Goal: Task Accomplishment & Management: Complete application form

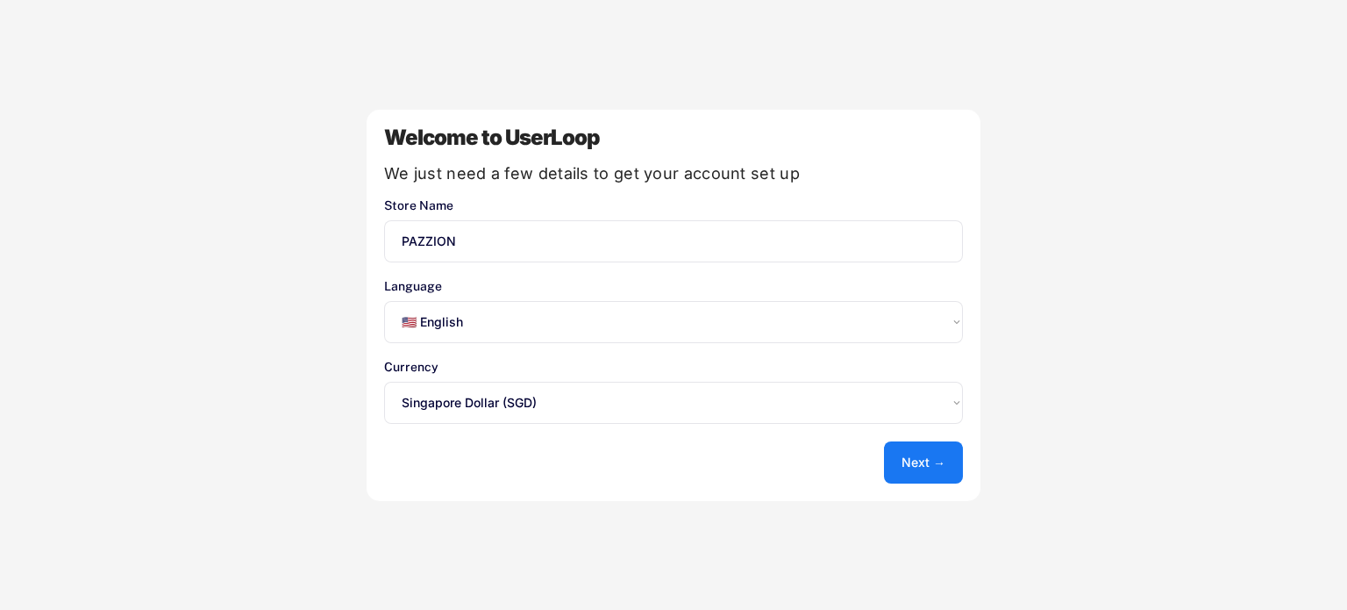
select select ""en""
select select ""1348695171700984260__LOOKUP__1635527639542x690562372001188600""
click at [933, 464] on button "Next →" at bounding box center [923, 462] width 79 height 42
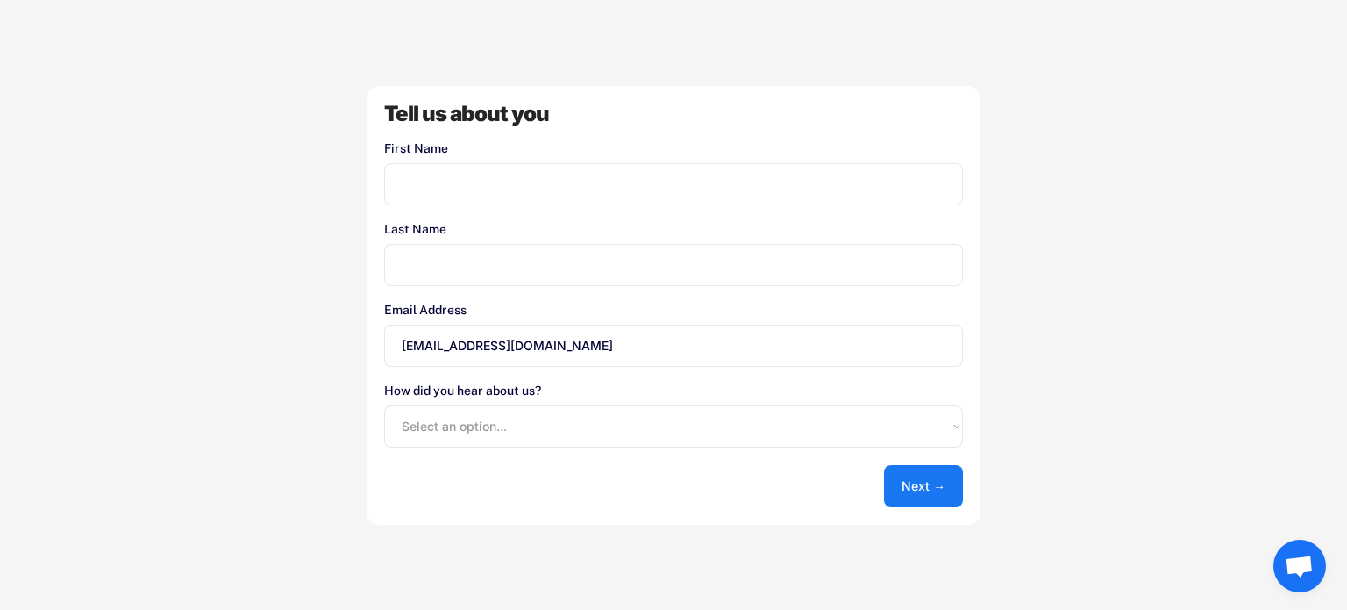
click at [447, 182] on input "input" at bounding box center [673, 184] width 579 height 42
type input "C"
type input "PAZZION"
click at [457, 275] on input "input" at bounding box center [673, 265] width 579 height 42
click at [919, 476] on button "Next →" at bounding box center [923, 486] width 79 height 42
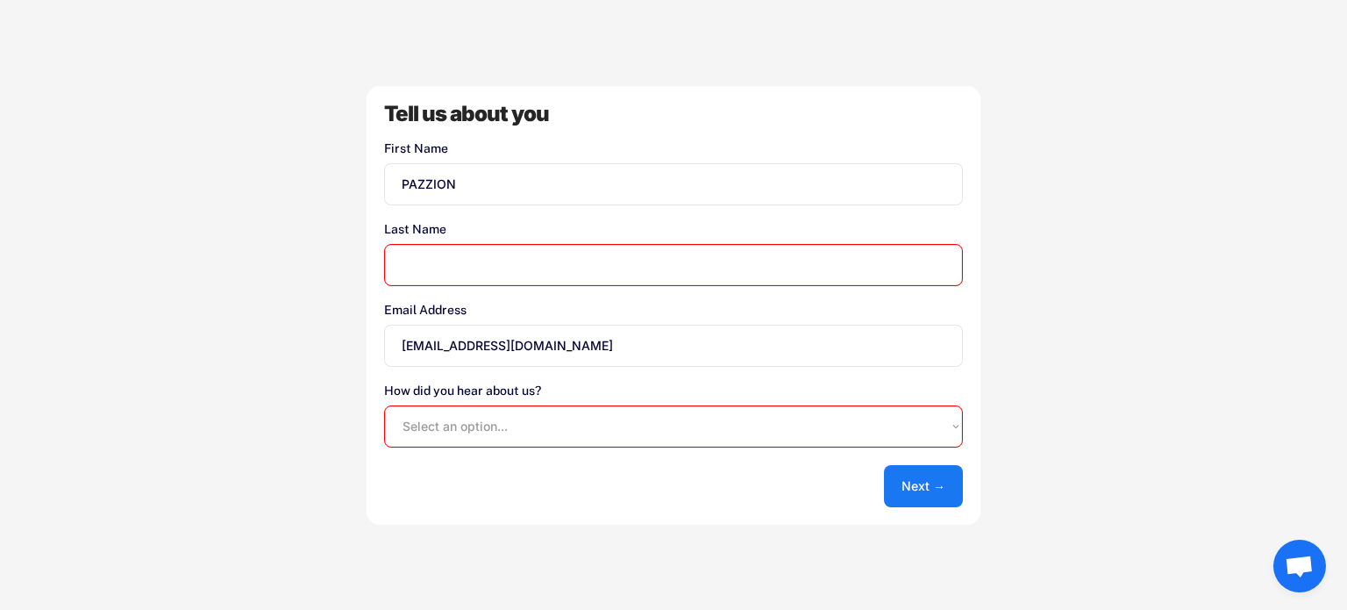
click at [446, 256] on input "input" at bounding box center [673, 265] width 579 height 42
drag, startPoint x: 498, startPoint y: 189, endPoint x: 275, endPoint y: 183, distance: 222.9
click at [275, 183] on div "Welcome to UserLoop We just need a few details to get your account set up Store…" at bounding box center [673, 305] width 1347 height 610
click at [478, 276] on input "input" at bounding box center [673, 265] width 579 height 42
paste input "PAZZION"
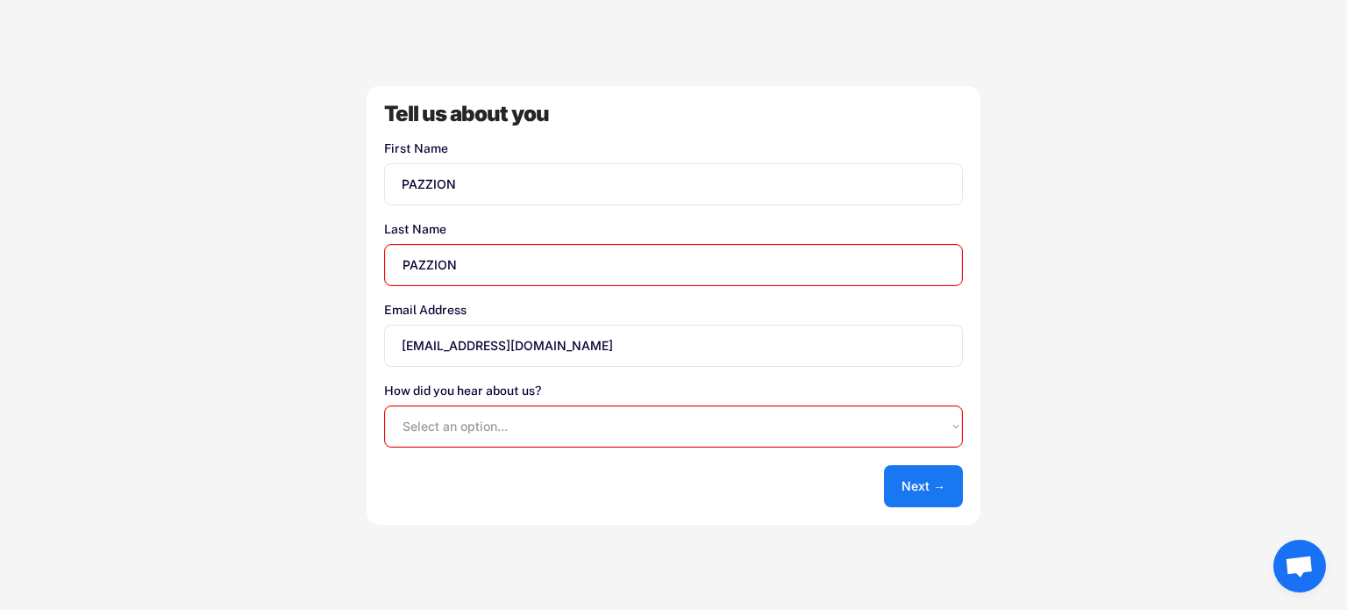
type input "PAZZION"
click at [489, 425] on select "Select an option... Shopify App Store Google UserLoop Blog Referred by a friend…" at bounding box center [673, 426] width 579 height 42
drag, startPoint x: 435, startPoint y: 273, endPoint x: 455, endPoint y: 272, distance: 20.2
click at [435, 273] on input "input" at bounding box center [673, 265] width 579 height 42
drag, startPoint x: 508, startPoint y: 269, endPoint x: 330, endPoint y: 246, distance: 179.6
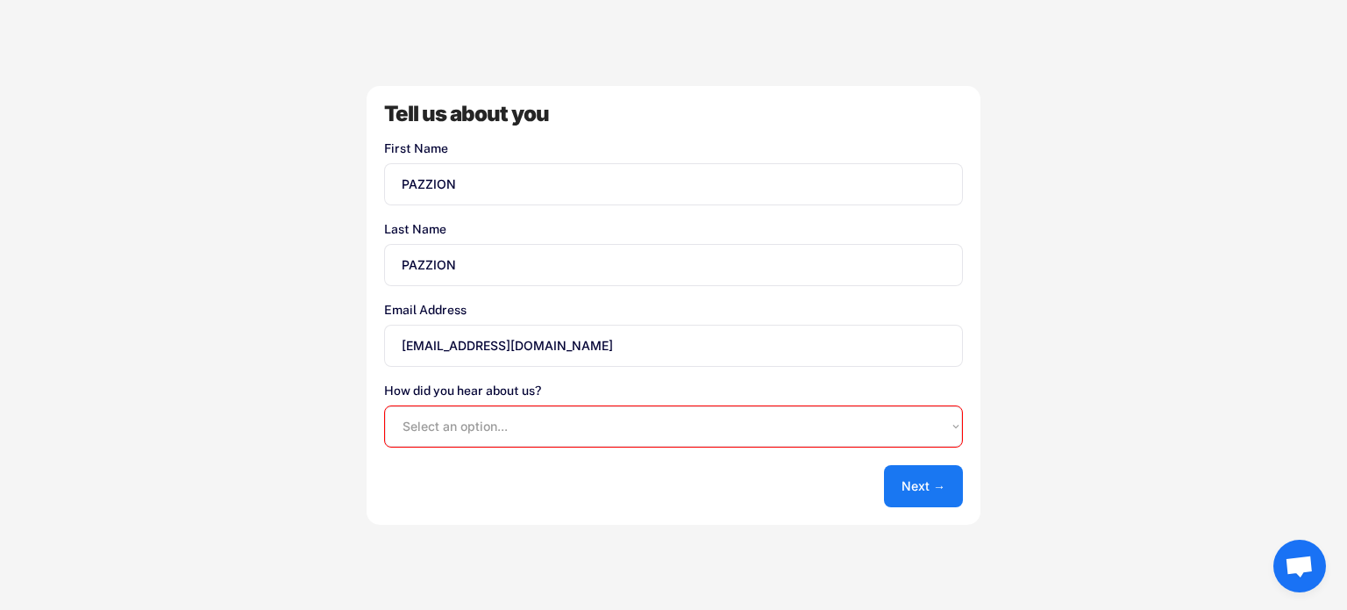
click at [330, 246] on div "Welcome to UserLoop We just need a few details to get your account set up Store…" at bounding box center [673, 305] width 1347 height 610
type input "Ecommerce"
drag, startPoint x: 532, startPoint y: 425, endPoint x: 522, endPoint y: 434, distance: 13.7
click at [532, 425] on select "Select an option... Shopify App Store Google UserLoop Blog Referred by a friend…" at bounding box center [673, 426] width 579 height 42
click at [547, 414] on select "Select an option... Shopify App Store Google UserLoop Blog Referred by a friend…" at bounding box center [673, 426] width 579 height 42
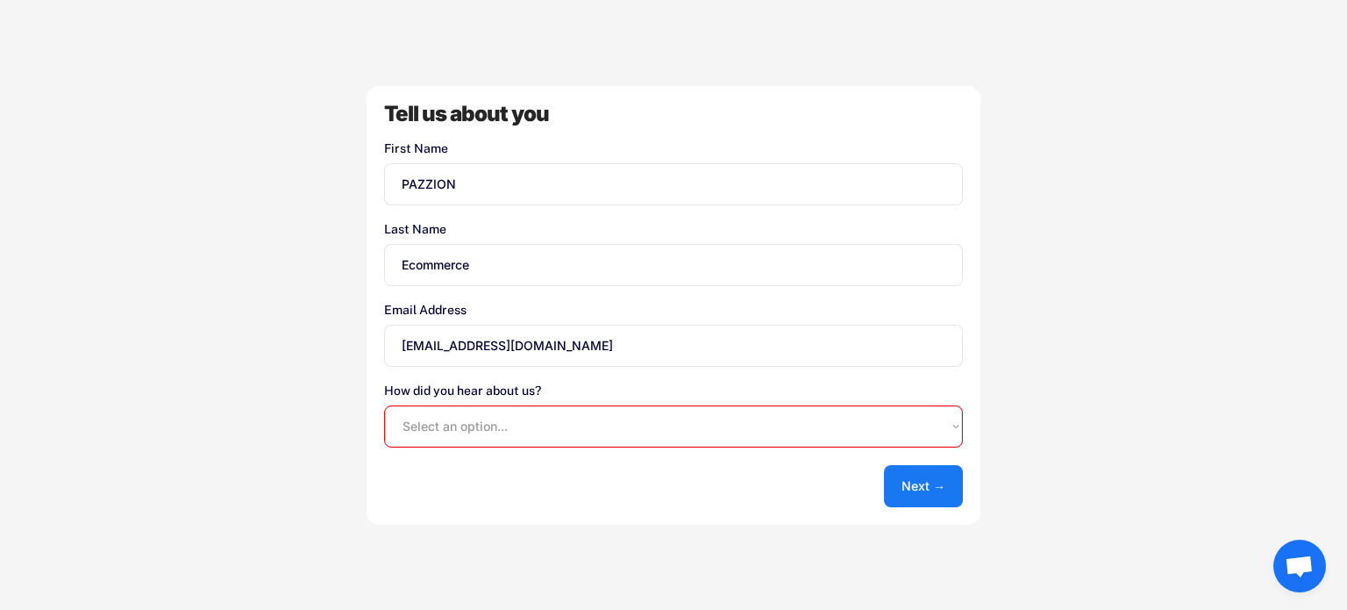
select select ""shopify_app_store""
click at [384, 405] on select "Select an option... Shopify App Store Google UserLoop Blog Referred by a friend…" at bounding box center [673, 426] width 579 height 42
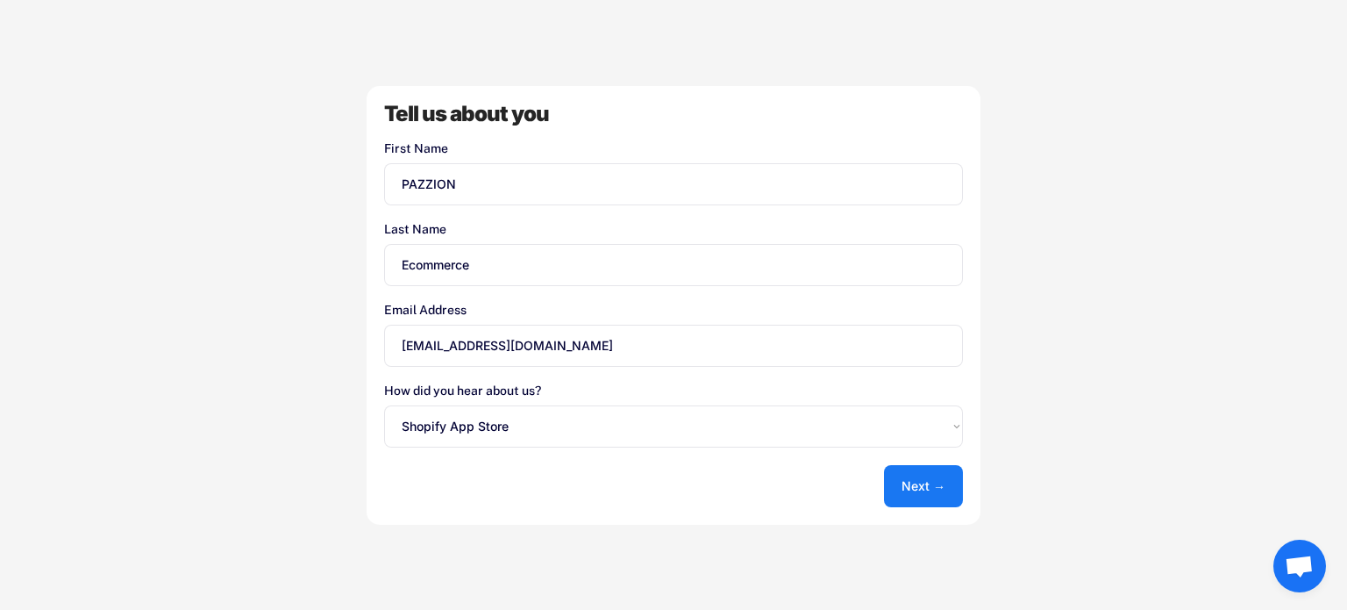
click at [937, 487] on button "Next →" at bounding box center [923, 486] width 79 height 42
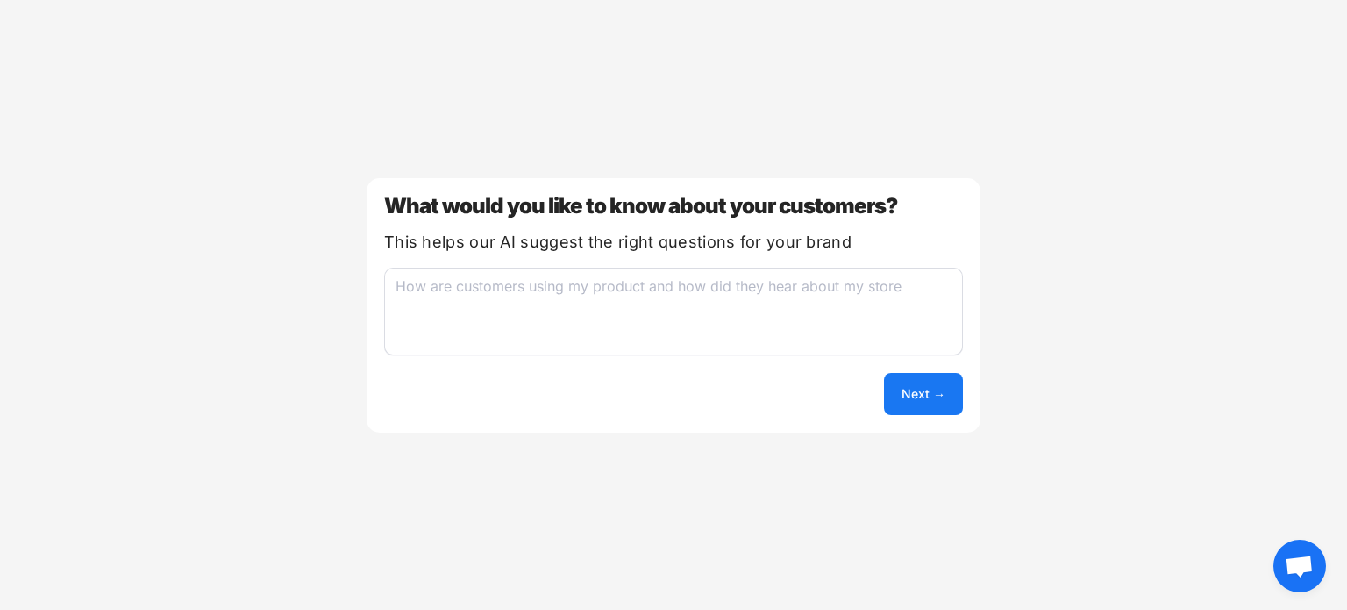
click at [590, 322] on textarea at bounding box center [673, 312] width 579 height 88
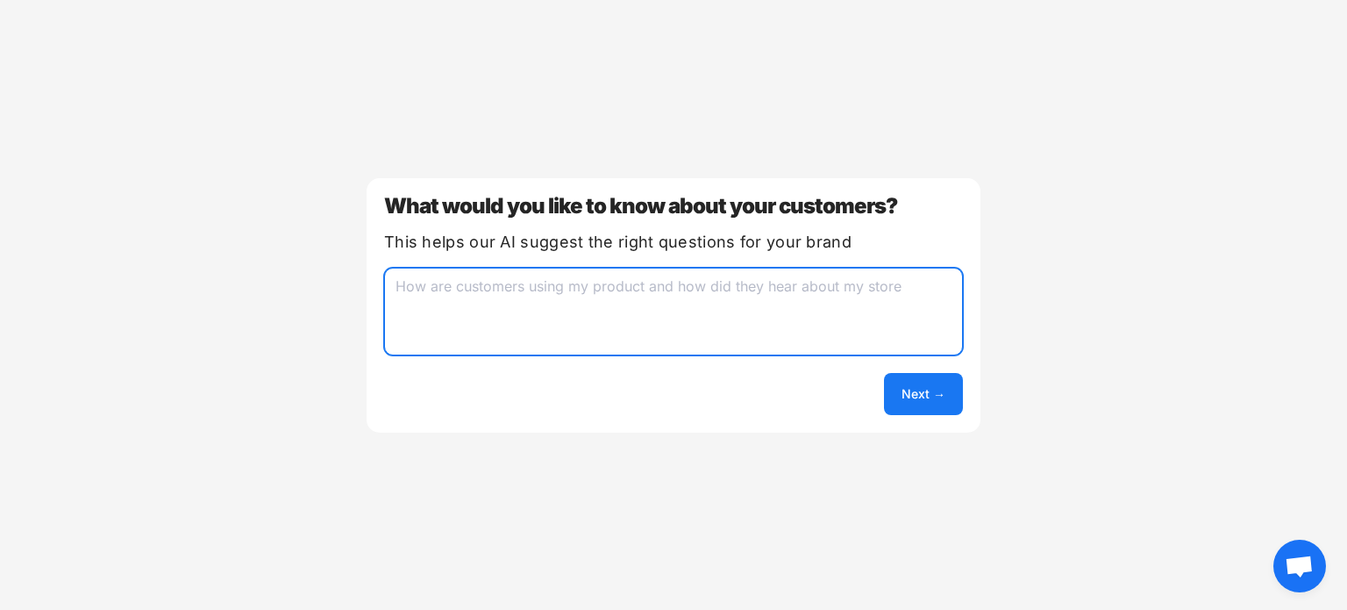
click at [585, 301] on textarea at bounding box center [673, 312] width 579 height 88
click at [888, 313] on textarea at bounding box center [673, 312] width 579 height 88
click at [934, 404] on button "Next →" at bounding box center [923, 394] width 79 height 42
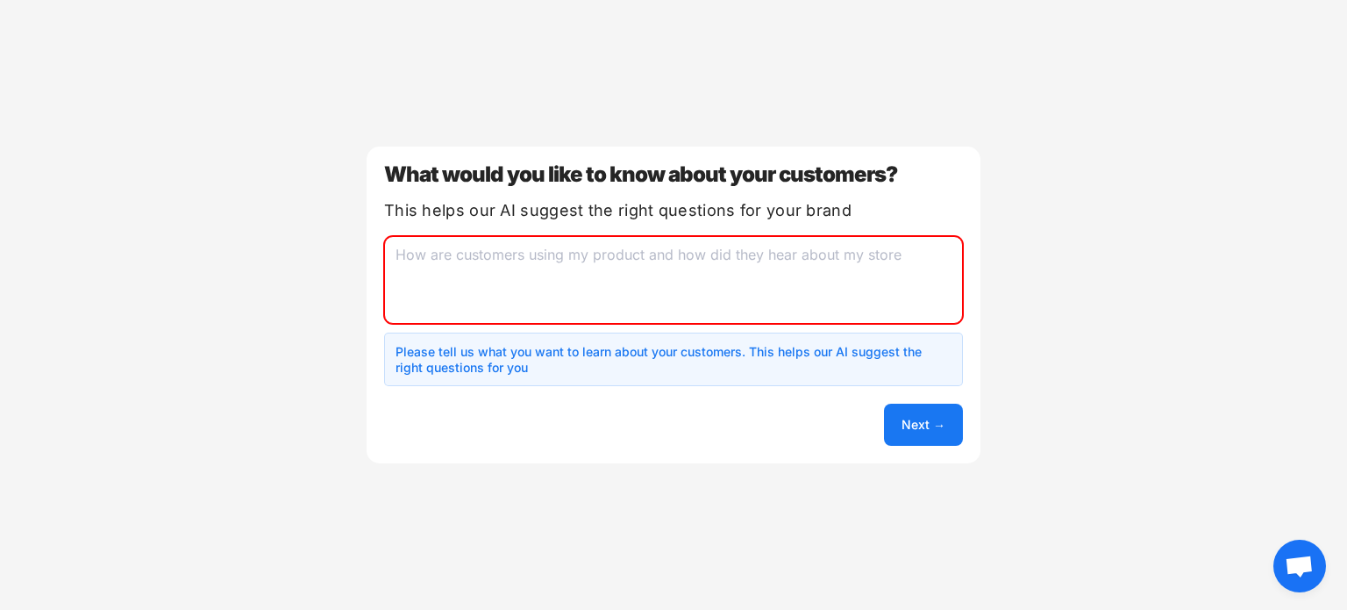
click at [568, 294] on textarea at bounding box center [673, 280] width 579 height 88
click at [505, 252] on textarea at bounding box center [673, 280] width 579 height 88
type textarea "S"
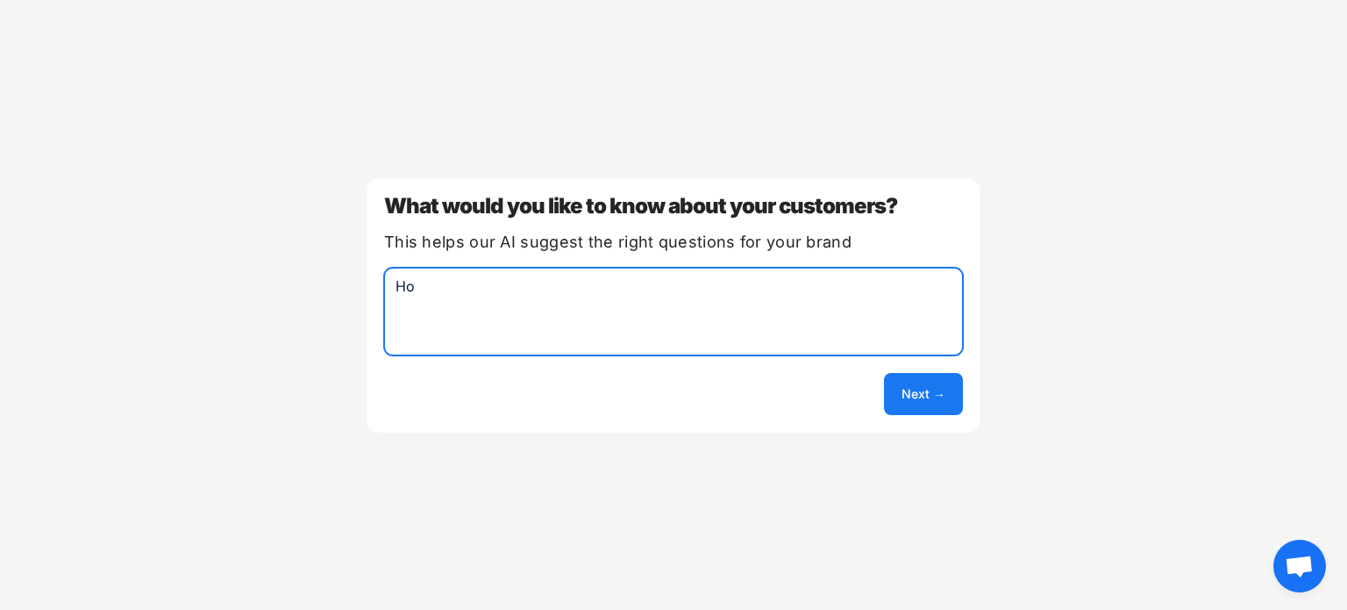
type textarea "H"
type textarea "U"
type textarea "Customer Experience"
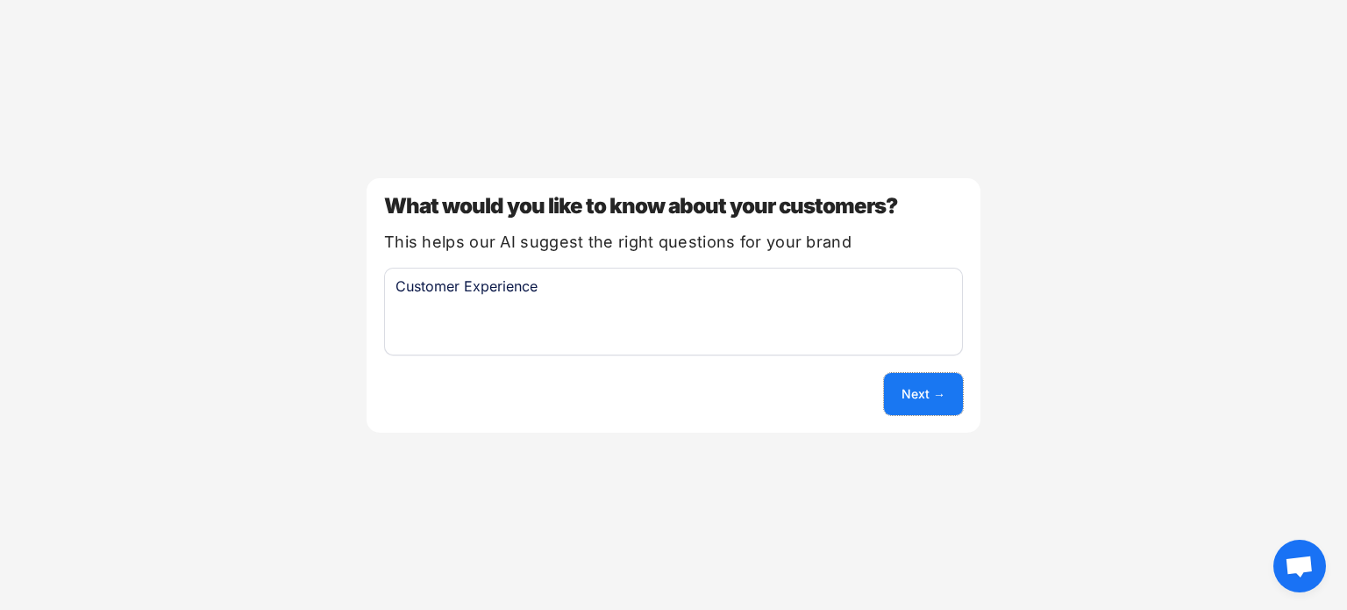
click at [919, 394] on button "Next →" at bounding box center [923, 394] width 79 height 42
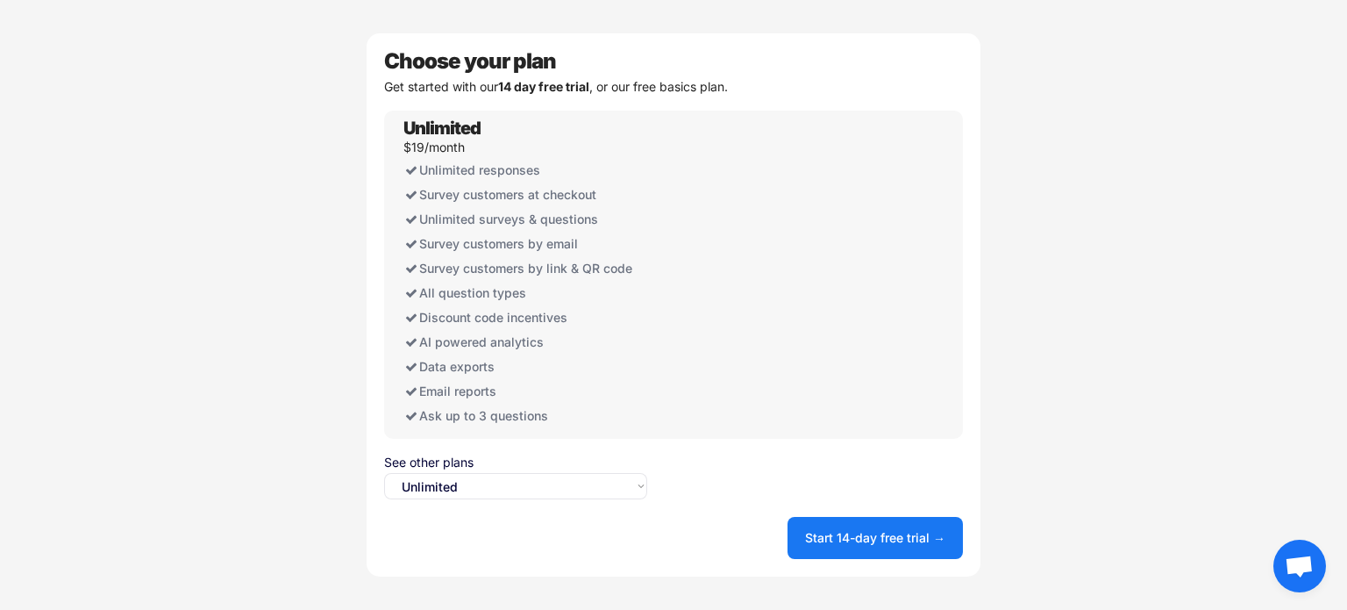
click at [500, 488] on select "Select an option... Unlimited Free" at bounding box center [515, 486] width 263 height 26
click at [557, 482] on select "Select an option... Unlimited Free" at bounding box center [515, 486] width 263 height 26
click at [384, 473] on select "Select an option... Unlimited Free" at bounding box center [515, 486] width 263 height 26
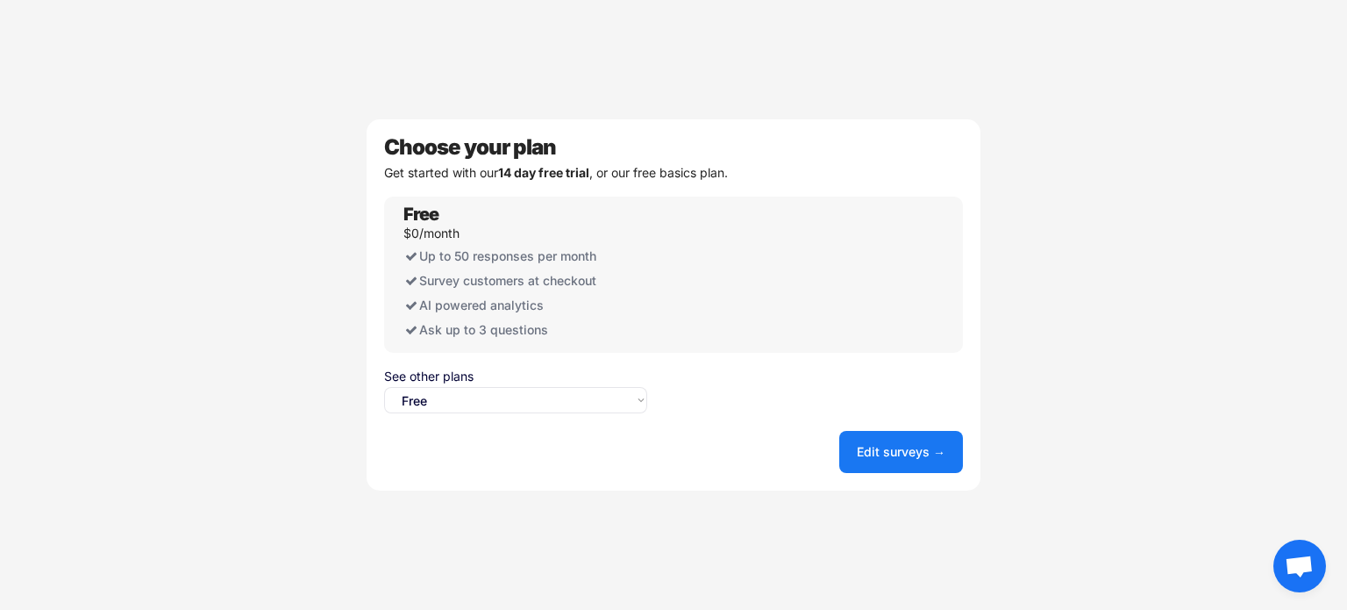
click at [447, 391] on select "Select an option... Unlimited Free" at bounding box center [515, 400] width 263 height 26
click at [384, 387] on select "Select an option... Unlimited Free" at bounding box center [515, 400] width 263 height 26
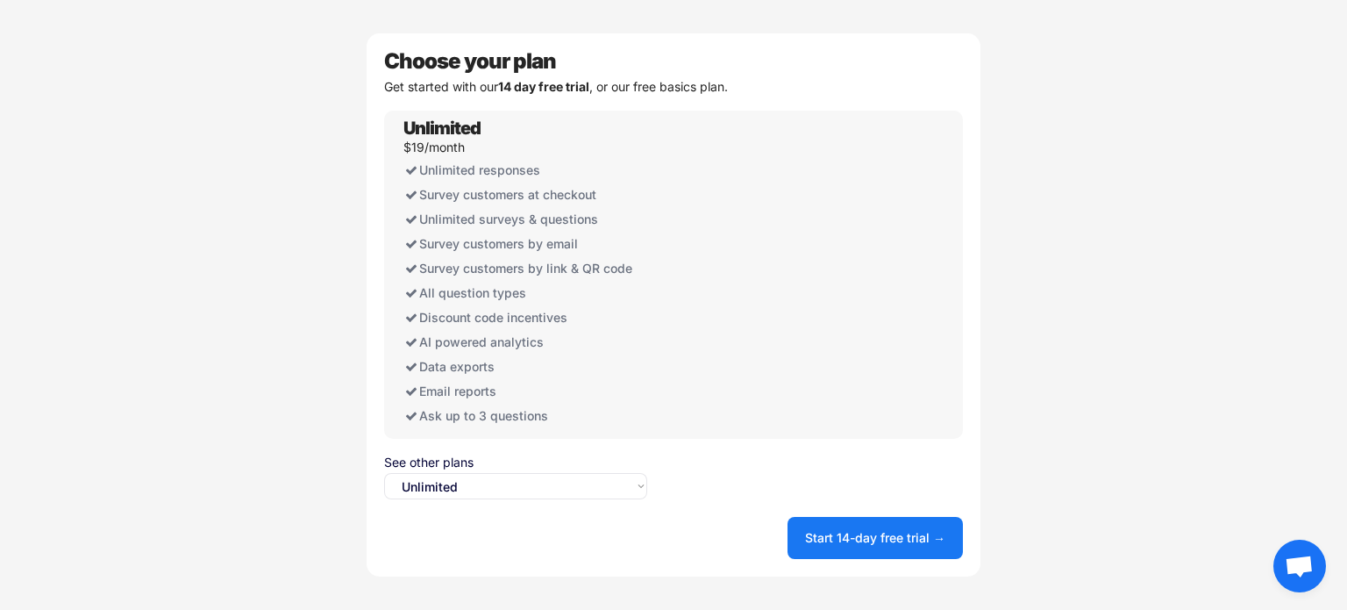
click at [509, 486] on select "Select an option... Unlimited Free" at bounding box center [515, 486] width 263 height 26
click at [384, 473] on select "Select an option... Unlimited Free" at bounding box center [515, 486] width 263 height 26
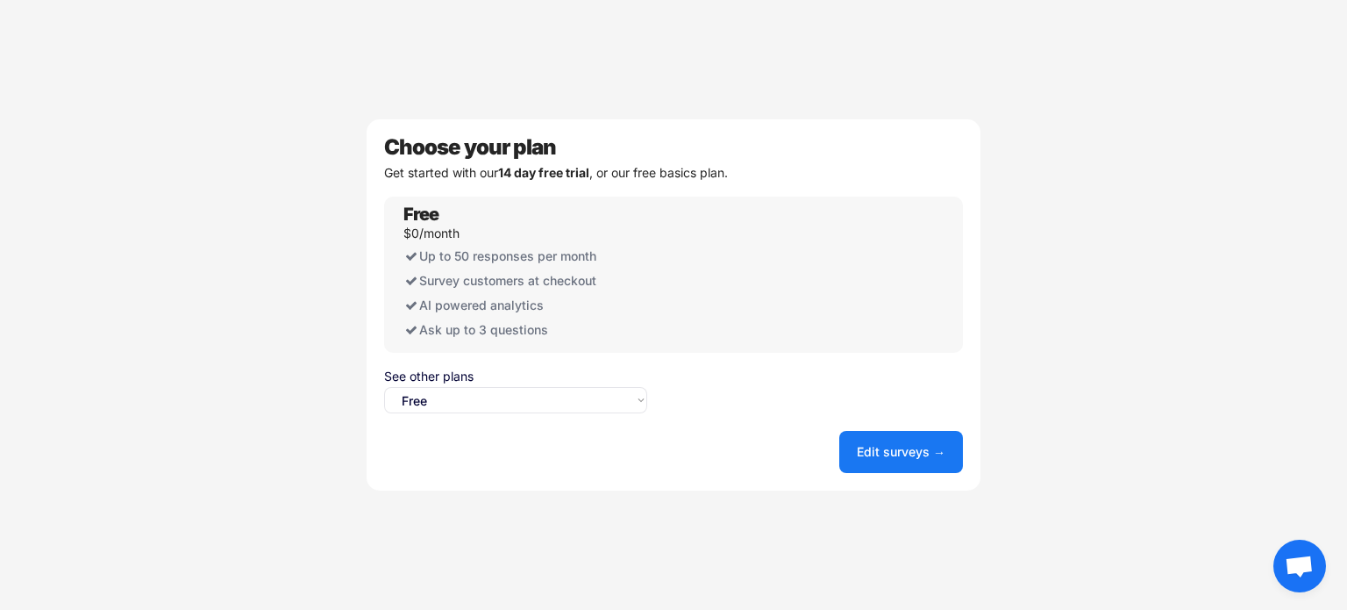
click at [511, 389] on select "Select an option... Unlimited Free" at bounding box center [515, 400] width 263 height 26
select select ""unlimited""
click at [384, 387] on select "Select an option... Unlimited Free" at bounding box center [515, 400] width 263 height 26
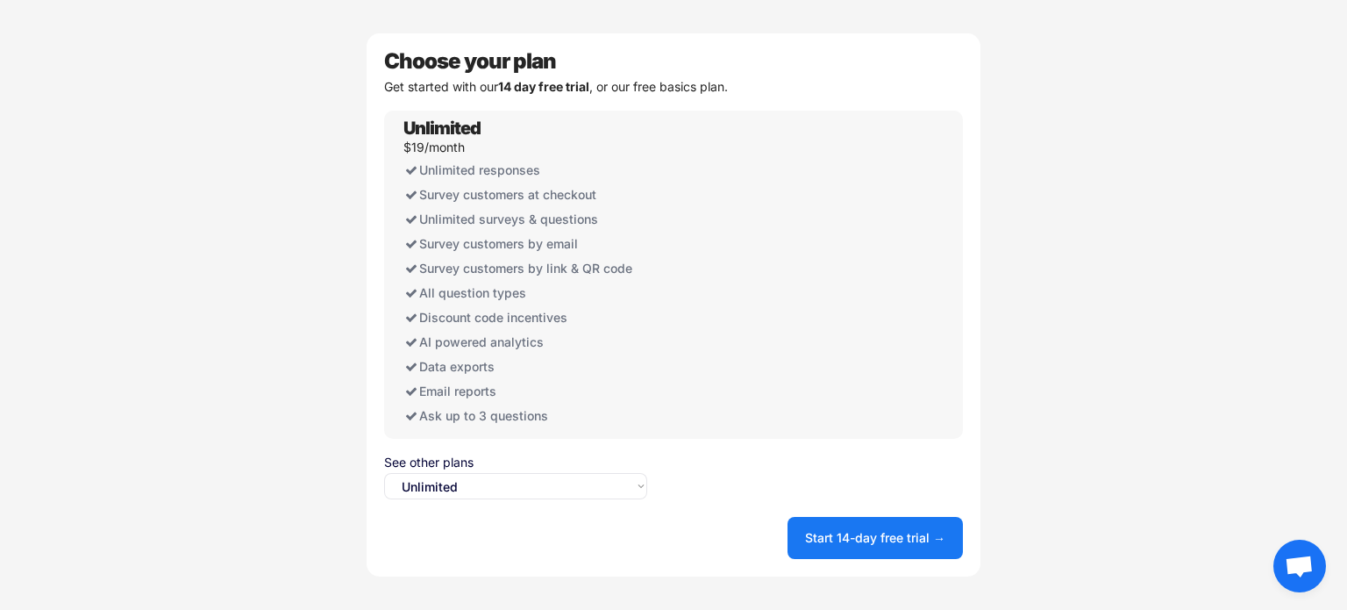
click at [860, 536] on button "Start 14-day free trial →" at bounding box center [875, 538] width 175 height 42
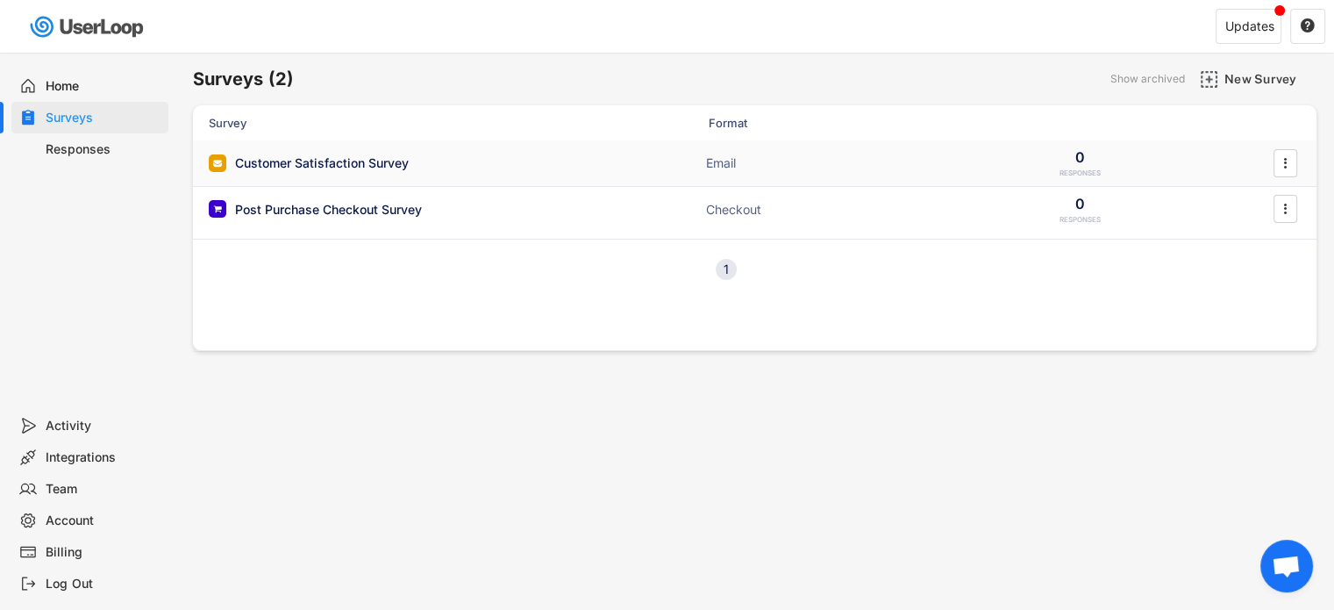
click at [309, 169] on div "Customer Satisfaction Survey" at bounding box center [322, 163] width 174 height 18
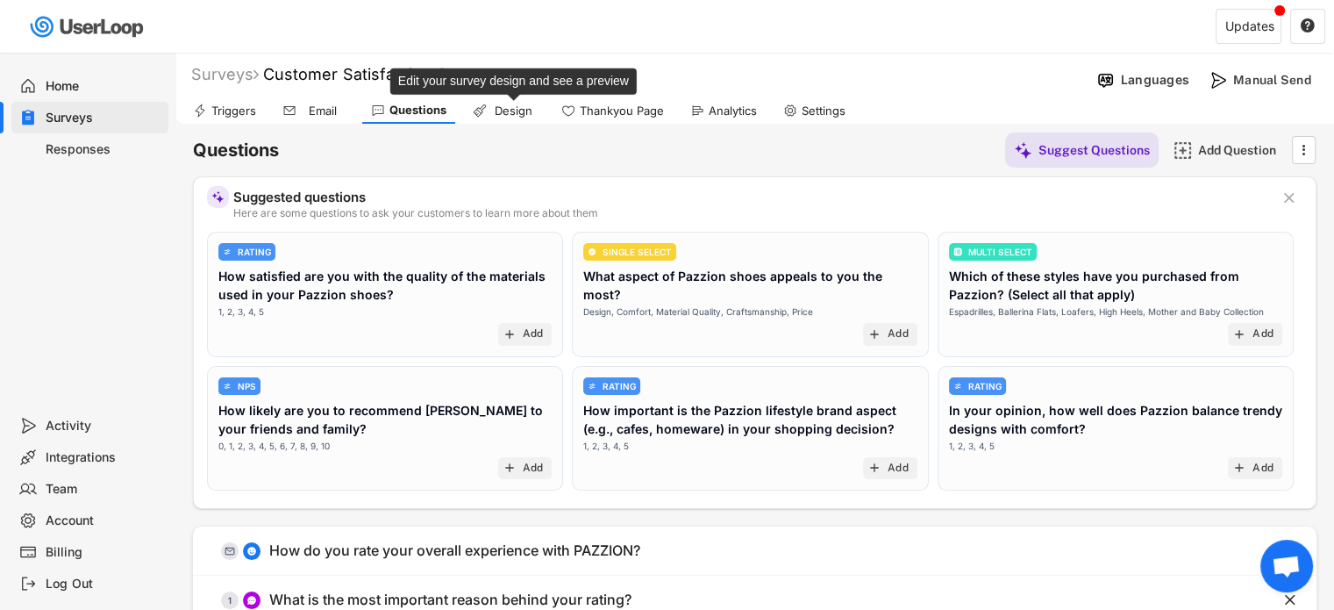
click at [505, 107] on div "Design" at bounding box center [513, 111] width 44 height 15
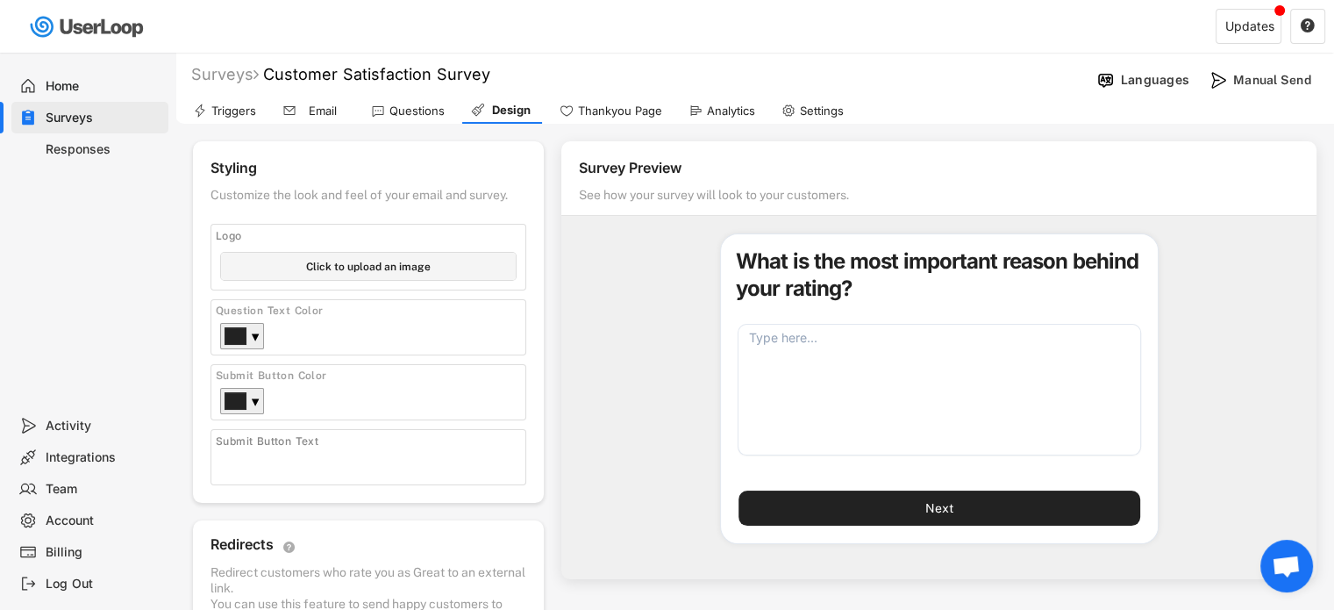
click at [391, 264] on input "file" at bounding box center [368, 266] width 295 height 27
click at [334, 263] on input "file" at bounding box center [368, 266] width 295 height 27
click at [330, 277] on input "file" at bounding box center [368, 266] width 295 height 27
type input "C:\fakepath\Pazzion_logo.png"
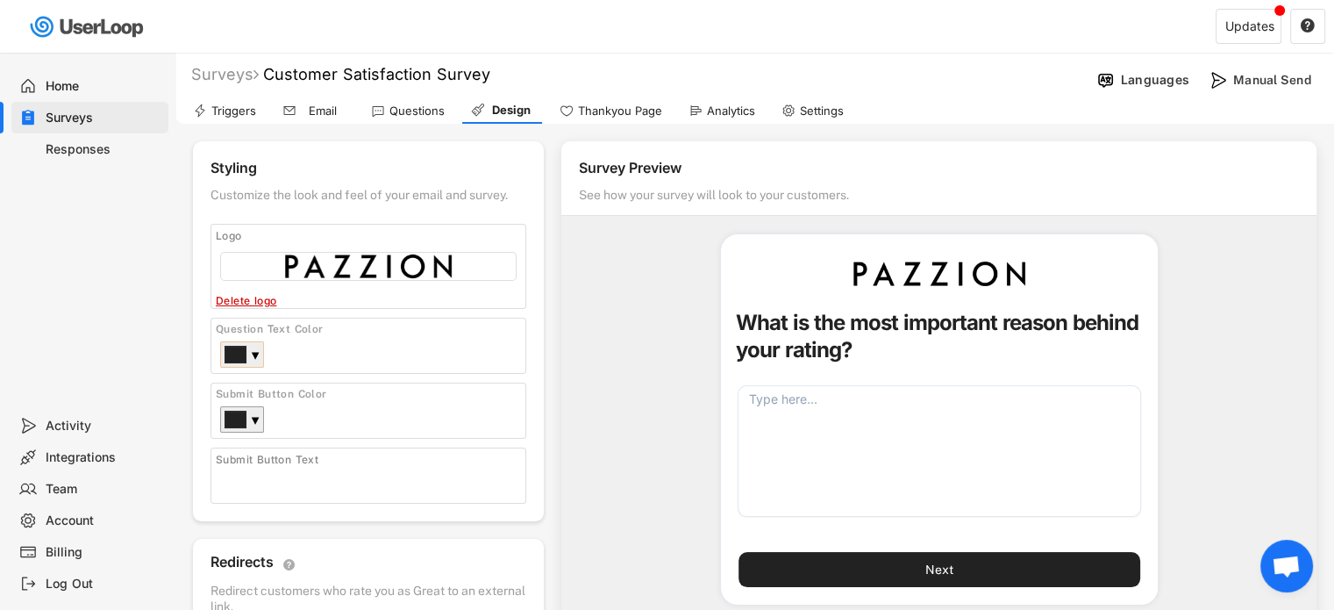
click at [245, 351] on div at bounding box center [235, 355] width 20 height 16
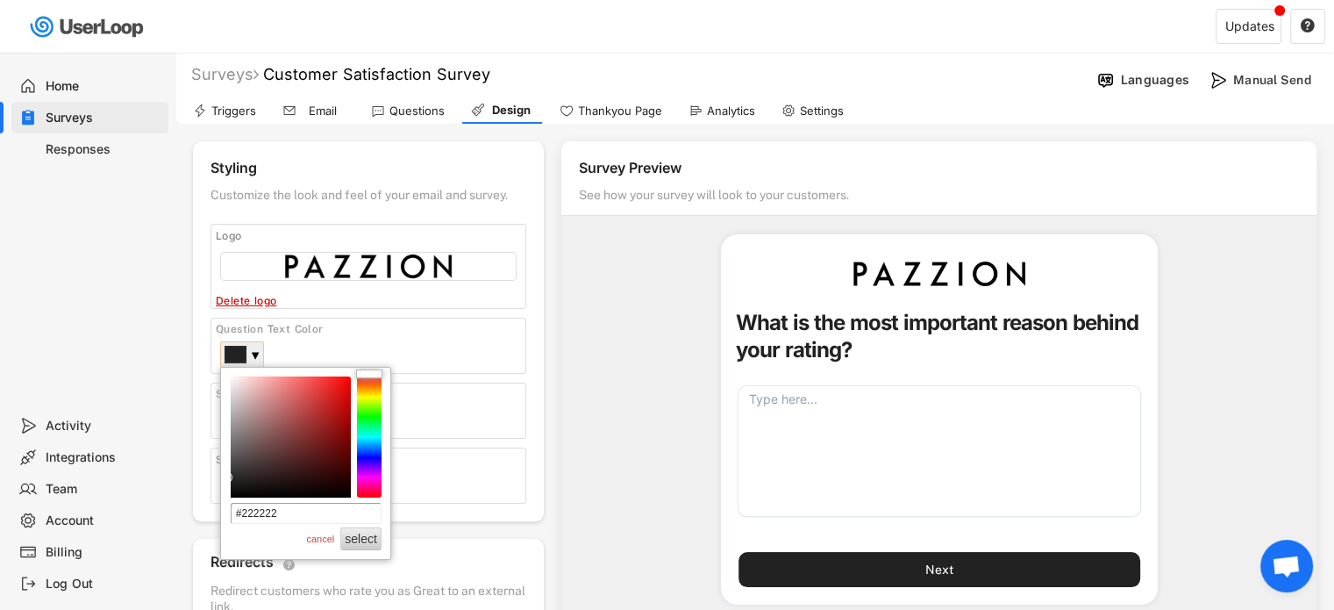
click at [245, 351] on div at bounding box center [235, 355] width 20 height 16
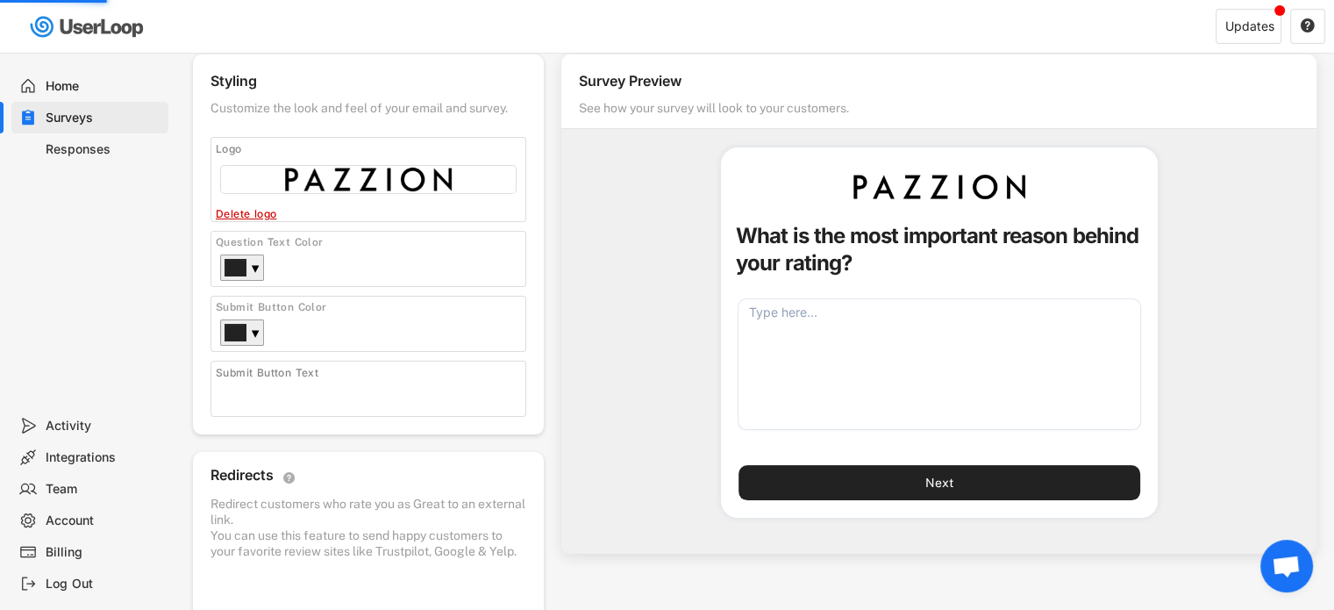
scroll to position [88, 0]
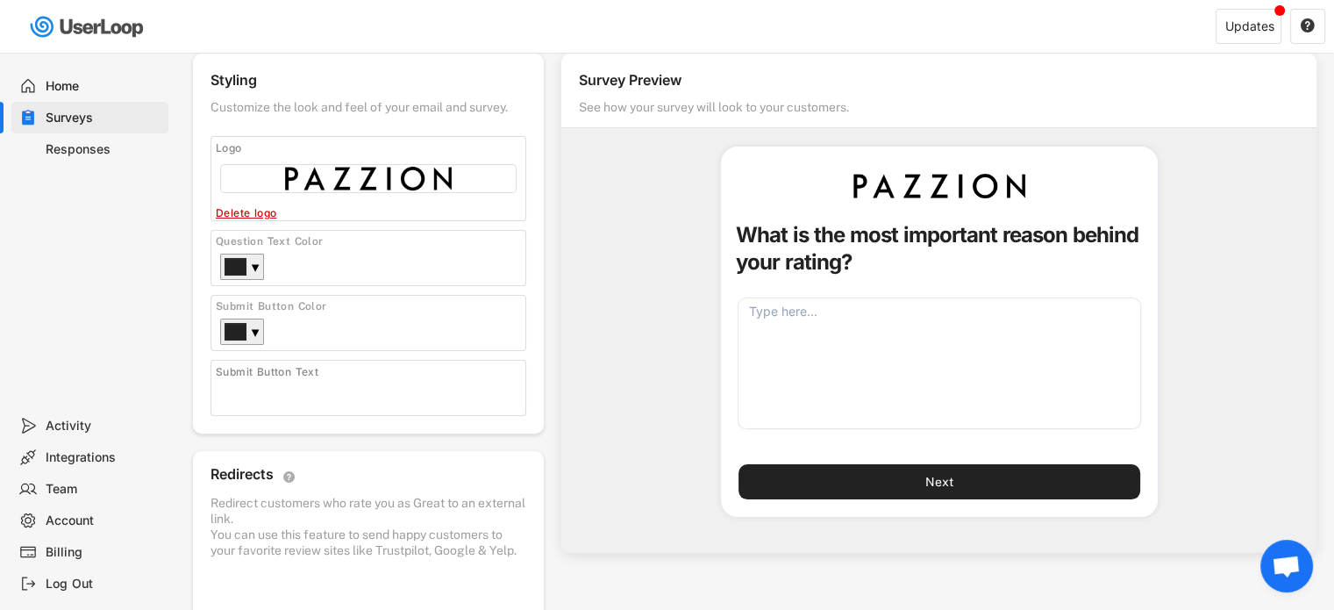
click at [295, 377] on div "Submit Button Text" at bounding box center [267, 372] width 103 height 14
click at [306, 354] on div "Styling Customize the look and feel of your email and survey. Logo Click to upl…" at bounding box center [368, 244] width 351 height 380
click at [249, 337] on div "▼" at bounding box center [242, 331] width 44 height 26
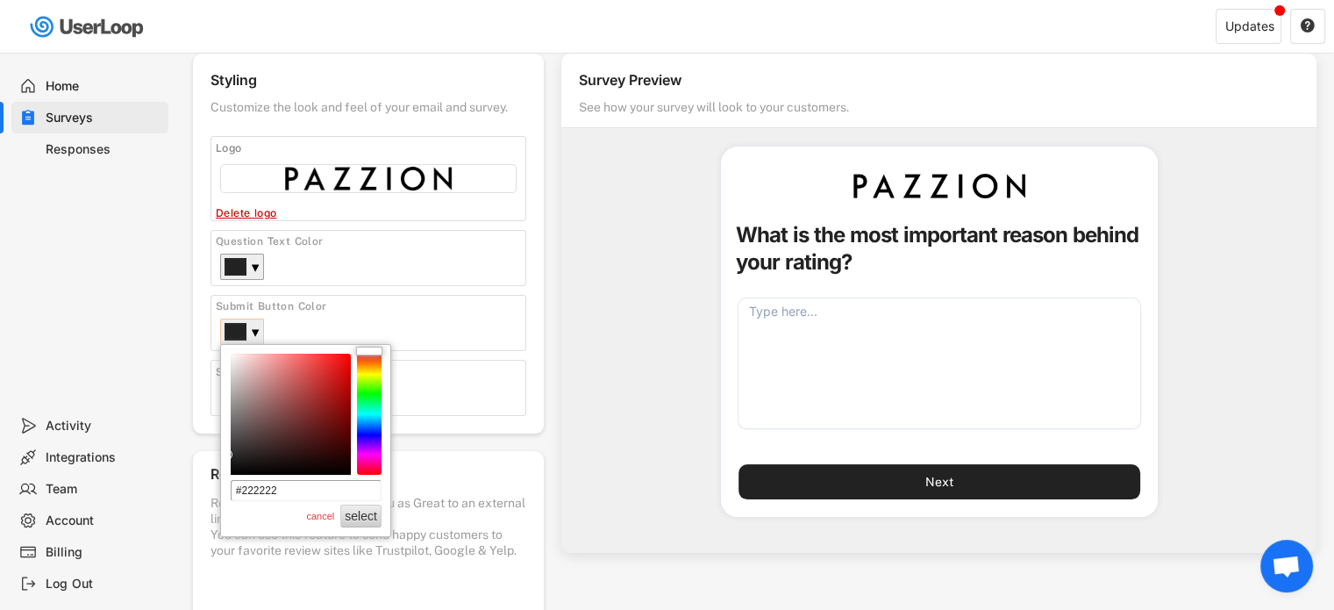
click at [249, 337] on div "▼" at bounding box center [242, 331] width 44 height 26
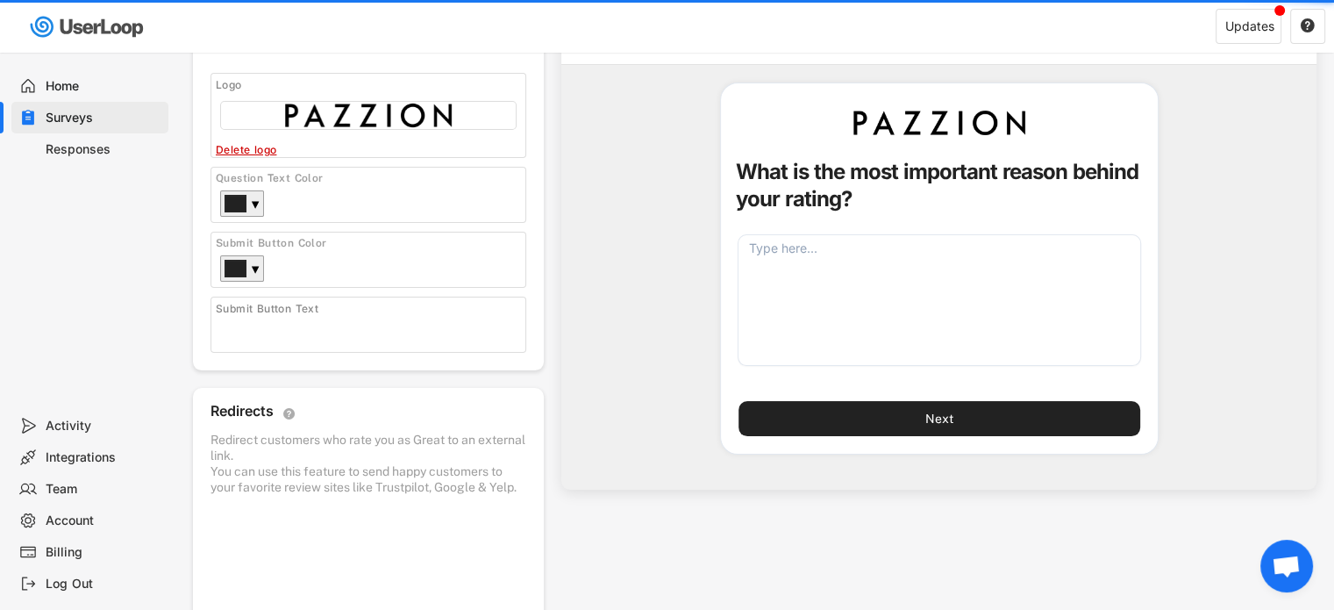
scroll to position [263, 0]
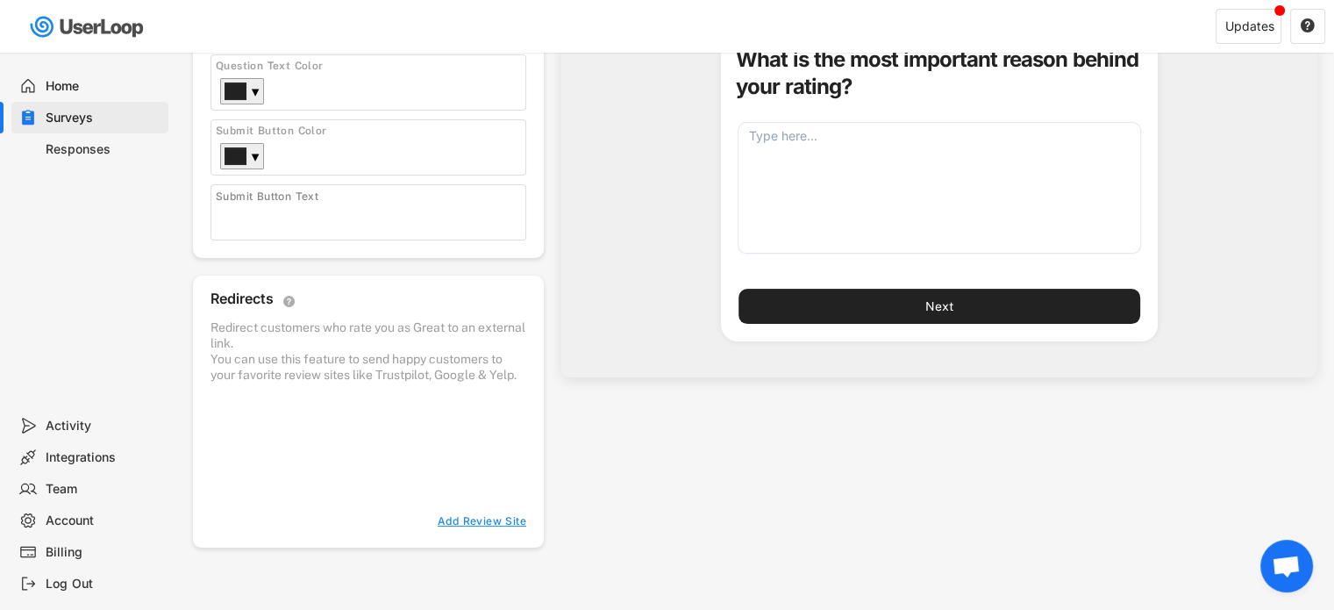
click at [368, 357] on div "Redirect customers who rate you as Great to an external link. You can use this …" at bounding box center [369, 351] width 316 height 64
click at [476, 528] on div "Add Review Site" at bounding box center [476, 521] width 102 height 14
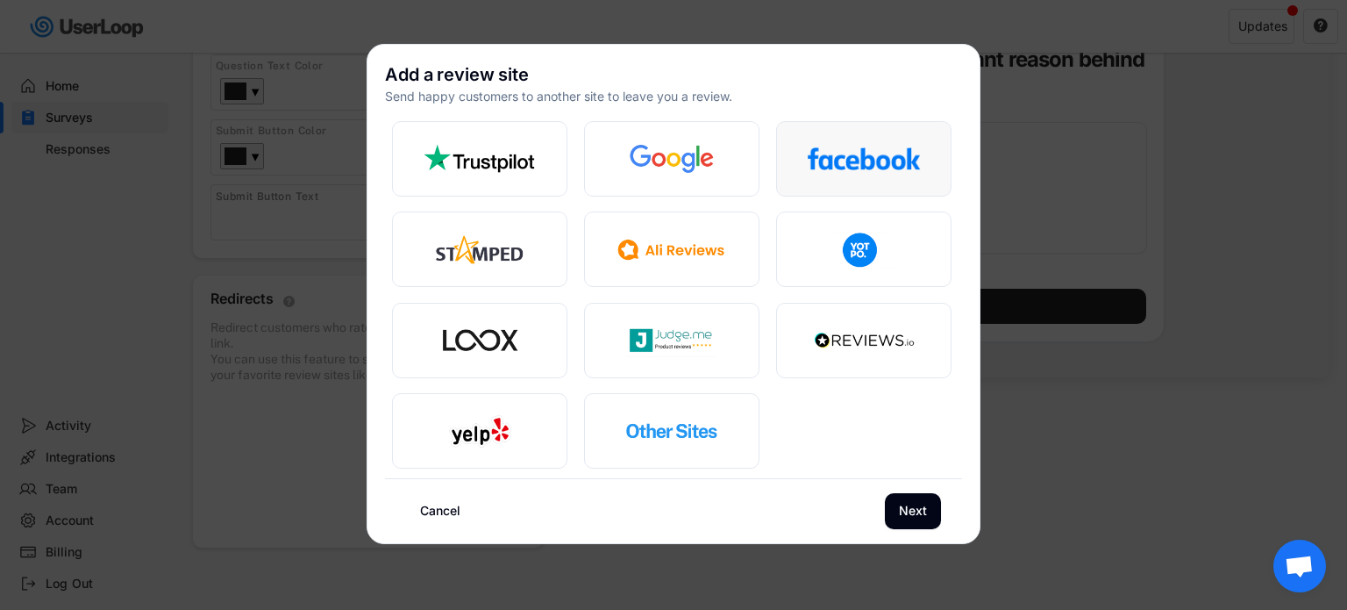
click at [870, 164] on img at bounding box center [864, 158] width 114 height 38
click at [912, 513] on button "Next" at bounding box center [913, 511] width 56 height 36
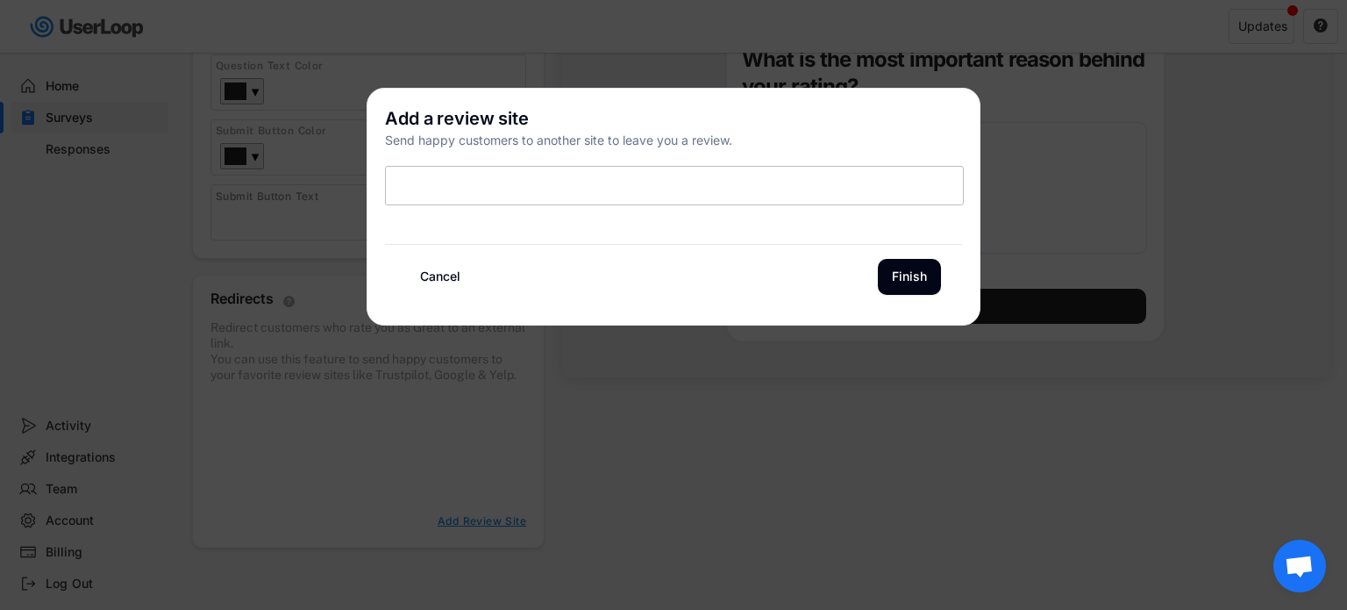
click at [603, 192] on input "input" at bounding box center [674, 185] width 579 height 39
click at [604, 192] on input "input" at bounding box center [674, 185] width 579 height 39
click at [614, 197] on input "input" at bounding box center [674, 185] width 579 height 39
click at [919, 267] on button "Finish" at bounding box center [909, 277] width 63 height 36
click at [441, 278] on button "Cancel" at bounding box center [440, 277] width 68 height 36
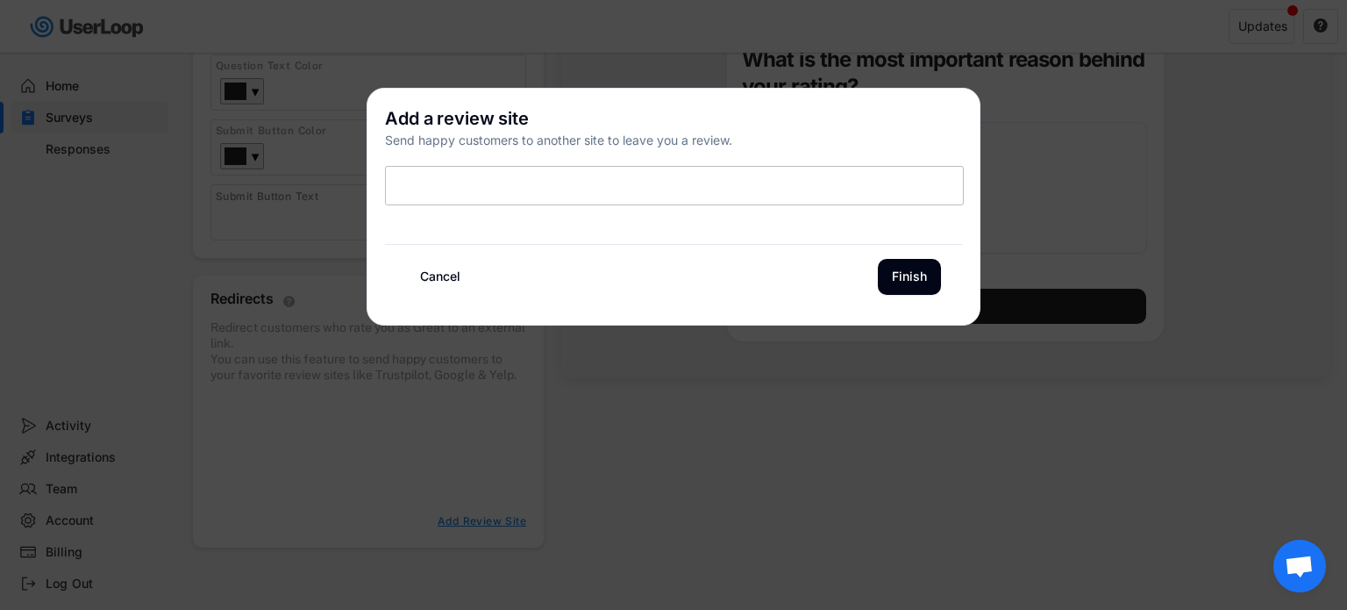
click at [447, 283] on button "Cancel" at bounding box center [440, 277] width 68 height 36
click at [905, 289] on button "Finish" at bounding box center [909, 277] width 63 height 36
click at [590, 199] on input "input" at bounding box center [674, 185] width 579 height 39
drag, startPoint x: 452, startPoint y: 396, endPoint x: 435, endPoint y: 241, distance: 155.3
click at [450, 385] on div at bounding box center [673, 305] width 1347 height 610
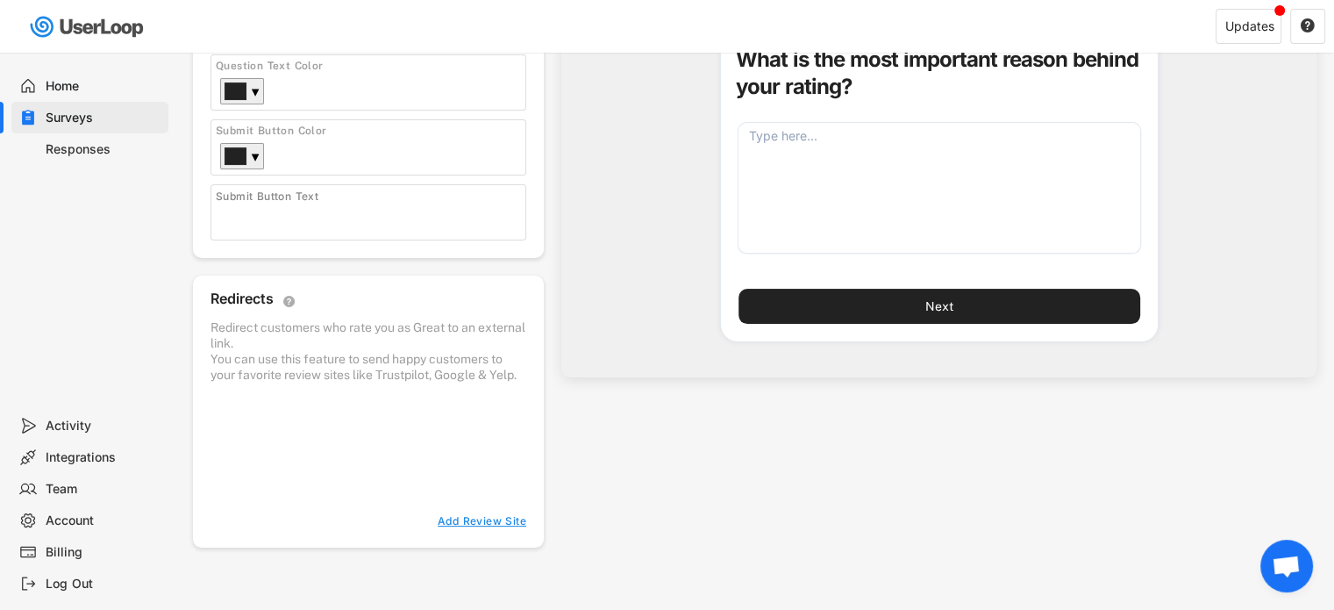
scroll to position [0, 0]
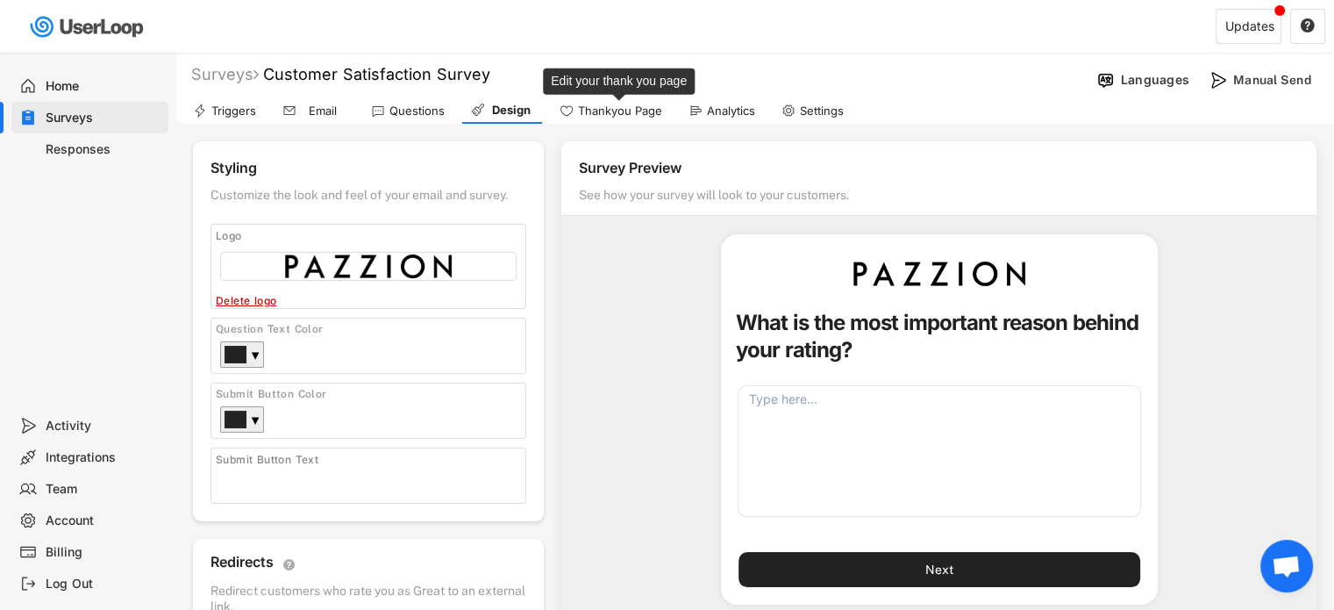
click at [636, 111] on div "Thankyou Page" at bounding box center [620, 111] width 84 height 15
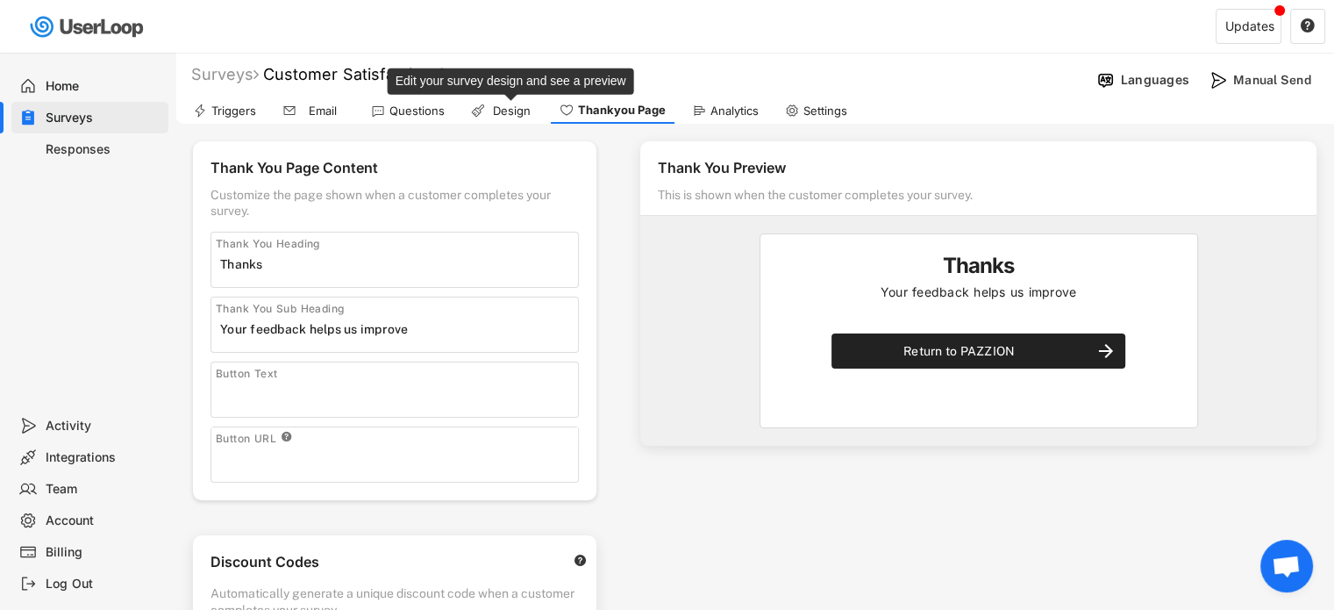
click at [499, 108] on div "Design" at bounding box center [511, 111] width 44 height 15
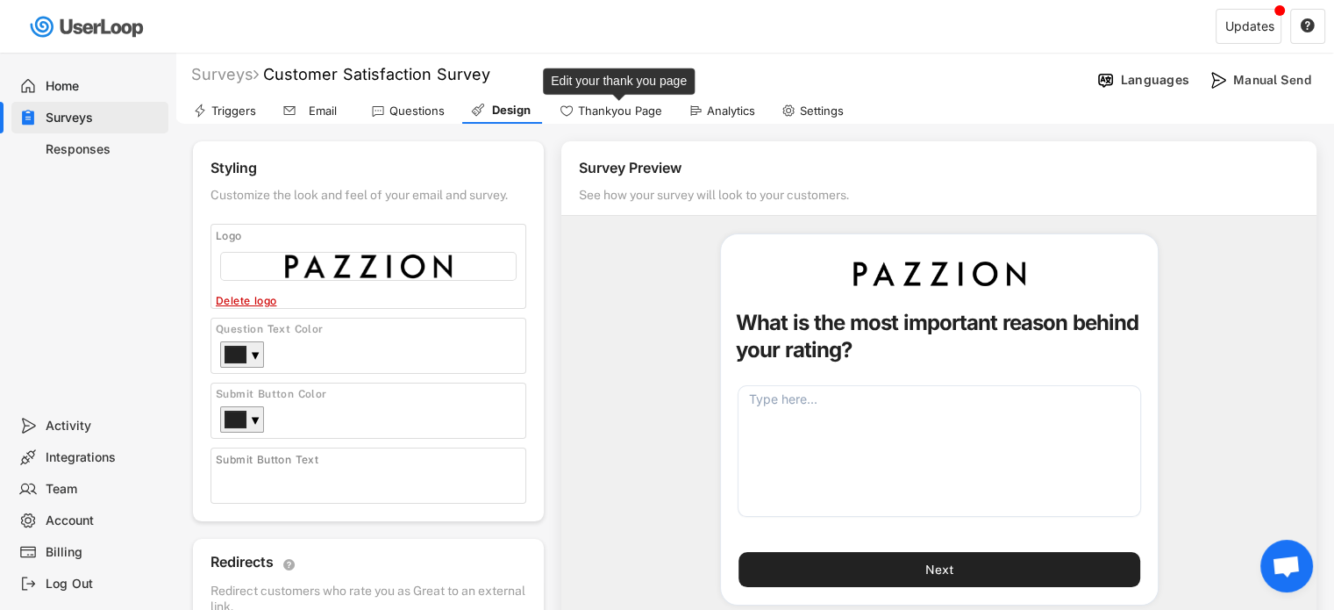
click at [614, 104] on div "Thankyou Page" at bounding box center [620, 111] width 84 height 15
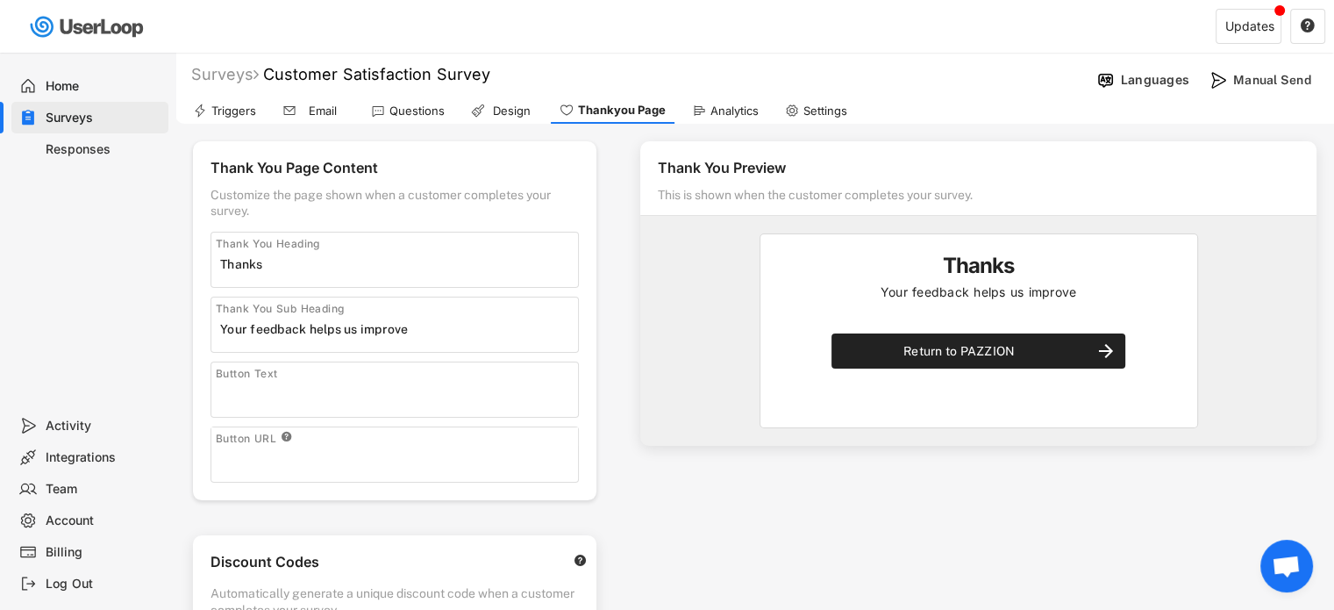
click at [296, 113] on icon at bounding box center [289, 111] width 14 height 14
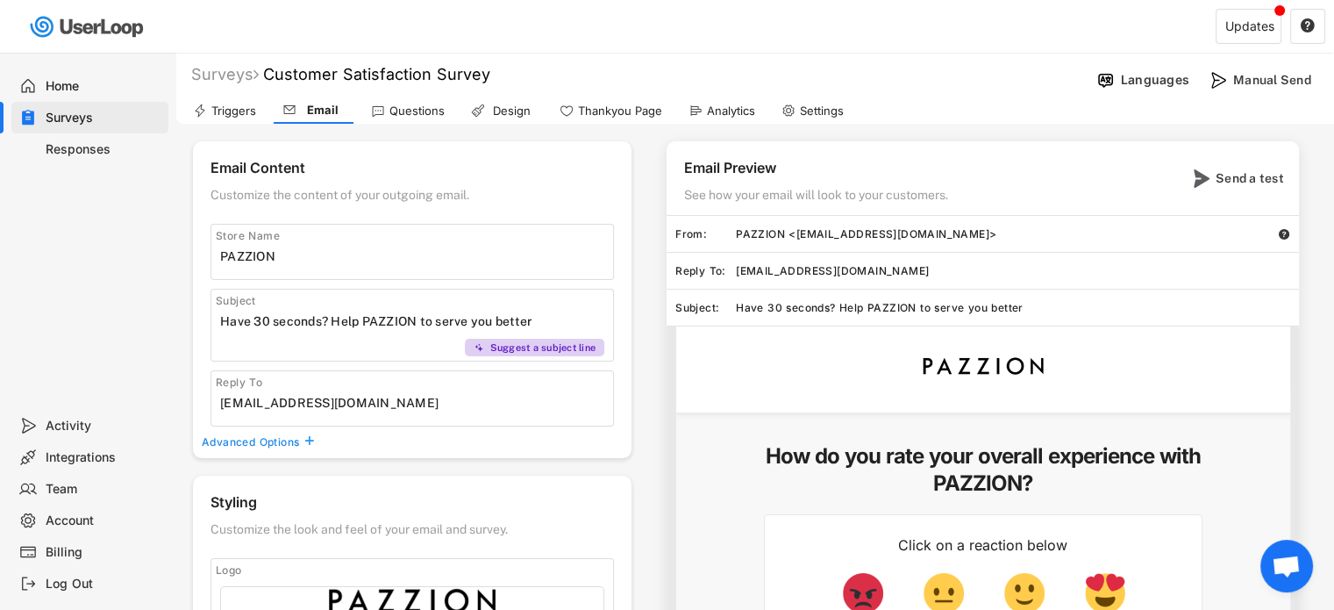
click at [411, 97] on div "Questions" at bounding box center [407, 110] width 91 height 26
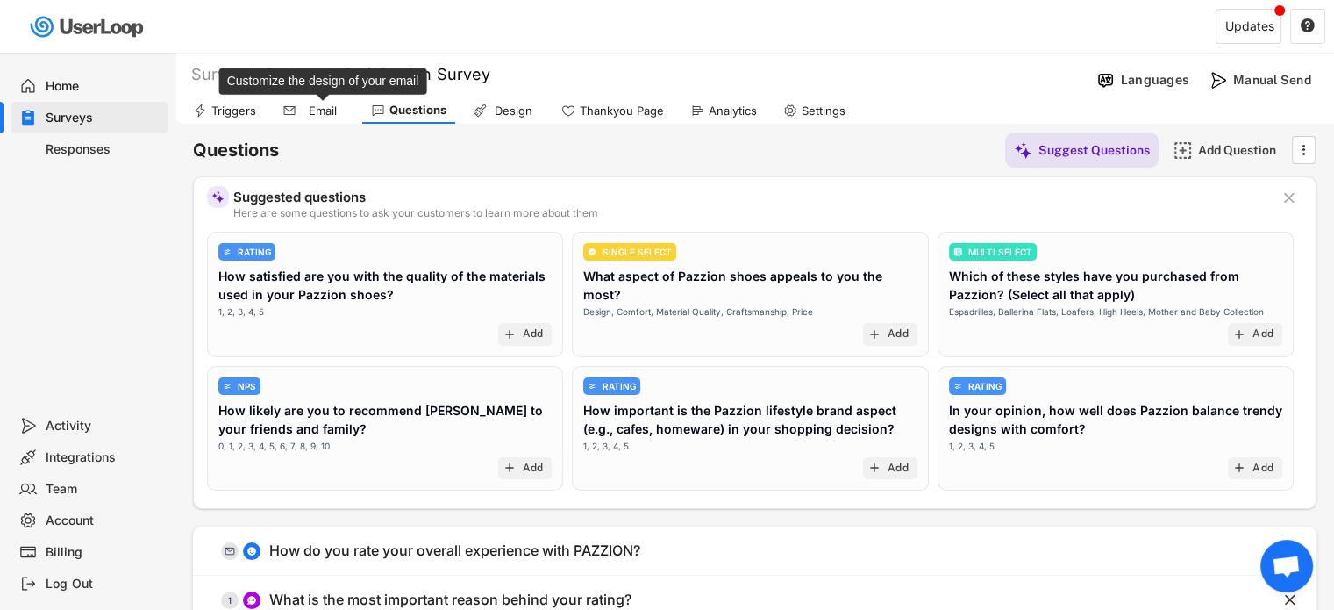
click at [314, 111] on div "Email" at bounding box center [323, 111] width 44 height 15
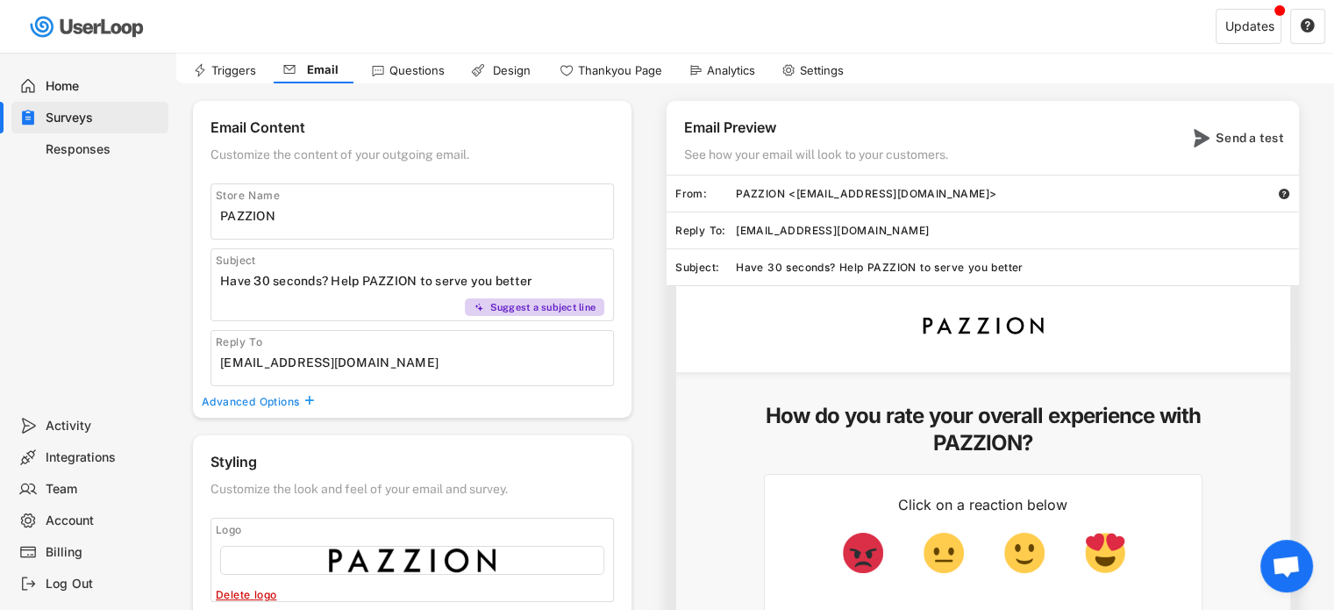
scroll to position [175, 0]
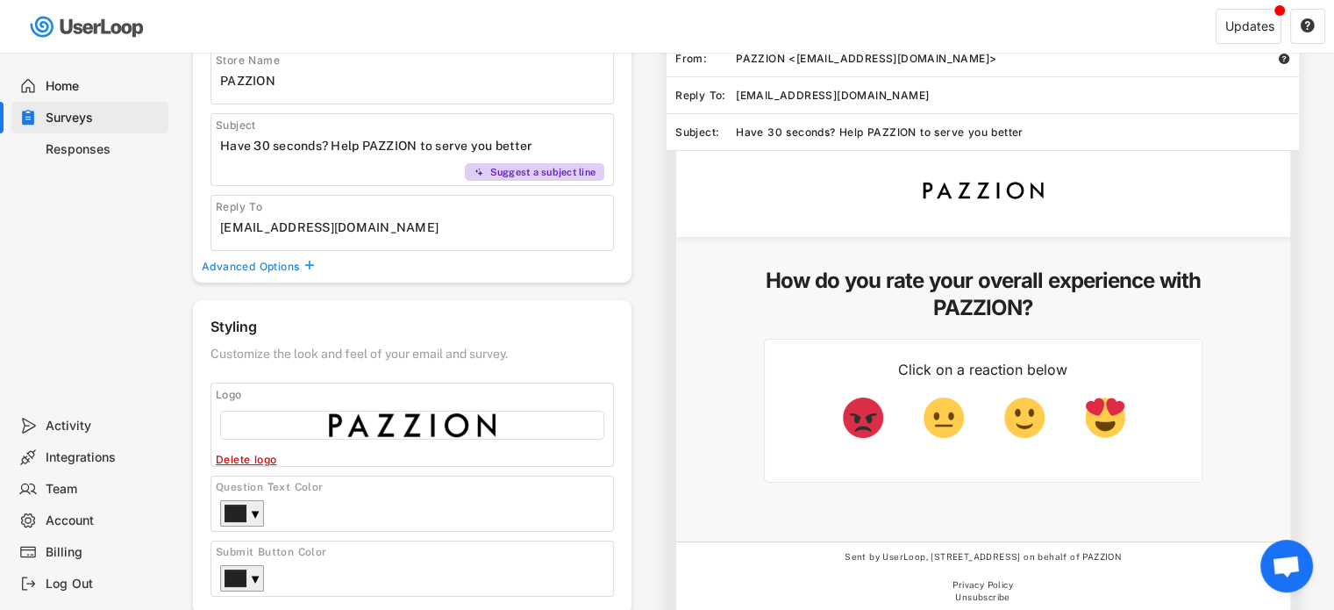
click at [260, 265] on div "Advanced Options" at bounding box center [252, 267] width 100 height 14
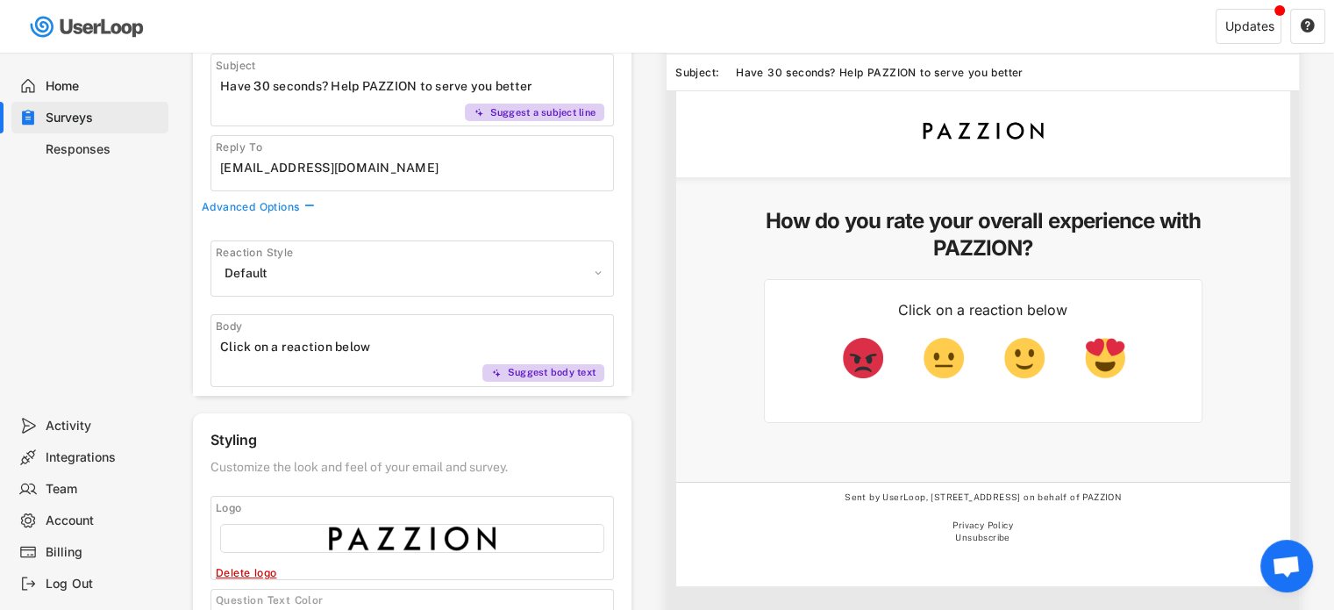
scroll to position [263, 0]
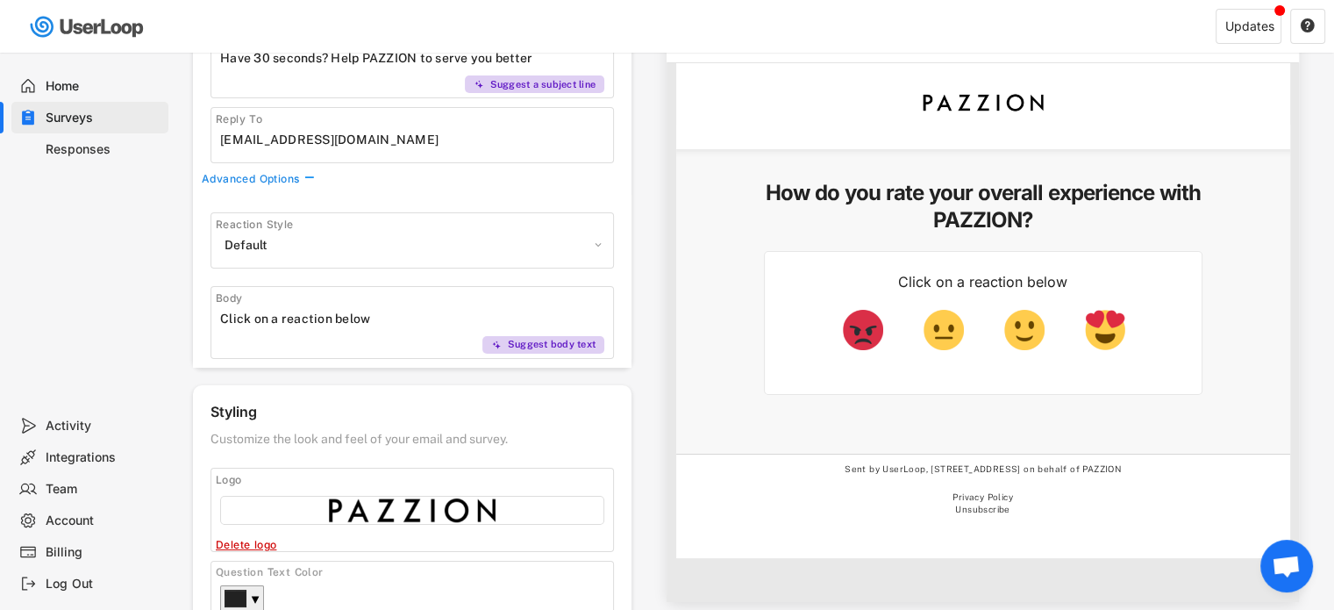
click at [345, 249] on select "Apple Default Hearts Stars Pugs" at bounding box center [412, 245] width 384 height 26
click at [220, 232] on select "Apple Default Hearts Stars Pugs" at bounding box center [412, 245] width 384 height 26
click at [364, 244] on select "Apple Default Hearts Stars Pugs" at bounding box center [412, 245] width 384 height 26
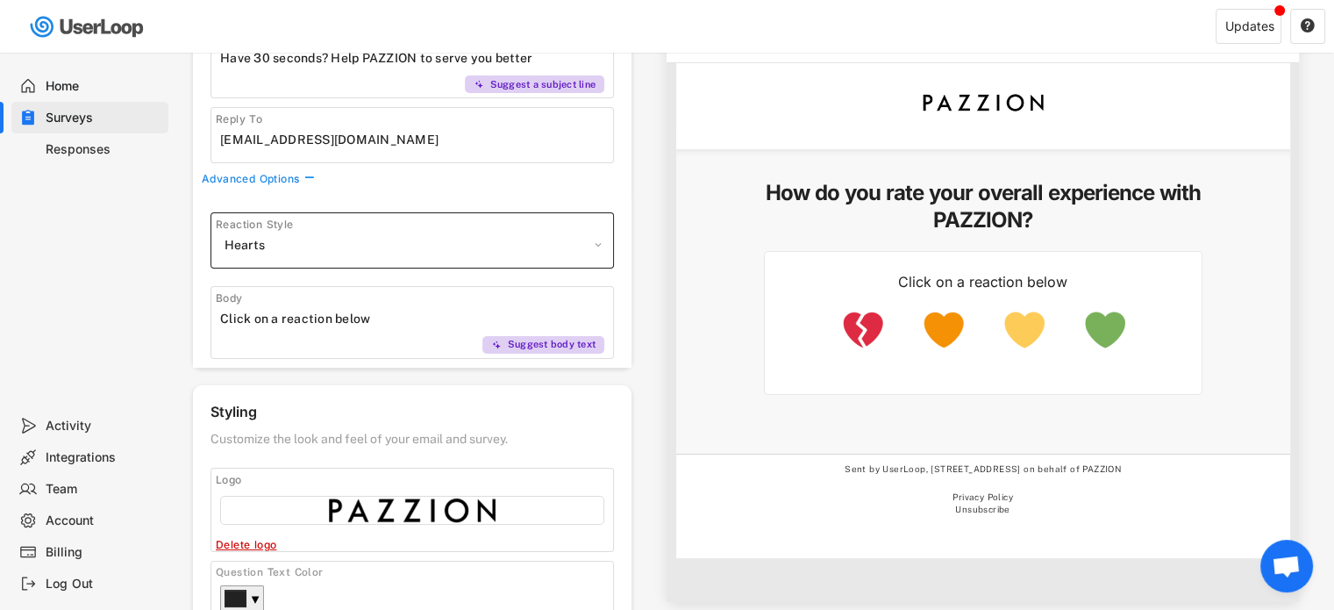
select select ""1348695171700984260__LOOKUP__1606924314316x911513506656550900""
click at [220, 232] on select "Apple Default Hearts Stars Pugs" at bounding box center [412, 245] width 384 height 26
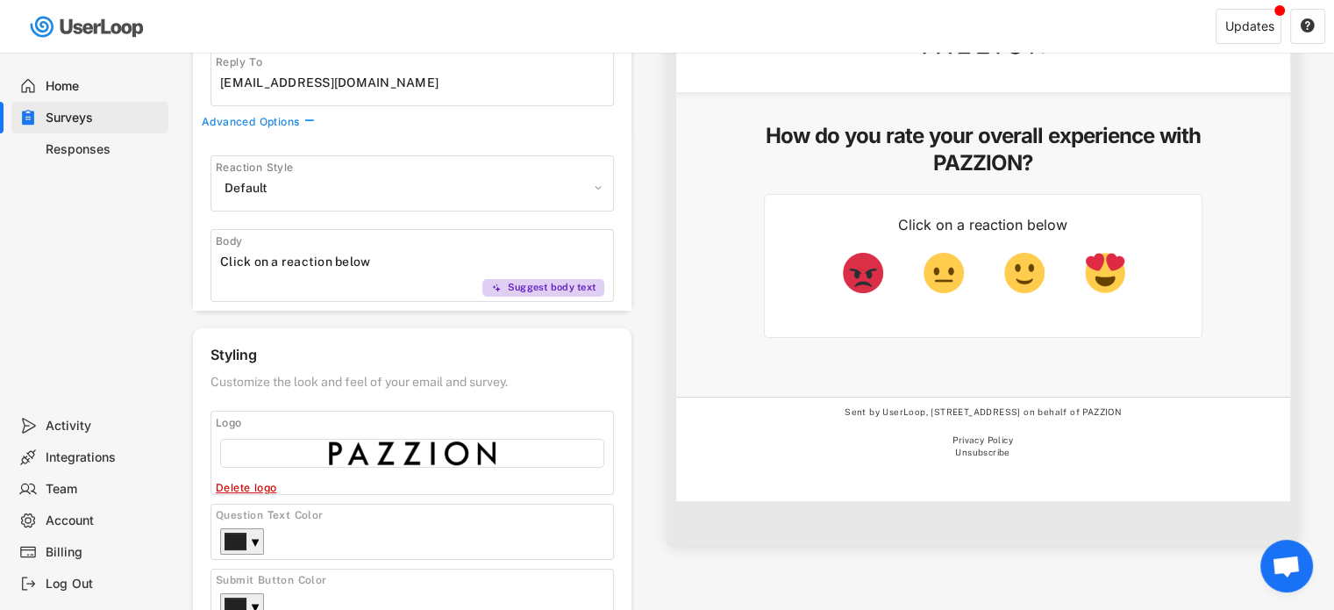
scroll to position [351, 0]
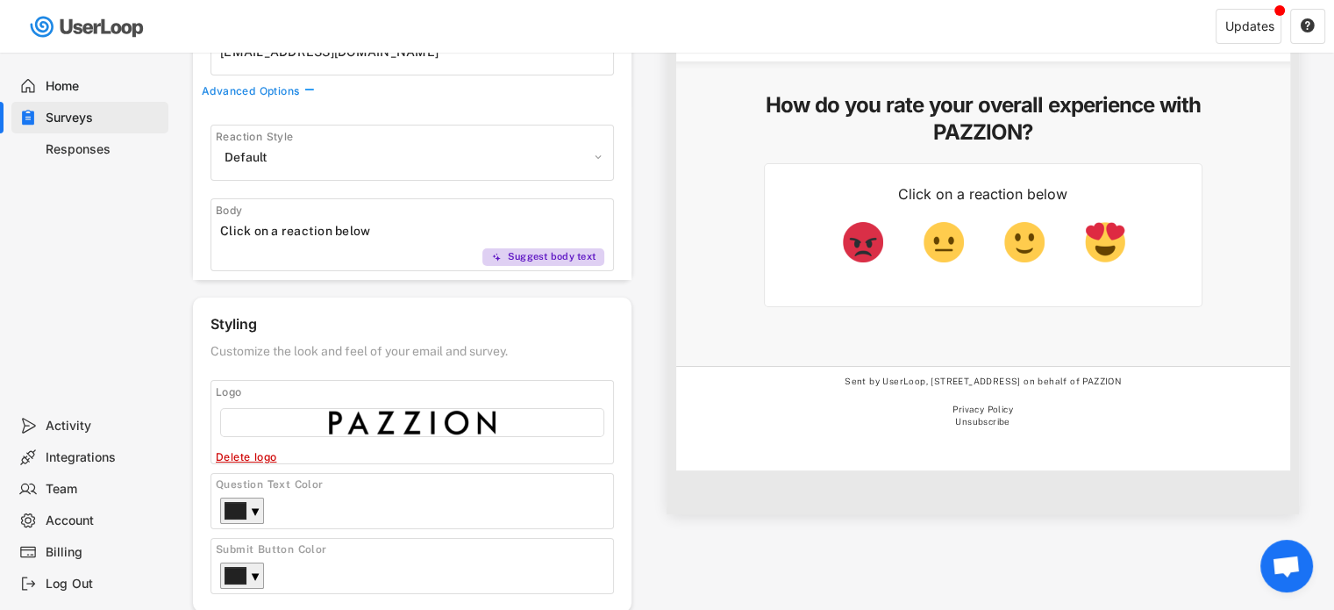
click at [340, 247] on div "Body Suggest body text" at bounding box center [413, 234] width 404 height 73
click at [340, 228] on input "input" at bounding box center [416, 231] width 393 height 26
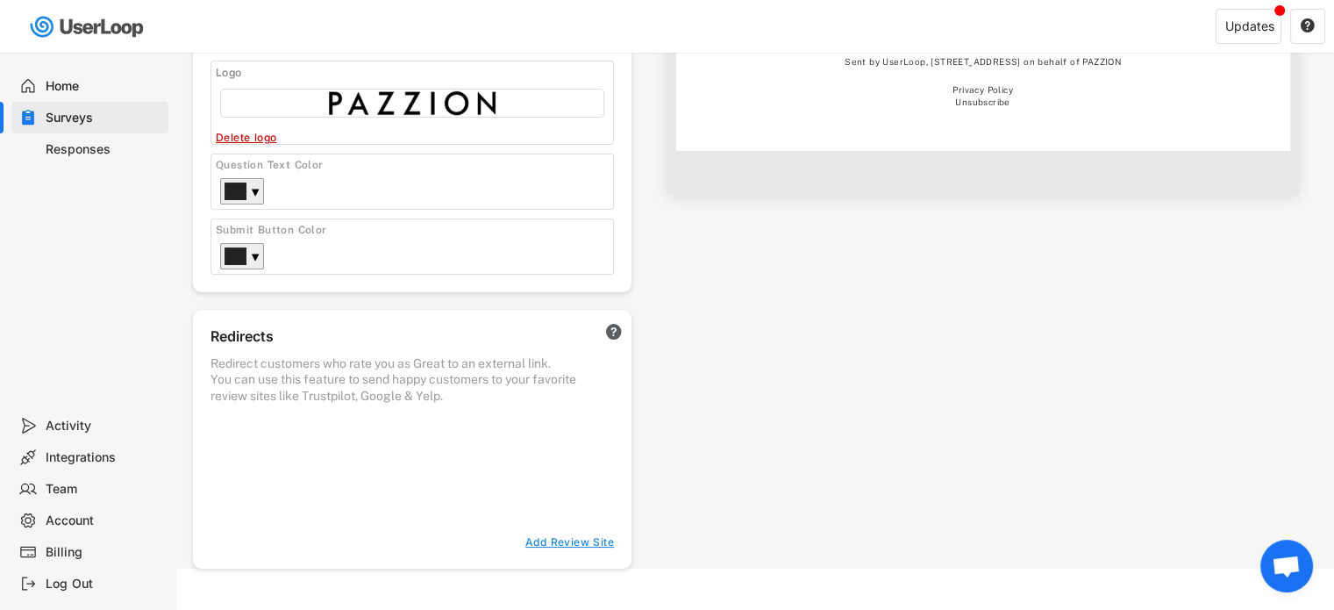
scroll to position [696, 0]
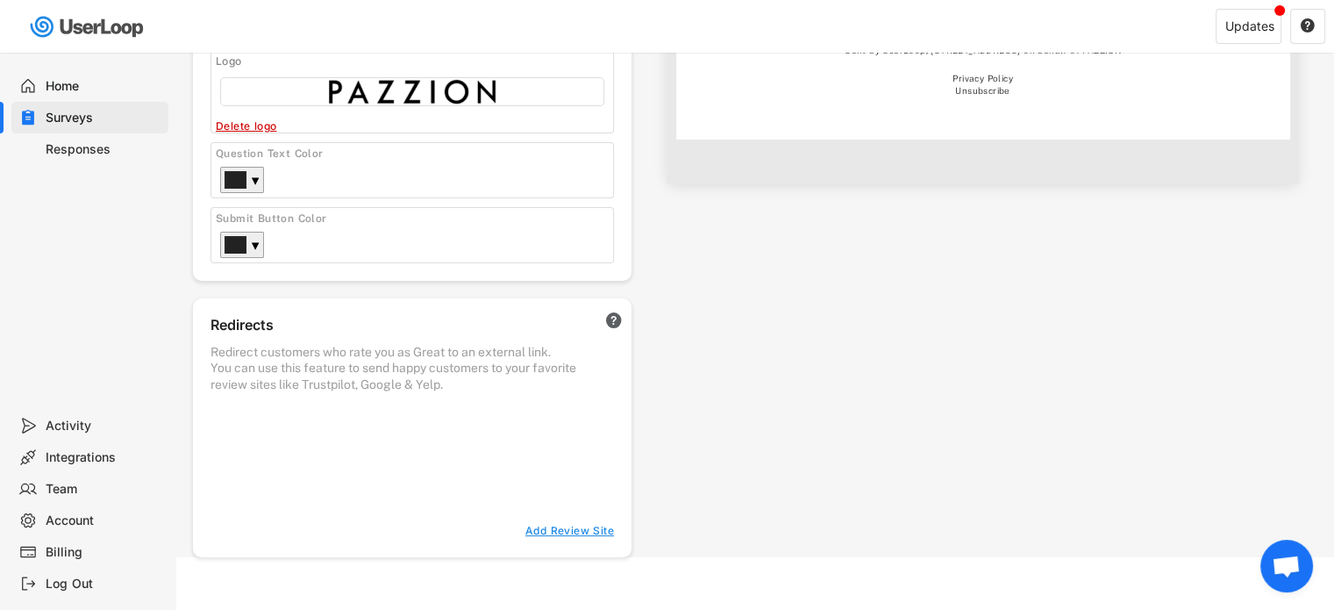
click at [379, 415] on div "Redirects  Redirect customers who rate you as Great to an external link. You c…" at bounding box center [412, 427] width 439 height 259
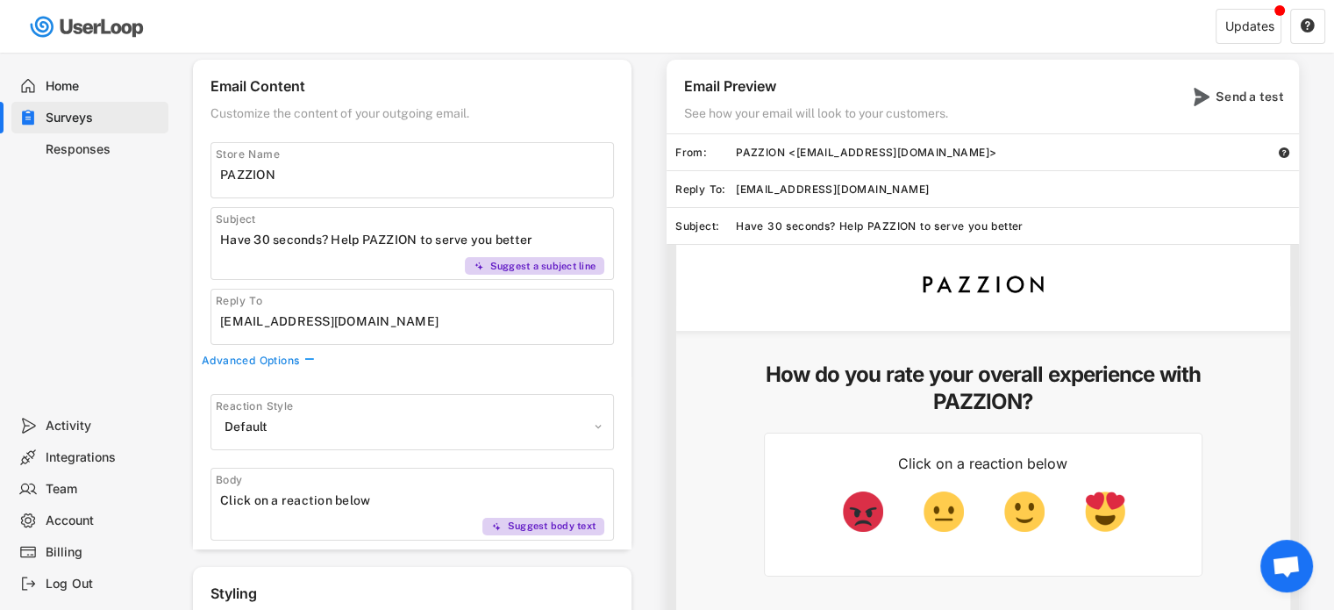
scroll to position [0, 0]
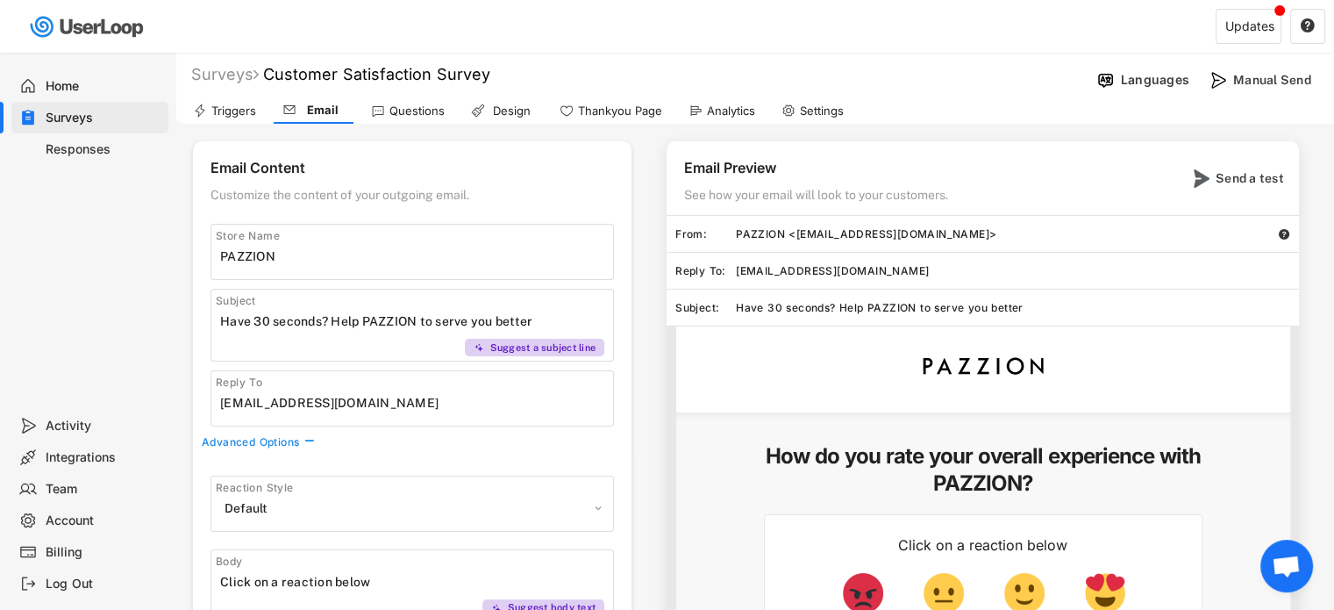
click at [491, 116] on div "Design" at bounding box center [511, 111] width 44 height 15
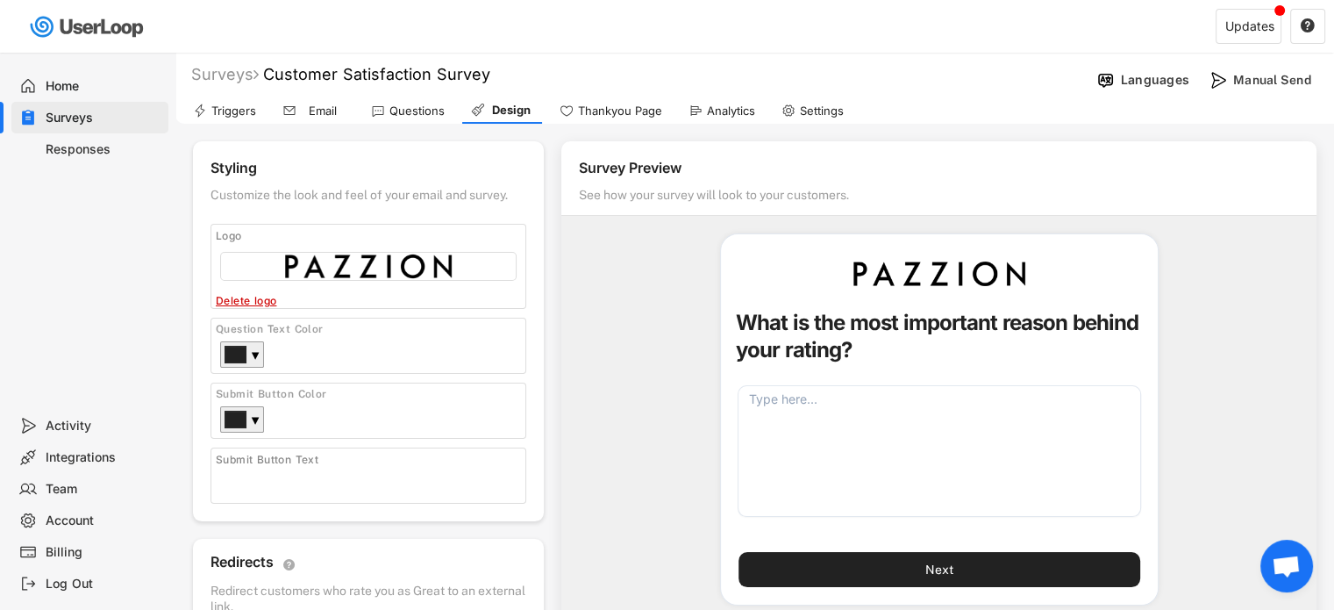
click at [676, 260] on div "What is the most important reason behind your rating? Next" at bounding box center [938, 427] width 755 height 389
click at [818, 108] on div "Settings" at bounding box center [822, 111] width 44 height 15
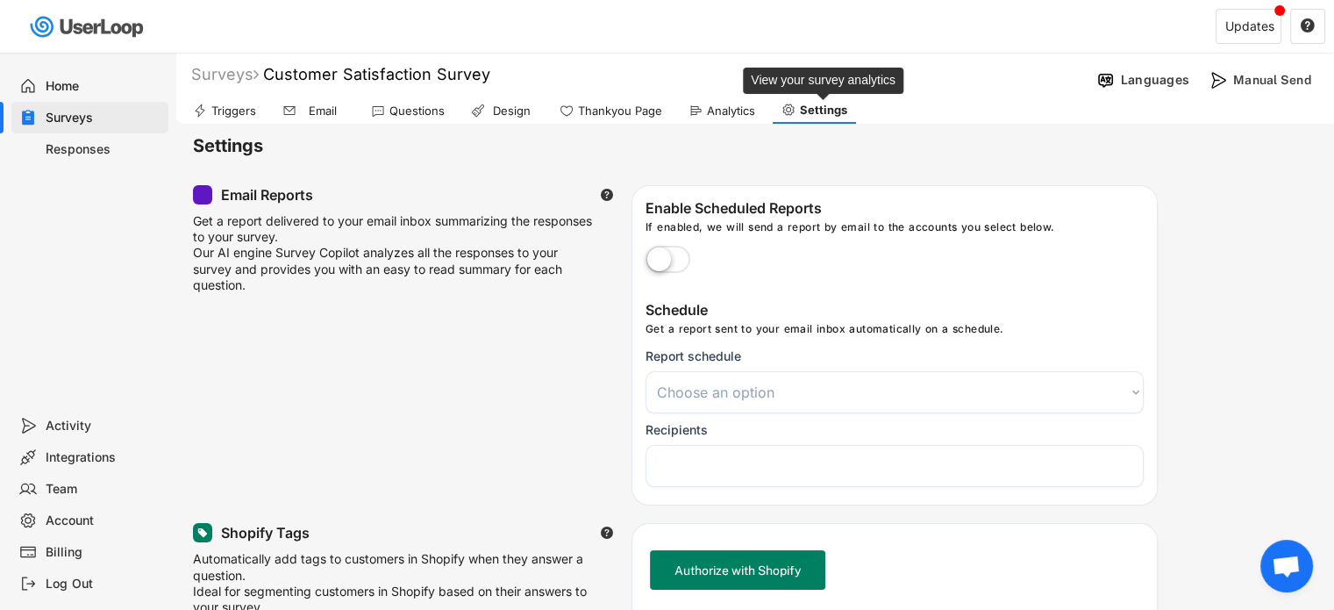
select select
click at [718, 112] on div "Analytics" at bounding box center [731, 111] width 48 height 15
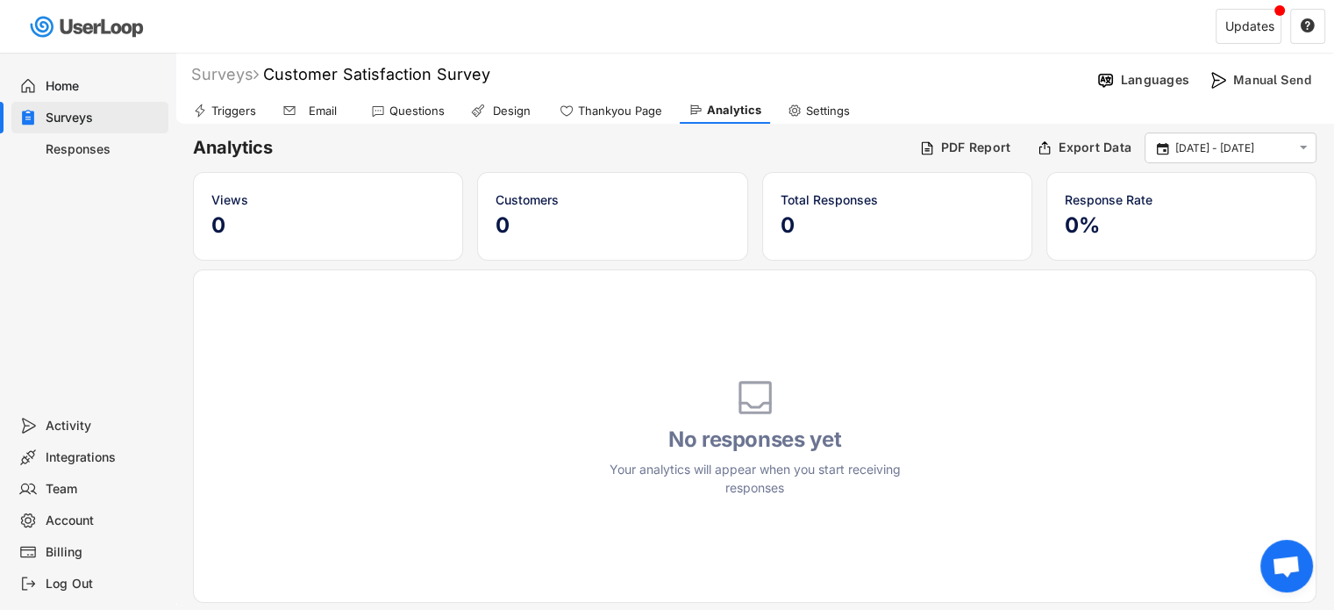
click at [630, 110] on div "Thankyou Page" at bounding box center [620, 111] width 84 height 15
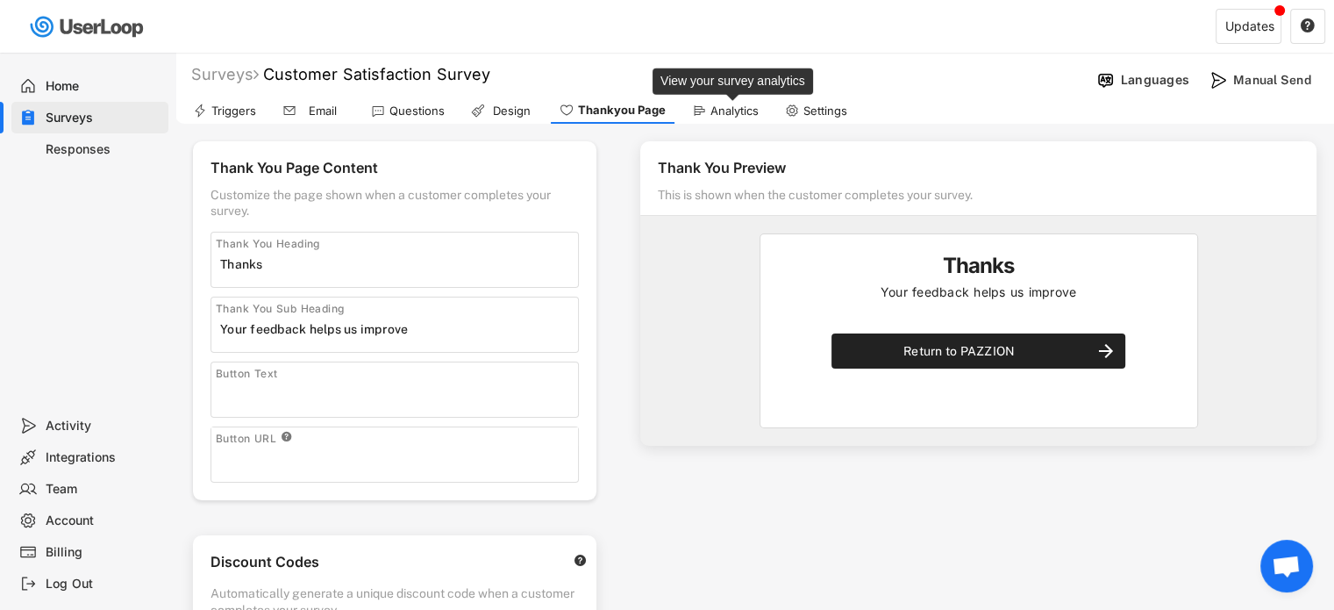
click at [730, 108] on div "Analytics" at bounding box center [735, 111] width 48 height 15
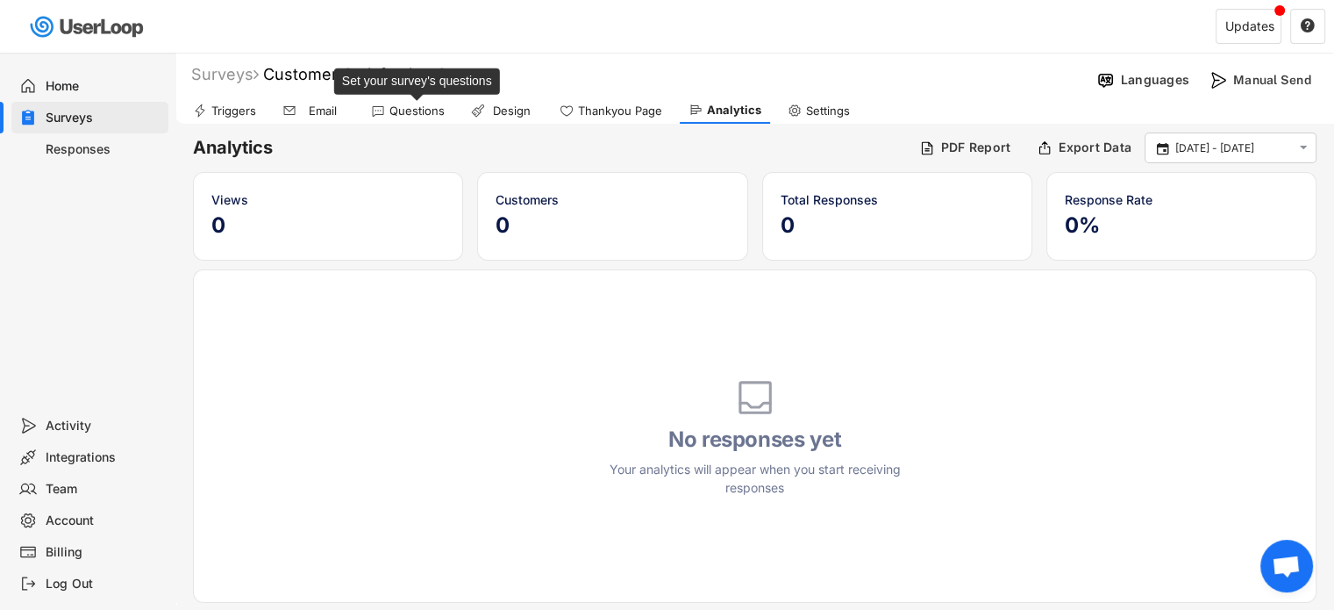
click at [439, 112] on div "Questions" at bounding box center [416, 111] width 55 height 15
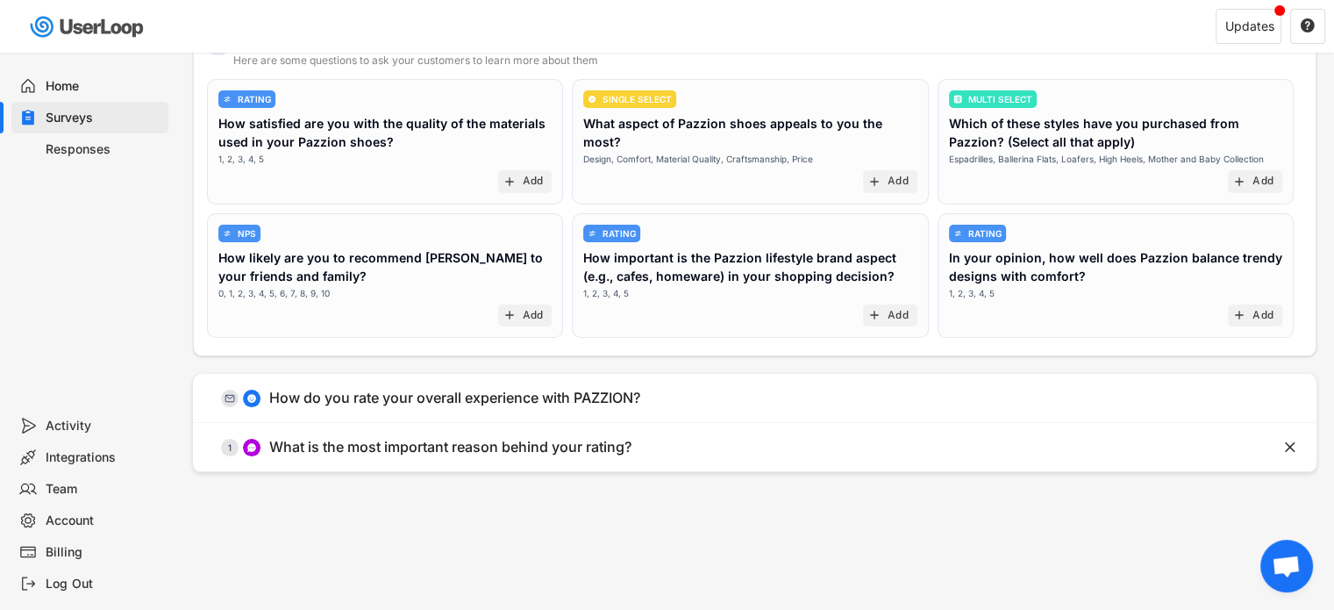
scroll to position [263, 0]
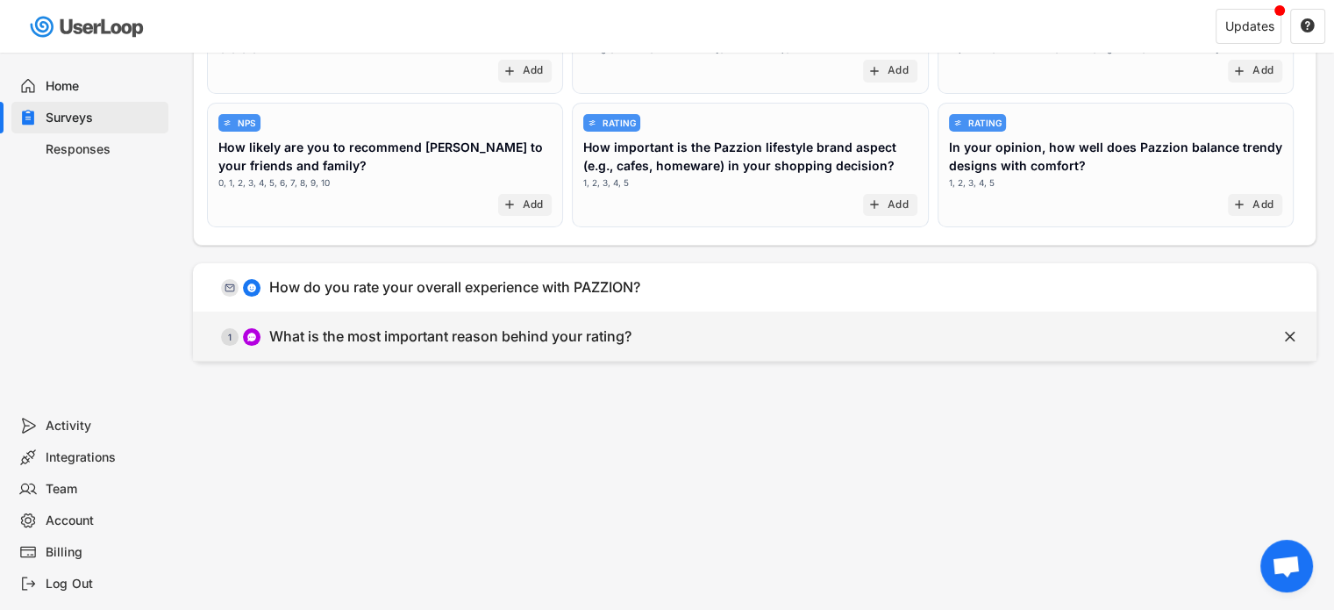
click at [477, 336] on div "What is the most important reason behind your rating?" at bounding box center [450, 336] width 362 height 18
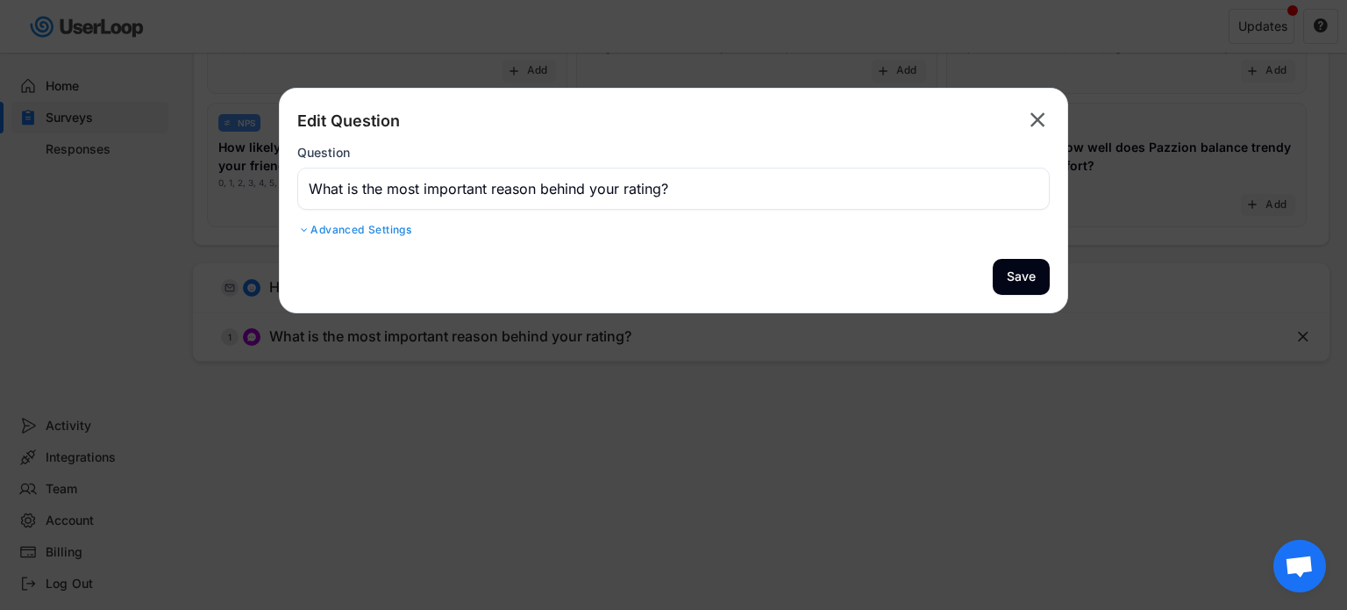
click at [378, 225] on div "Advanced Settings" at bounding box center [673, 230] width 753 height 14
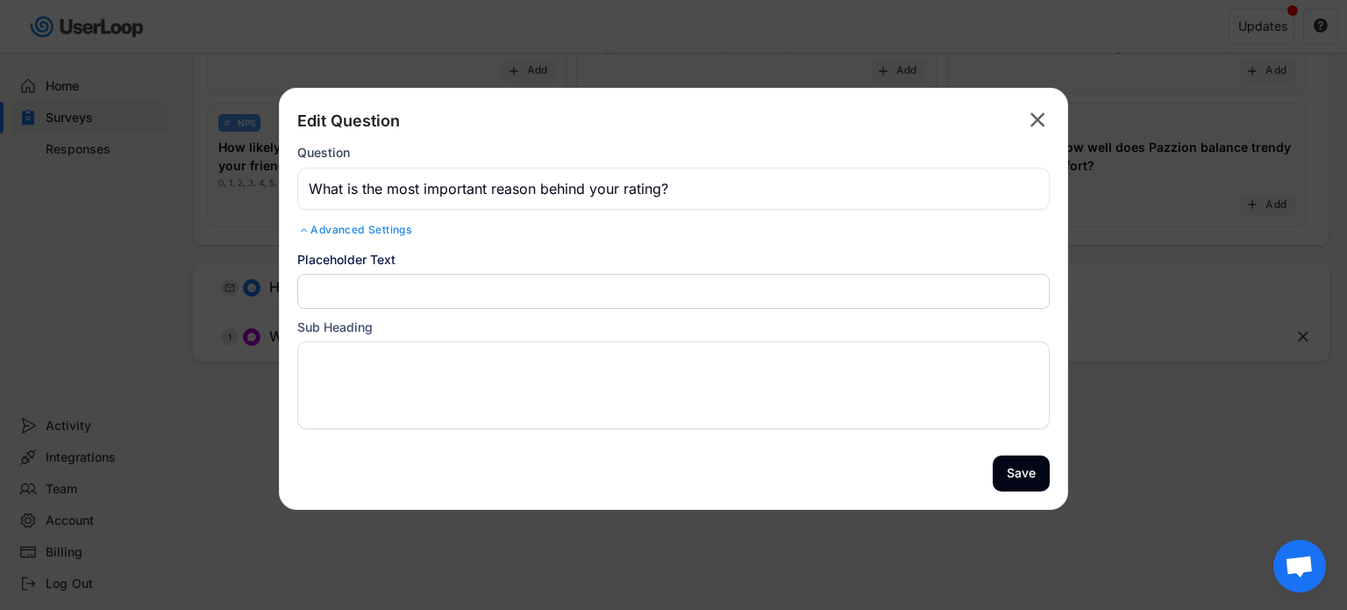
click at [415, 282] on input "input" at bounding box center [673, 291] width 753 height 35
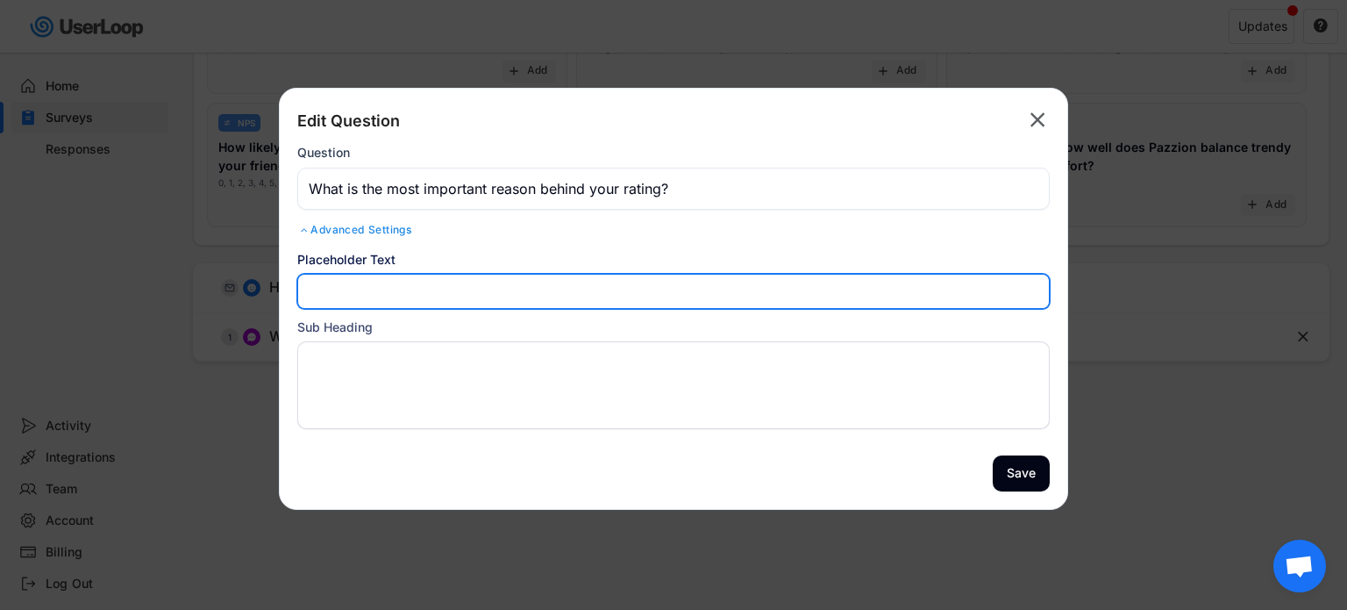
click at [1029, 123] on icon "" at bounding box center [1037, 120] width 25 height 28
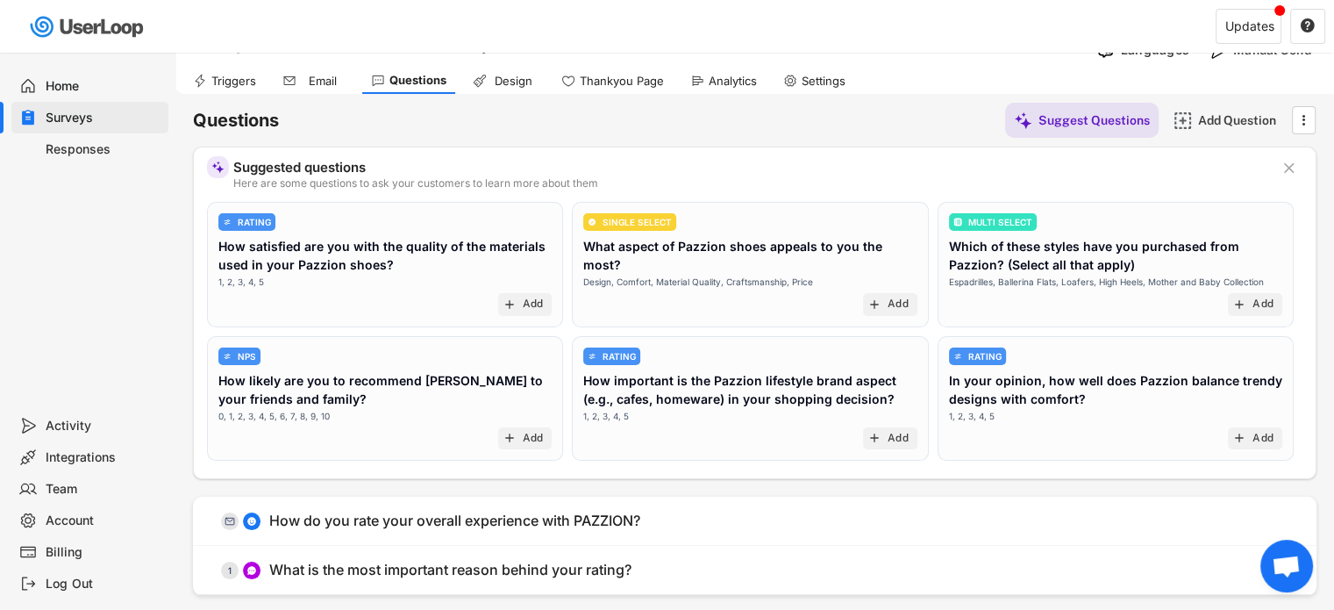
scroll to position [0, 0]
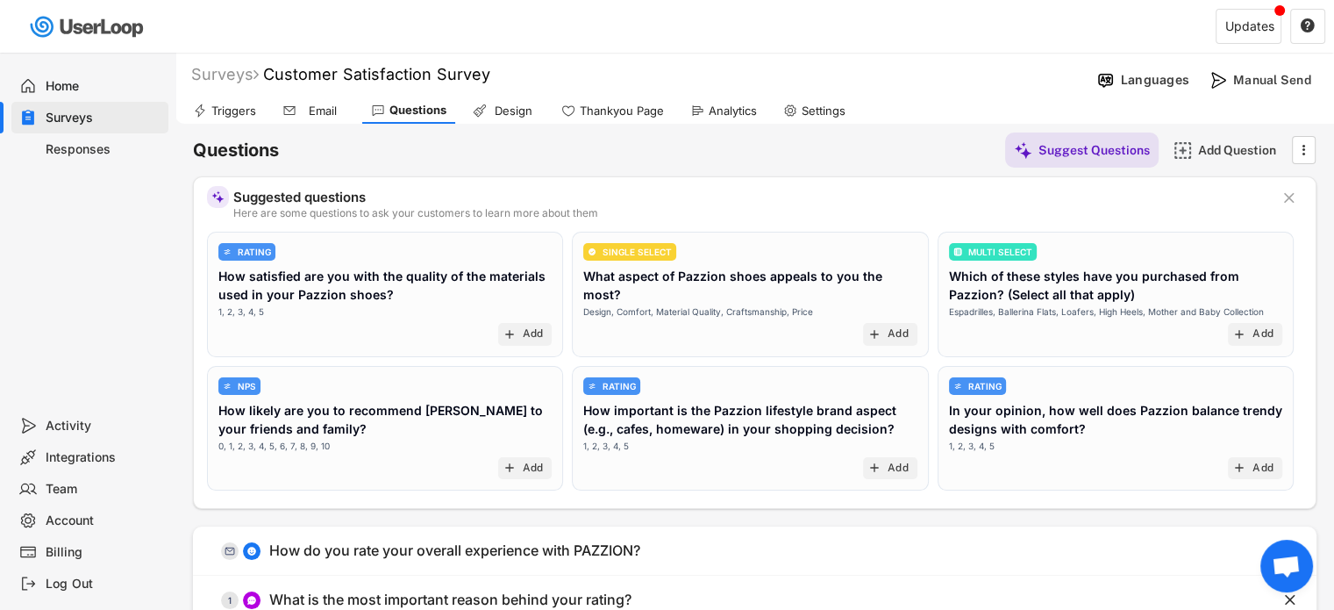
click at [327, 440] on div "NPS How likely are you to recommend Pazzion to your friends and family? 0, 1, 2…" at bounding box center [384, 414] width 333 height 75
click at [337, 297] on div "How satisfied are you with the quality of the materials used in your Pazzion sh…" at bounding box center [384, 285] width 333 height 37
click at [532, 328] on div "Add" at bounding box center [533, 334] width 21 height 14
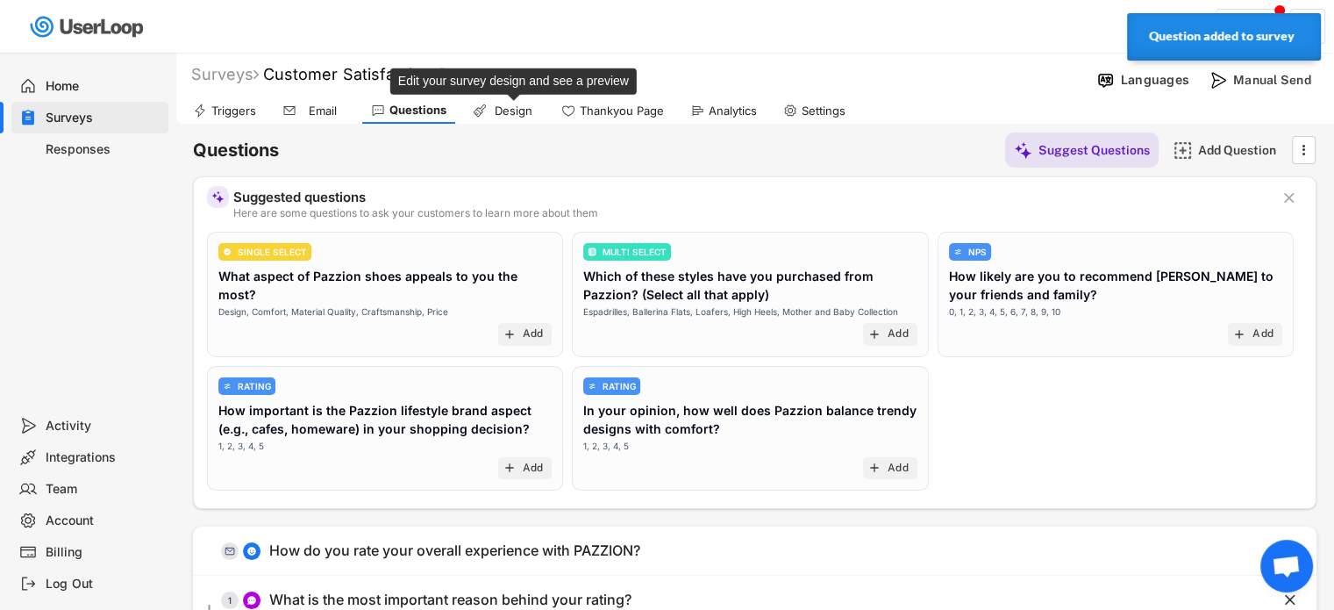
click at [518, 107] on div "Design" at bounding box center [513, 111] width 44 height 15
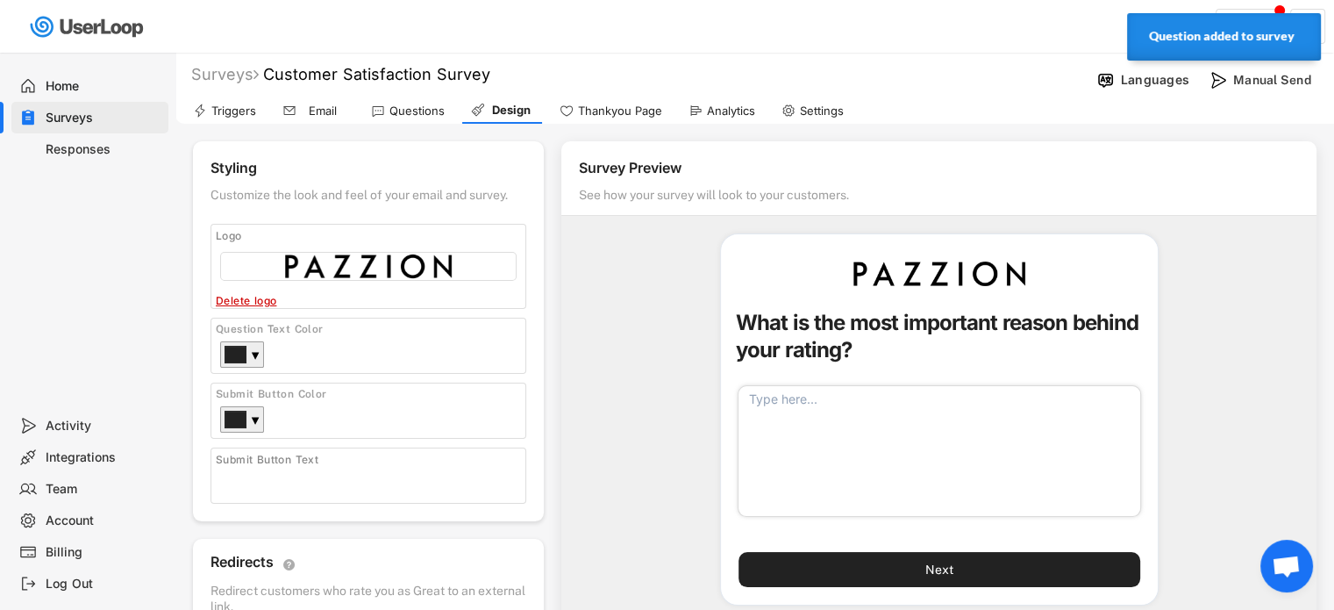
drag, startPoint x: 879, startPoint y: 486, endPoint x: 848, endPoint y: 482, distance: 31.0
click at [881, 485] on textarea at bounding box center [940, 451] width 404 height 132
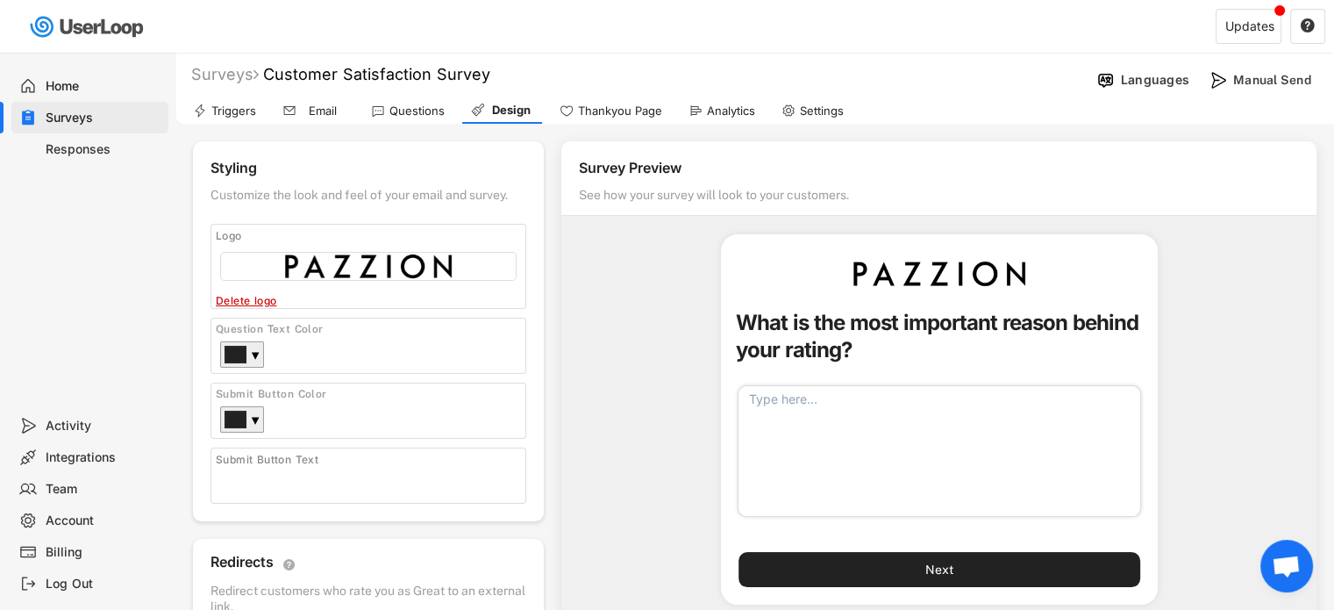
drag, startPoint x: 848, startPoint y: 419, endPoint x: 668, endPoint y: 258, distance: 242.3
click at [847, 419] on textarea at bounding box center [940, 451] width 404 height 132
click at [615, 115] on div "Thankyou Page" at bounding box center [620, 111] width 84 height 15
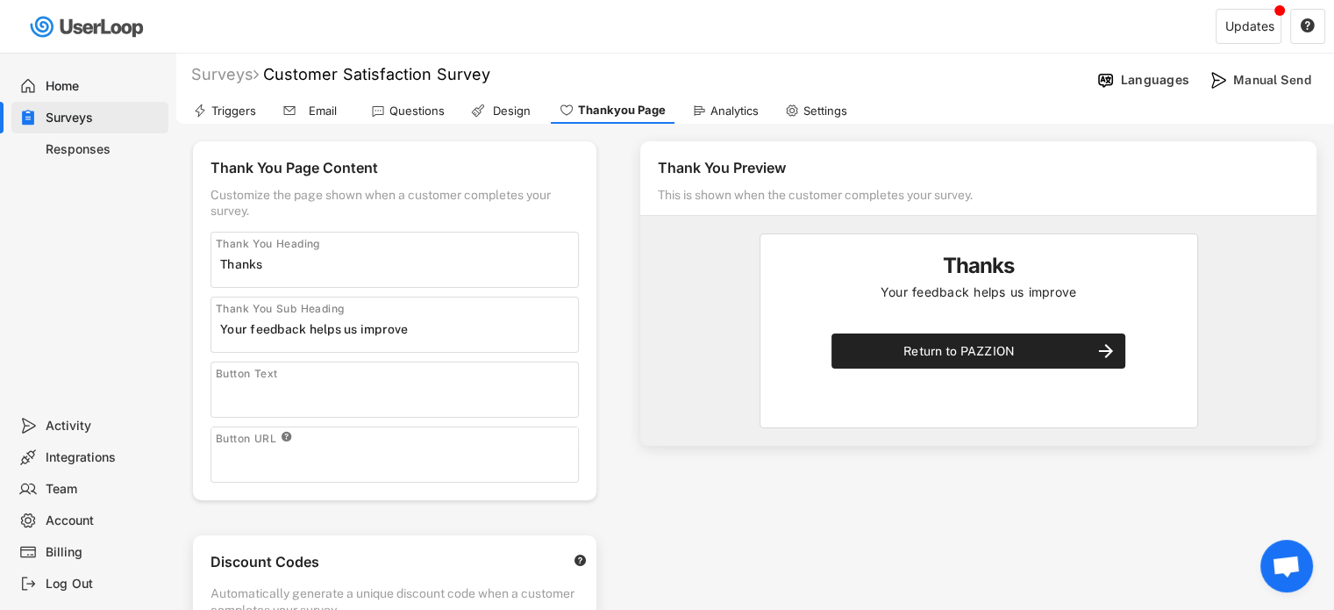
click at [516, 112] on div "Design" at bounding box center [511, 111] width 44 height 15
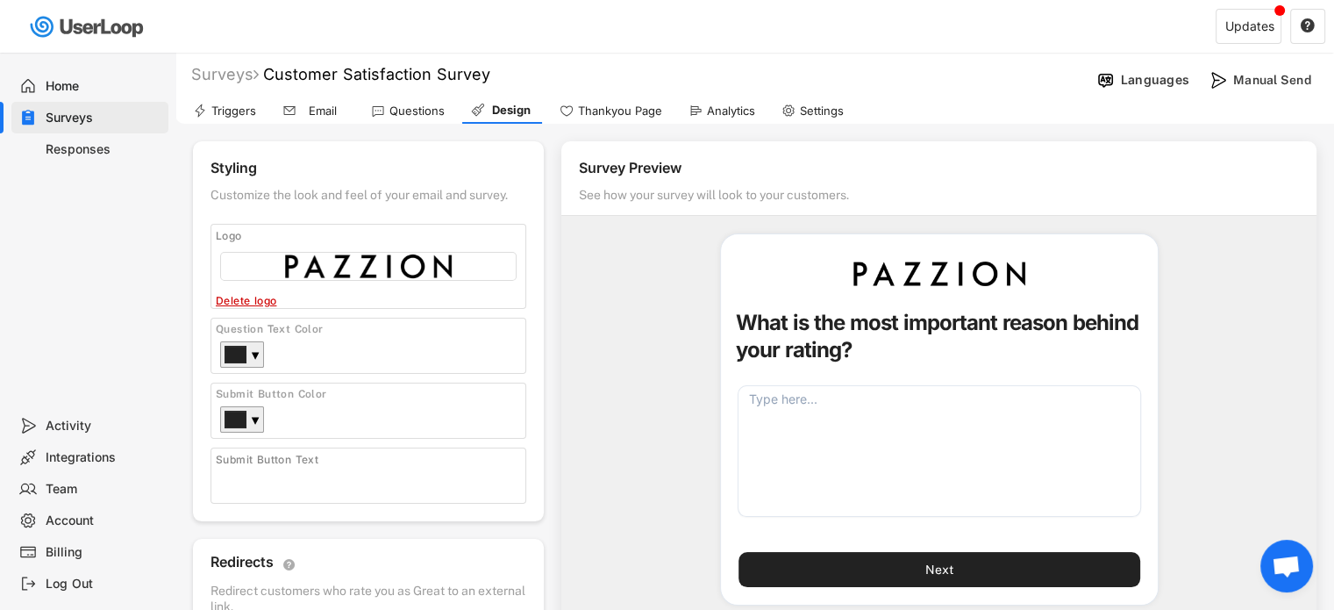
click at [358, 107] on div "Triggers Email Questions Design Thankyou Page Analytics Settings" at bounding box center [754, 108] width 1159 height 31
click at [389, 110] on div "Questions" at bounding box center [407, 110] width 91 height 26
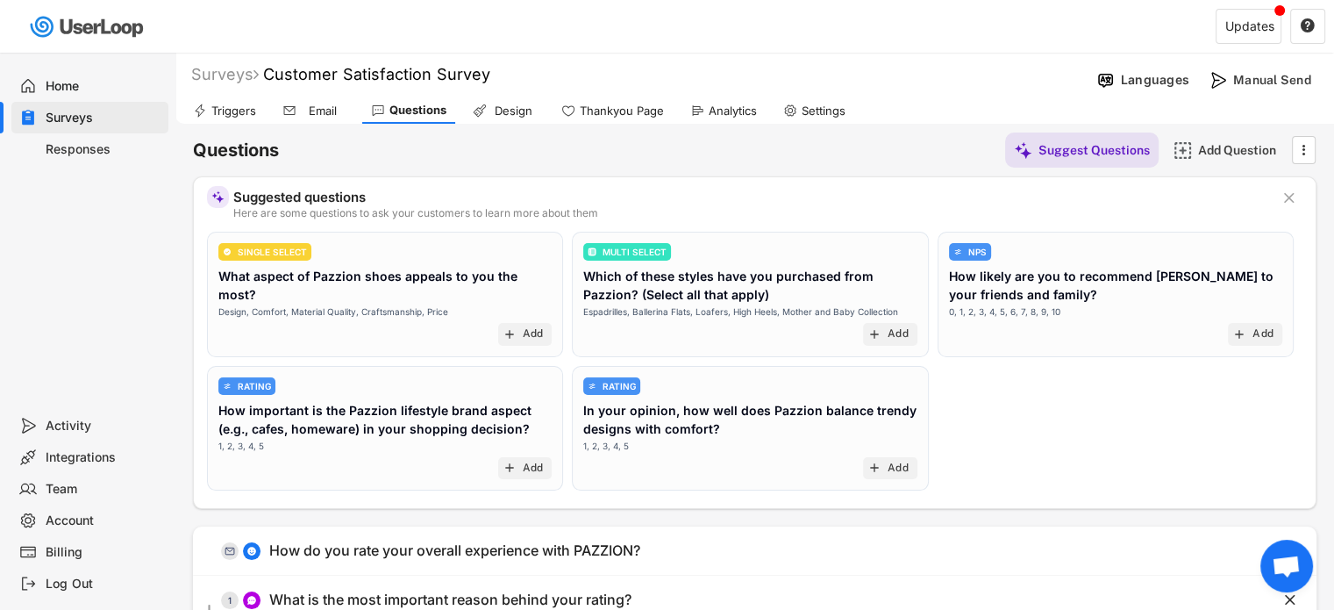
click at [365, 305] on div "Design, Comfort, Material Quality, Craftsmanship, Price" at bounding box center [333, 311] width 230 height 13
click at [313, 305] on div "Design, Comfort, Material Quality, Craftsmanship, Price" at bounding box center [333, 311] width 230 height 13
click at [511, 327] on text "add" at bounding box center [510, 334] width 14 height 14
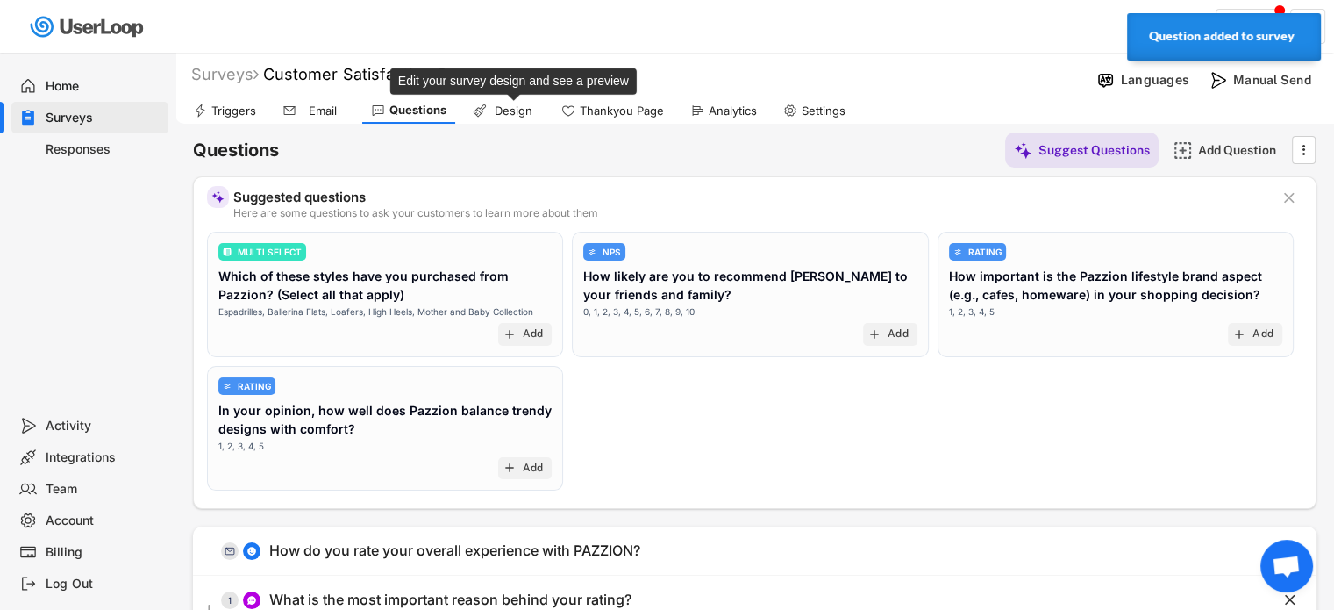
click at [494, 115] on div "Design" at bounding box center [513, 111] width 44 height 15
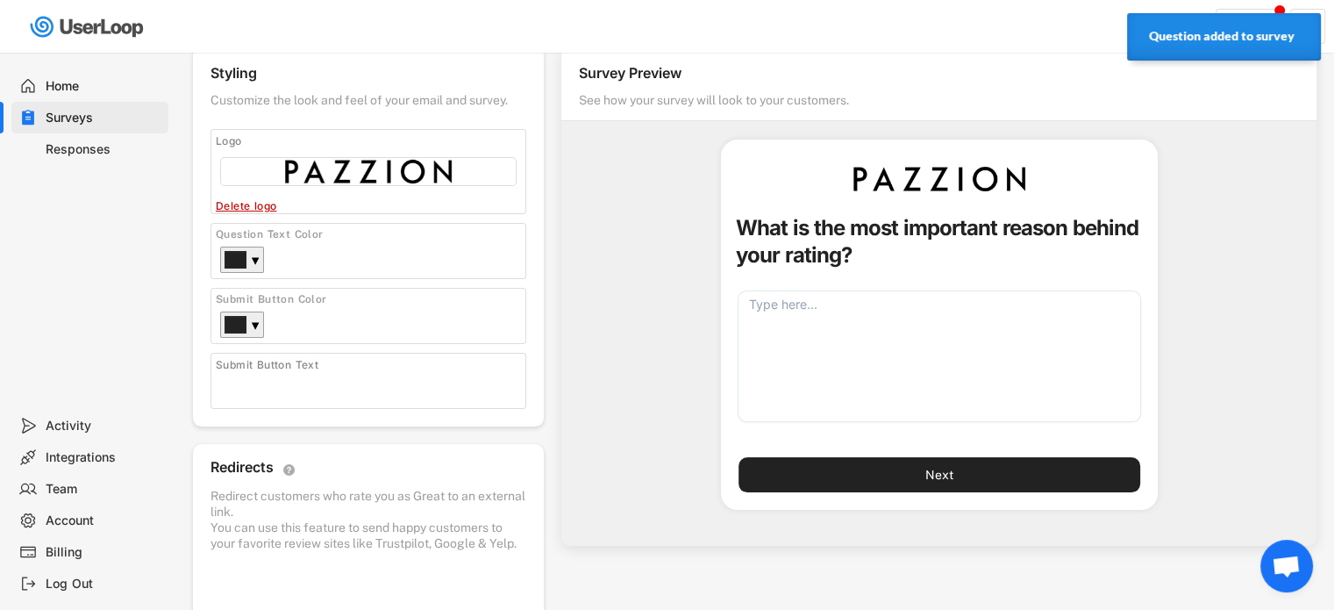
scroll to position [175, 0]
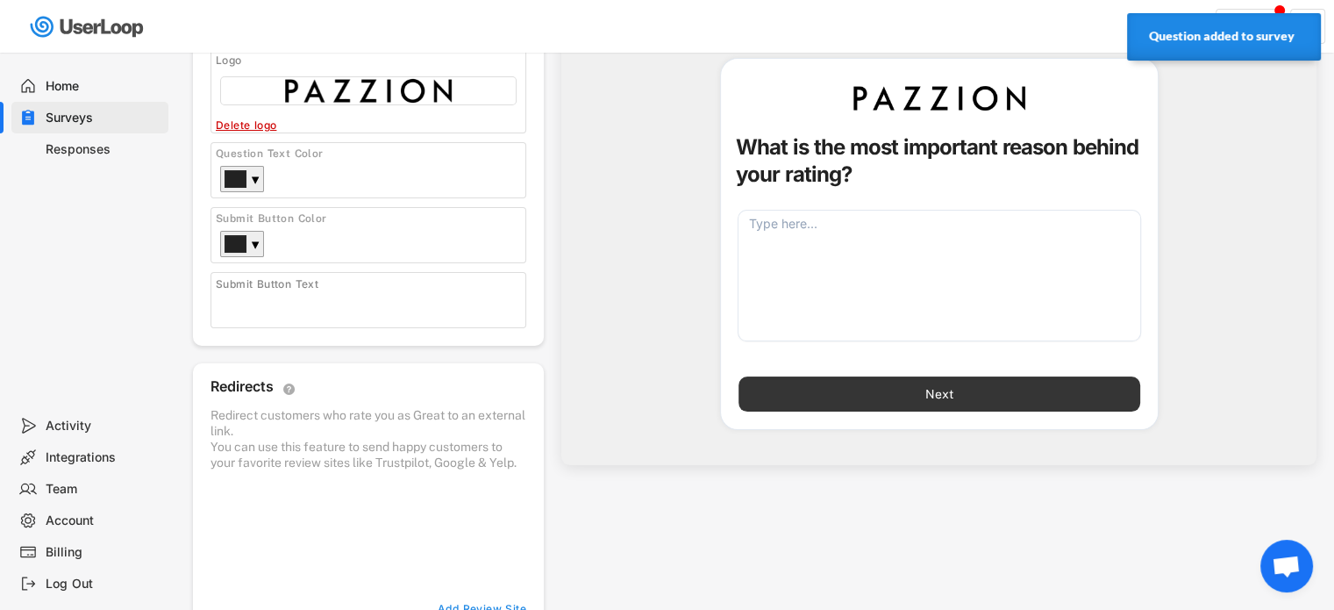
click at [950, 381] on button "Next" at bounding box center [940, 393] width 402 height 35
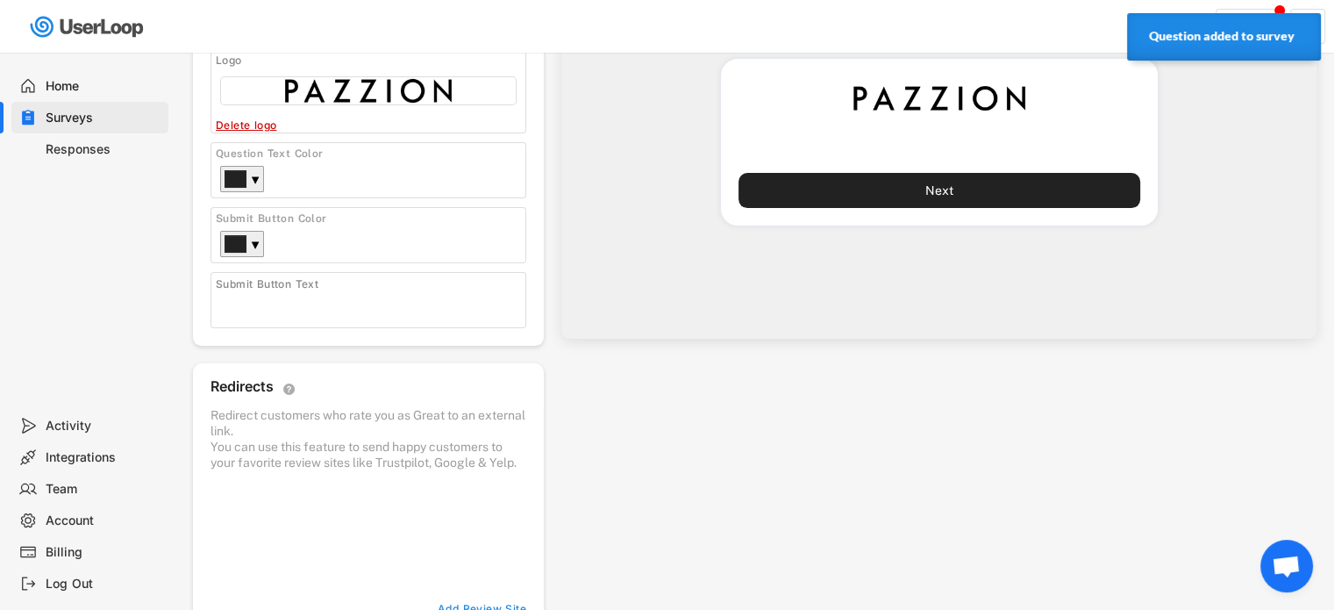
click at [954, 393] on div "Styling Customize the look and feel of your email and survey. Logo Click to upl…" at bounding box center [755, 300] width 1124 height 669
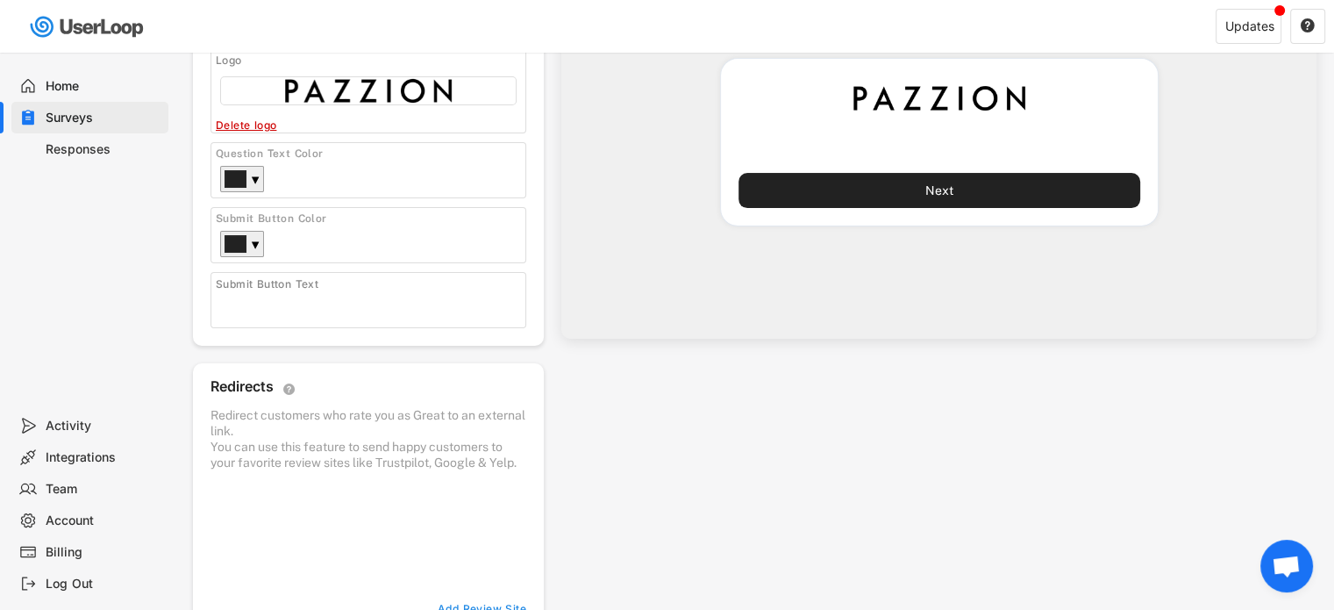
scroll to position [0, 0]
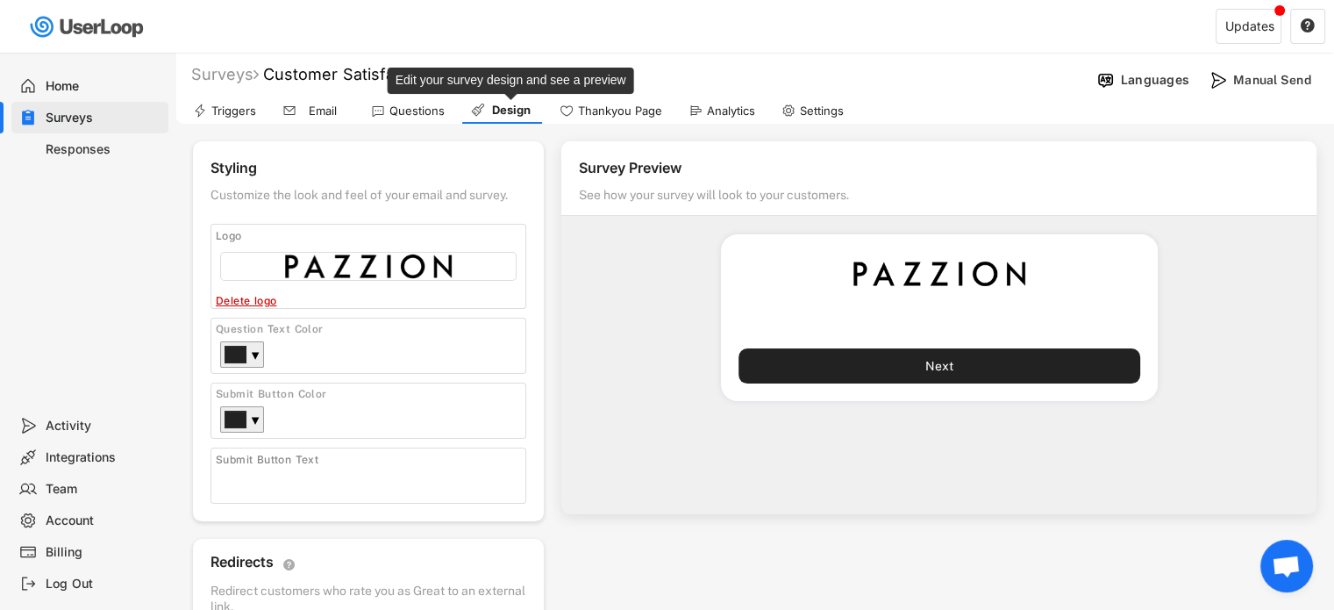
click at [519, 117] on div "Design" at bounding box center [511, 110] width 44 height 15
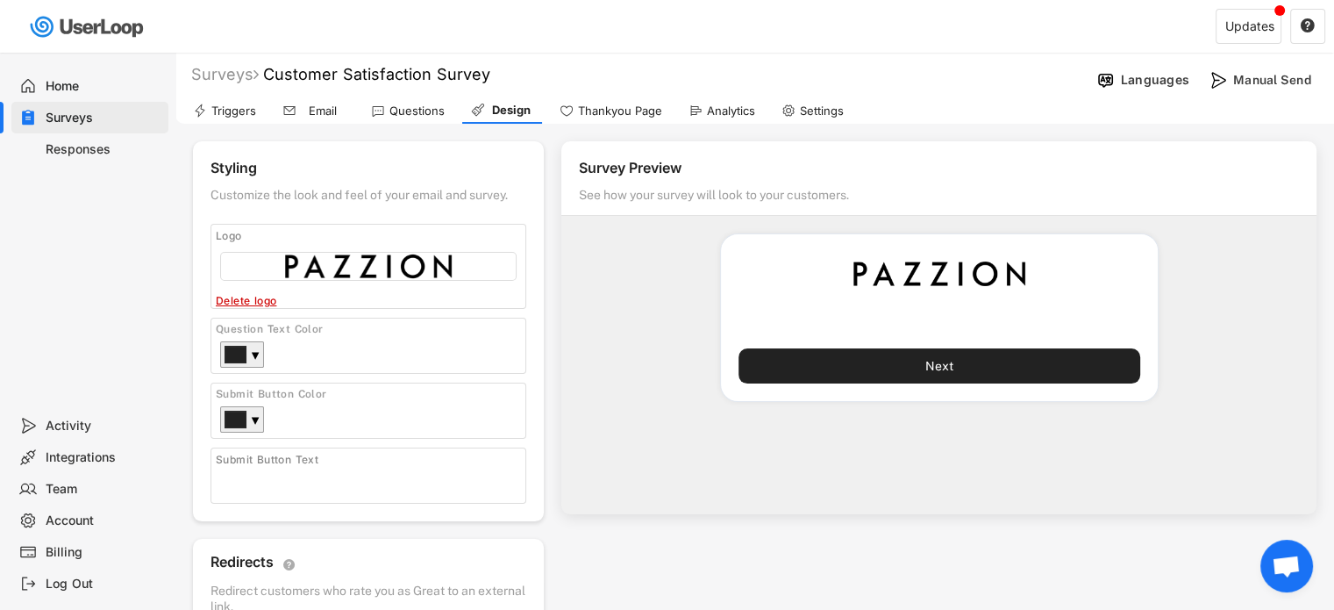
click at [583, 118] on div "Thankyou Page" at bounding box center [611, 110] width 120 height 26
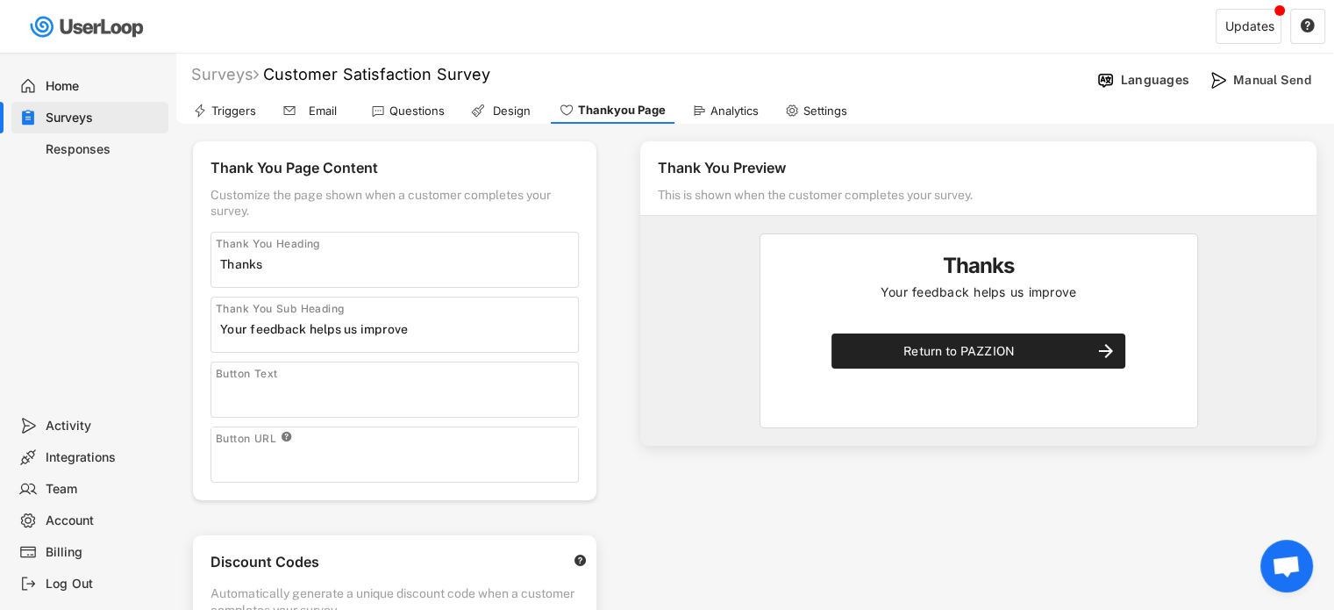
click at [504, 115] on div "Design" at bounding box center [511, 111] width 44 height 15
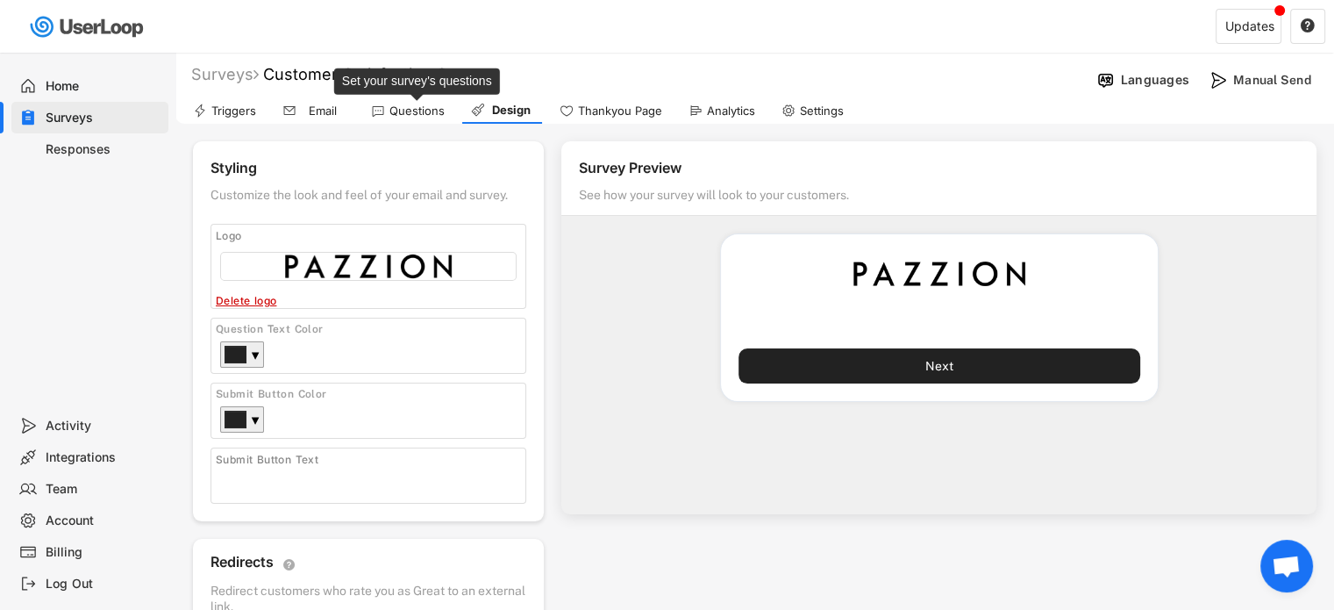
click at [411, 115] on div "Questions" at bounding box center [416, 111] width 55 height 15
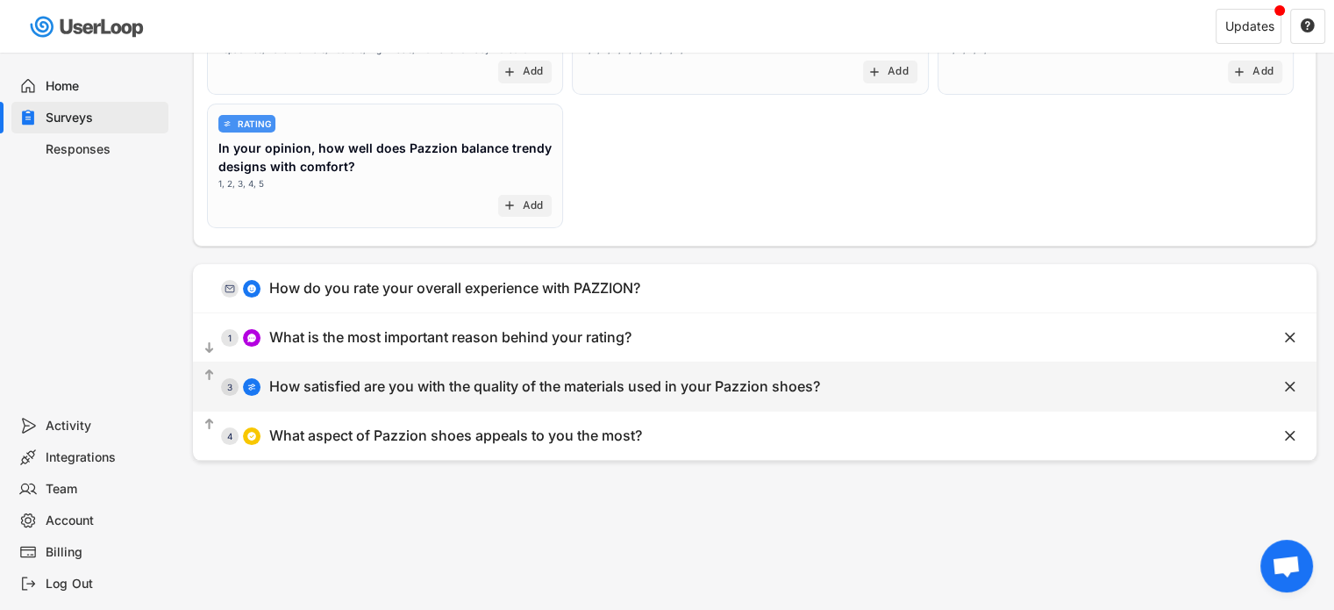
scroll to position [263, 0]
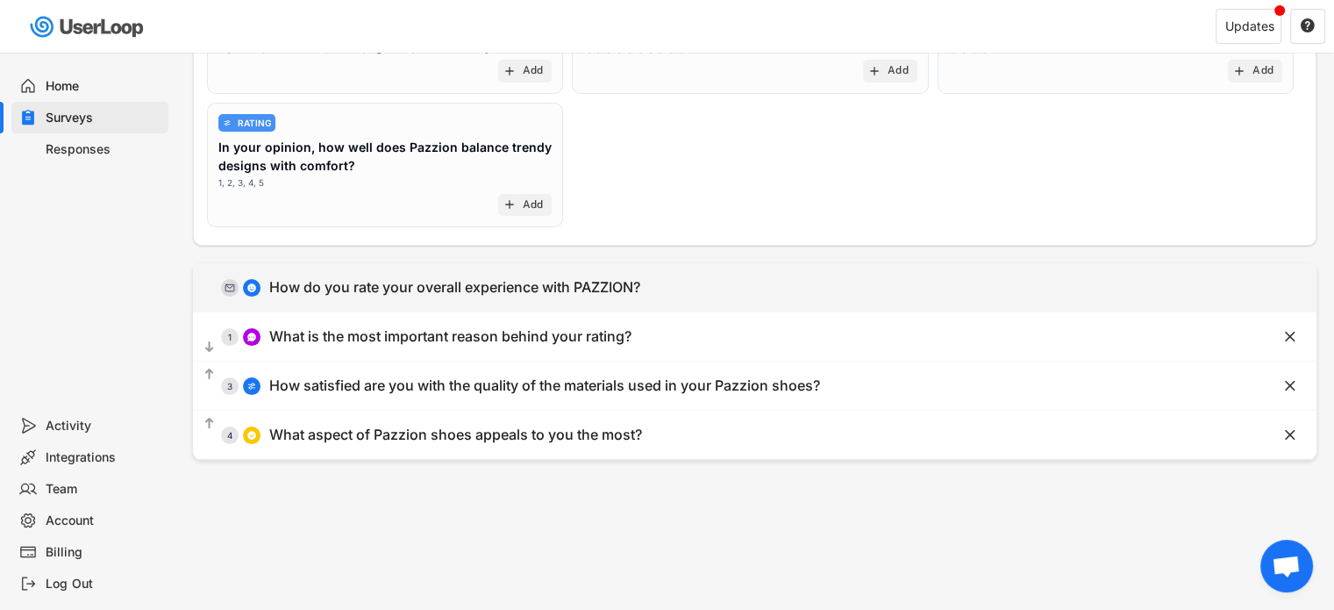
click at [517, 300] on div "  0 How do you rate your overall experience with PAZZION?" at bounding box center [711, 287] width 1036 height 39
type input "How do you rate your overall experience with PAZZION?"
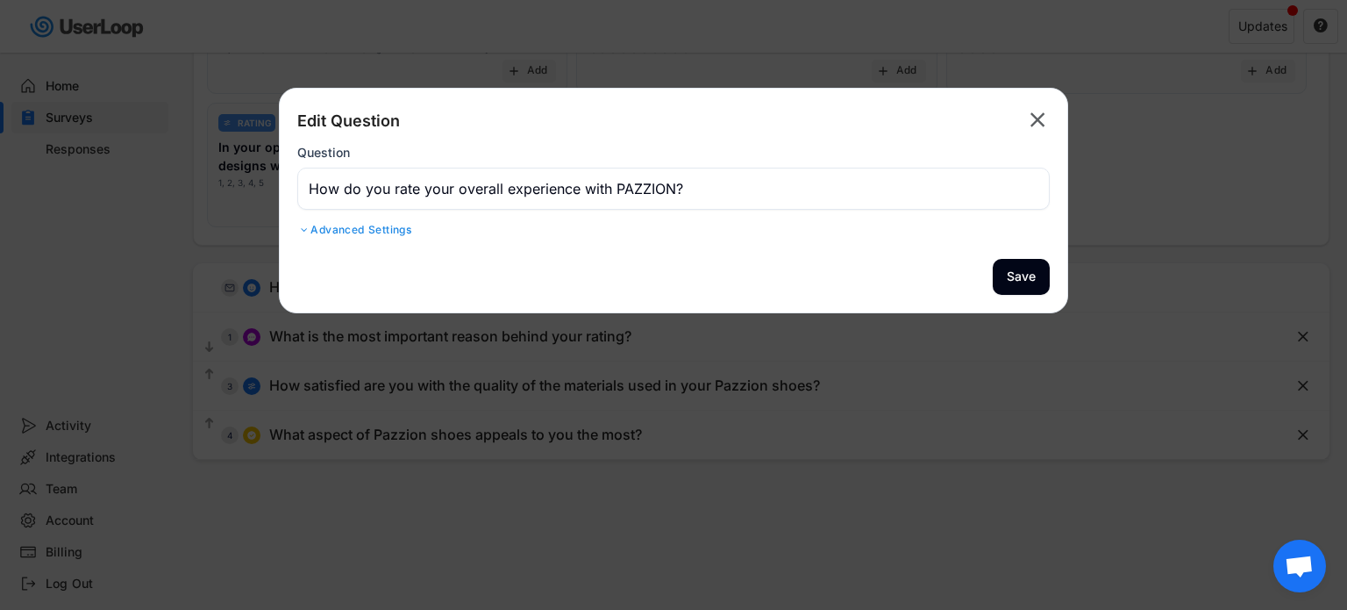
click at [358, 239] on div "Edit Question  Question Advanced Settings Placeholder Text Sub Heading" at bounding box center [673, 173] width 753 height 135
click at [358, 235] on div "Advanced Settings" at bounding box center [673, 230] width 753 height 14
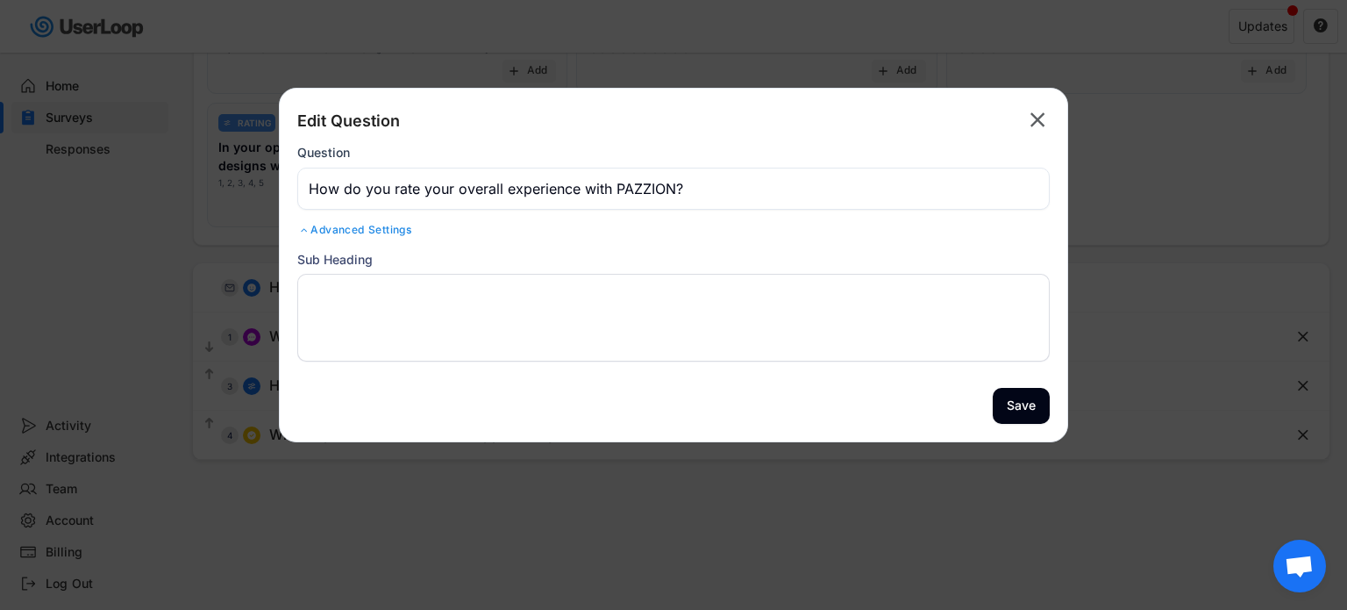
click at [382, 296] on textarea at bounding box center [673, 318] width 753 height 88
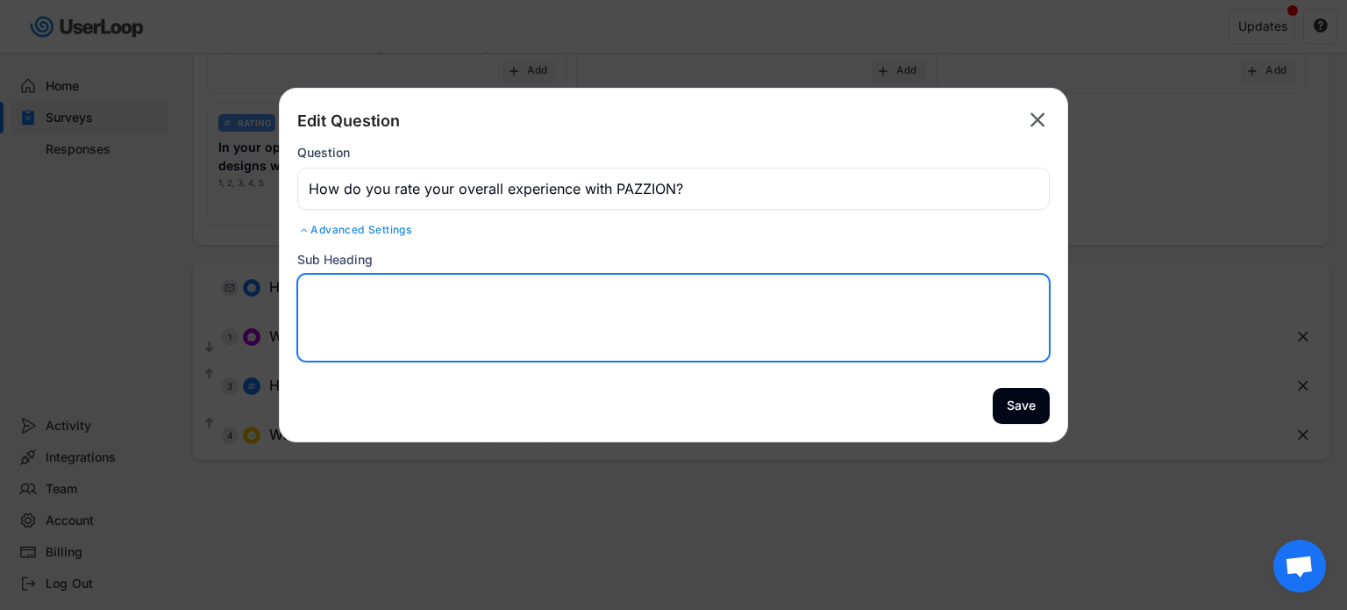
click at [452, 290] on textarea at bounding box center [673, 318] width 753 height 88
click at [557, 196] on input "input" at bounding box center [673, 189] width 753 height 42
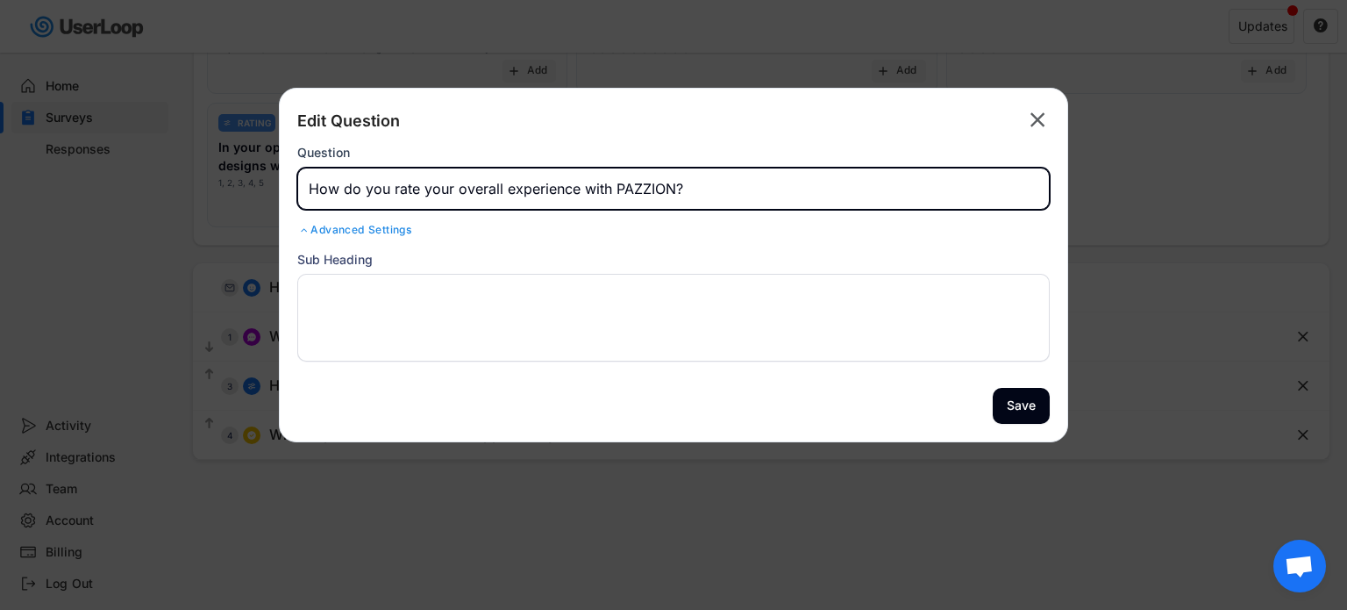
click at [561, 273] on div "Sub Heading" at bounding box center [673, 305] width 753 height 111
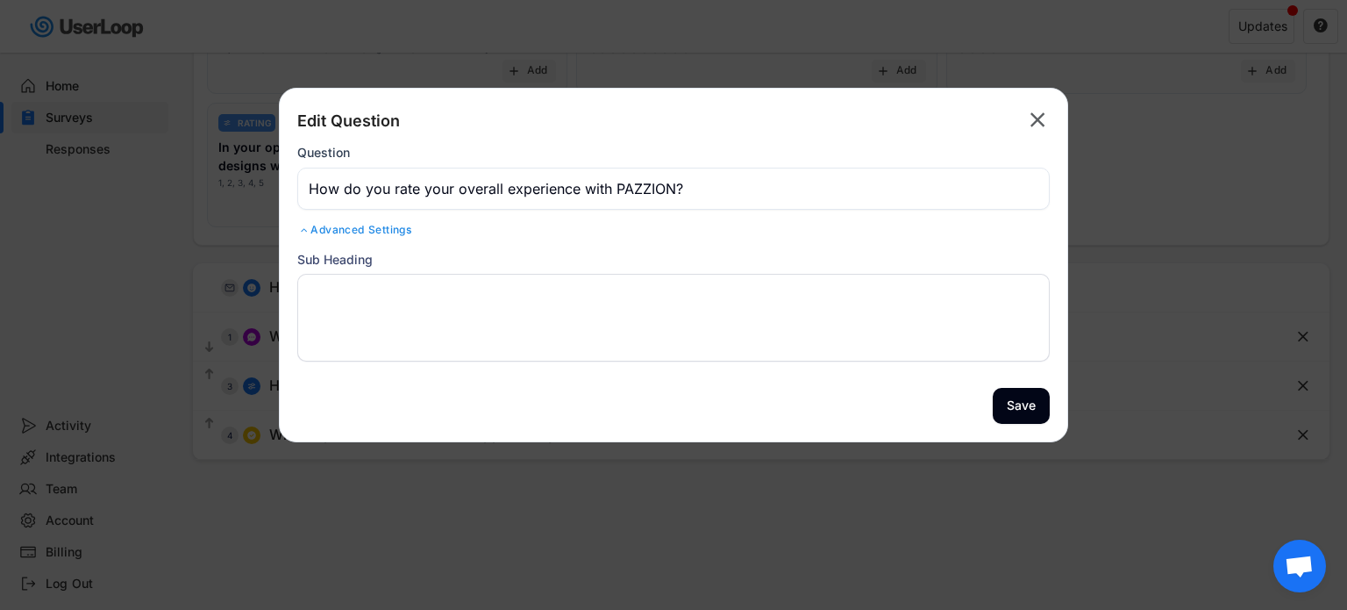
click at [479, 323] on textarea at bounding box center [673, 318] width 753 height 88
click at [1044, 118] on text "" at bounding box center [1038, 119] width 15 height 25
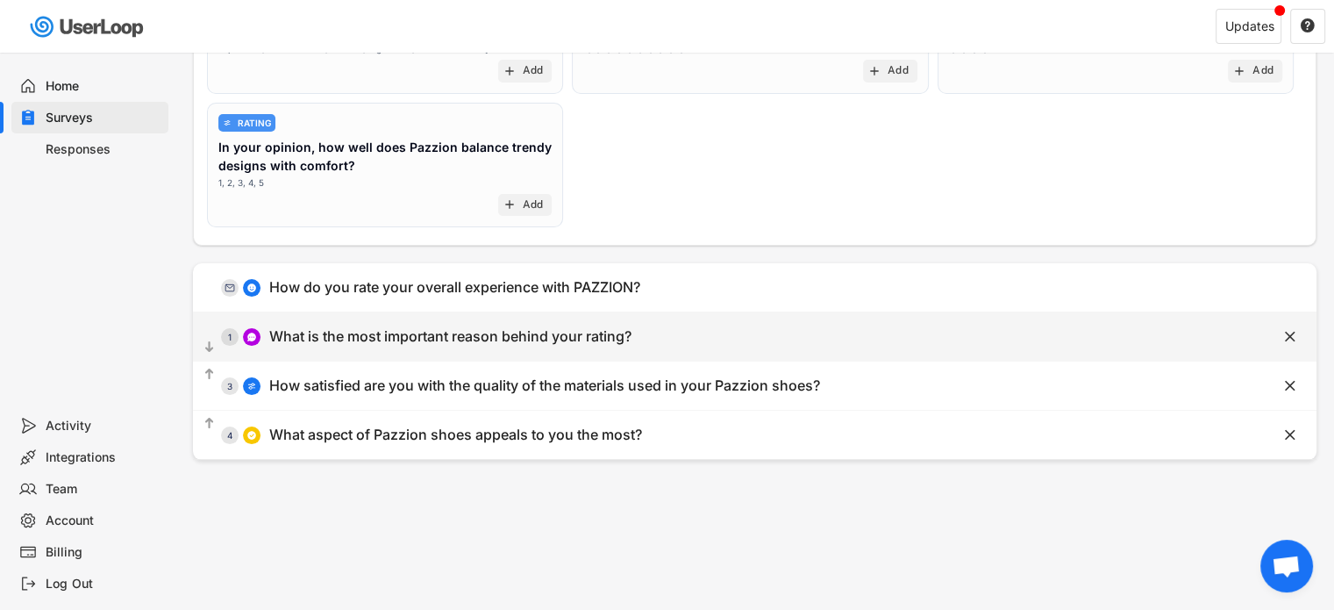
click at [347, 336] on div "What is the most important reason behind your rating?" at bounding box center [450, 336] width 362 height 18
type input "What is the most important reason behind your rating?"
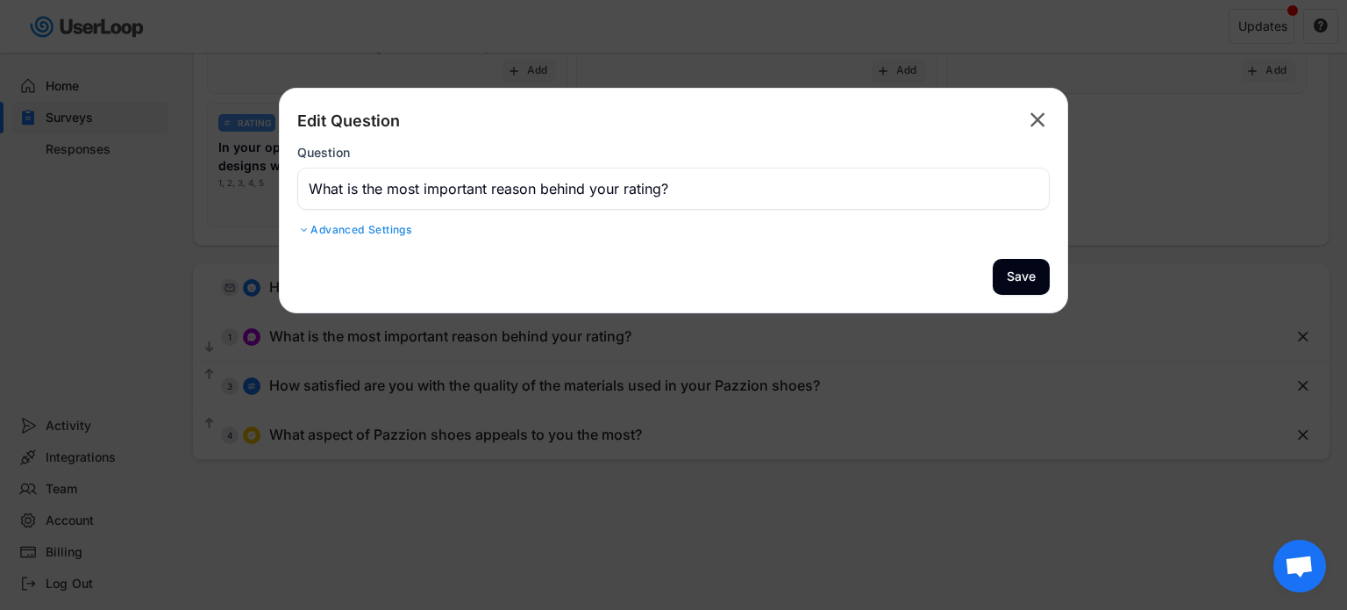
click at [373, 234] on div "Advanced Settings" at bounding box center [673, 230] width 753 height 14
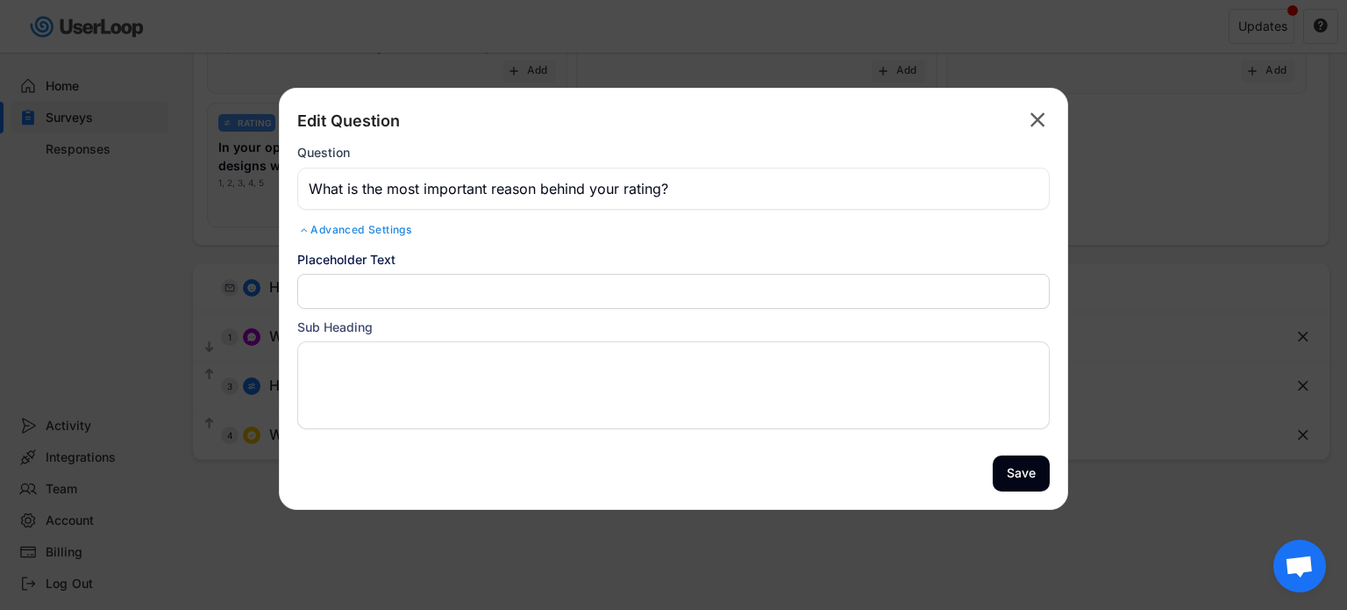
click at [379, 229] on div "Advanced Settings" at bounding box center [673, 230] width 753 height 14
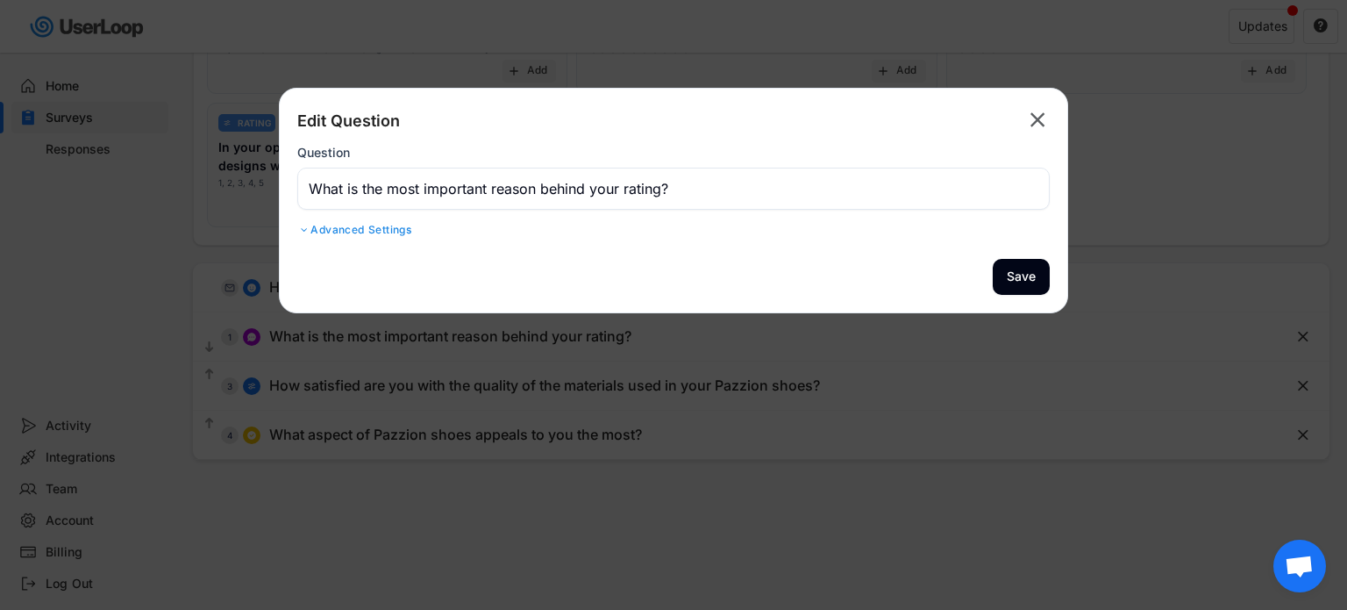
click at [1025, 122] on icon "" at bounding box center [1037, 120] width 25 height 28
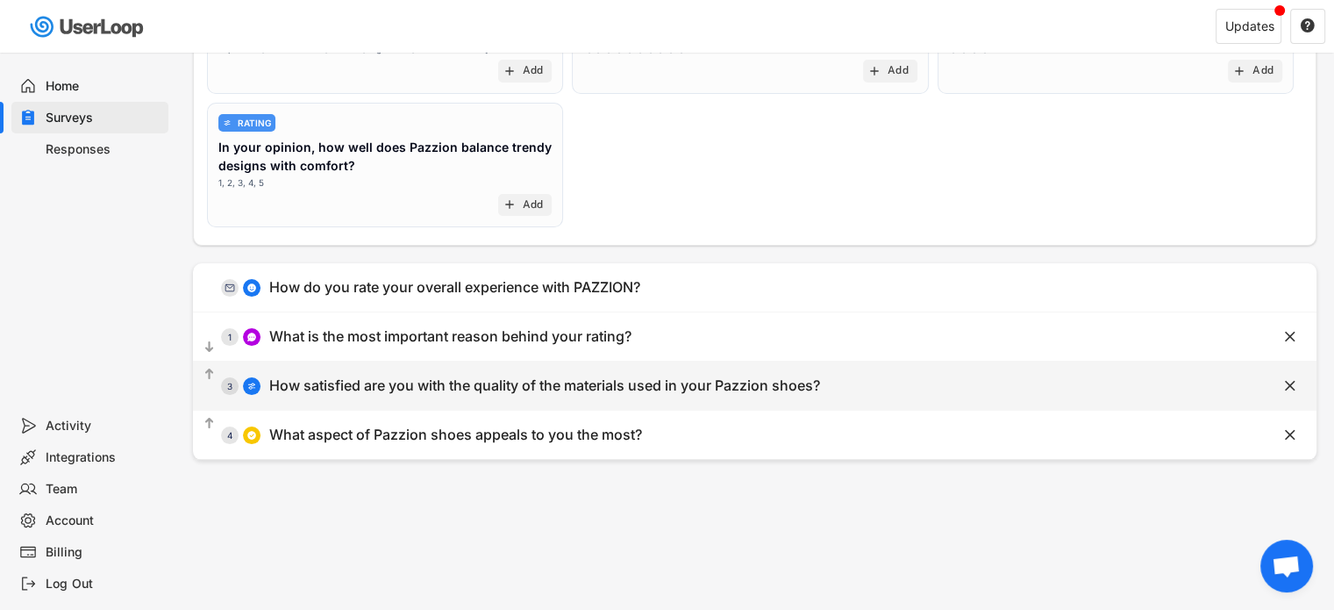
click at [227, 382] on div "3" at bounding box center [230, 386] width 18 height 9
type input "How satisfied are you with the quality of the materials used in your Pazzion sh…"
select select ""1_5""
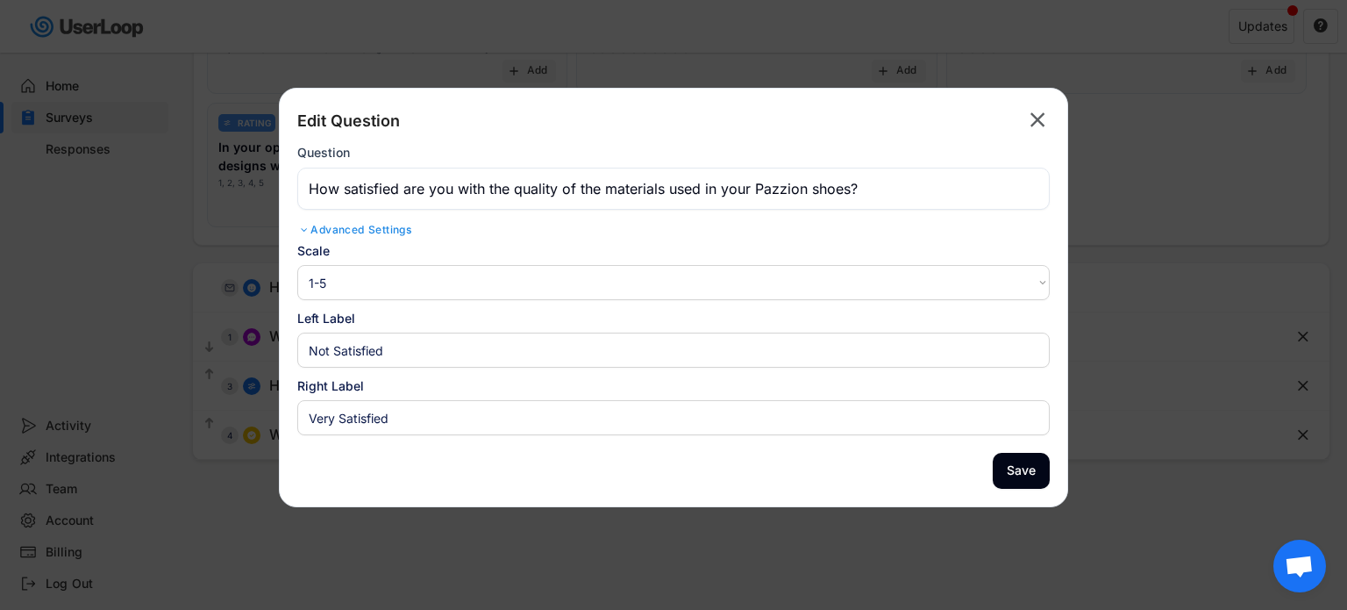
click at [1032, 119] on text "" at bounding box center [1038, 119] width 15 height 25
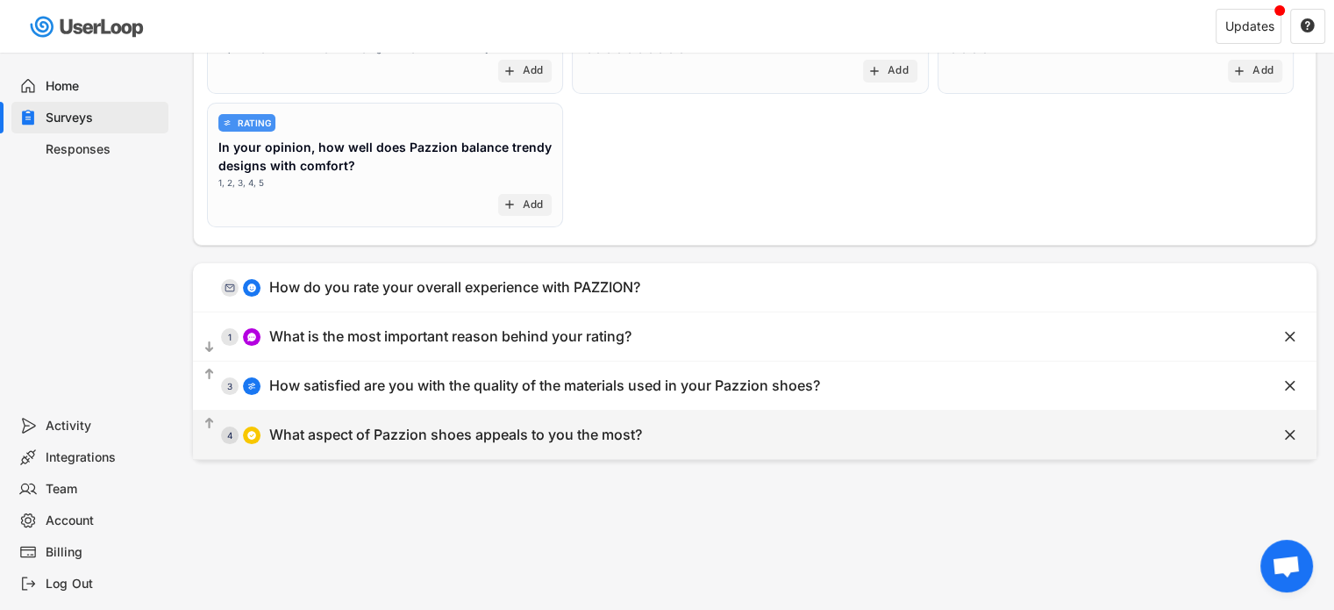
click at [466, 425] on div "What aspect of Pazzion shoes appeals to you the most?" at bounding box center [455, 434] width 373 height 18
type input "What aspect of Pazzion shoes appeals to you the most?"
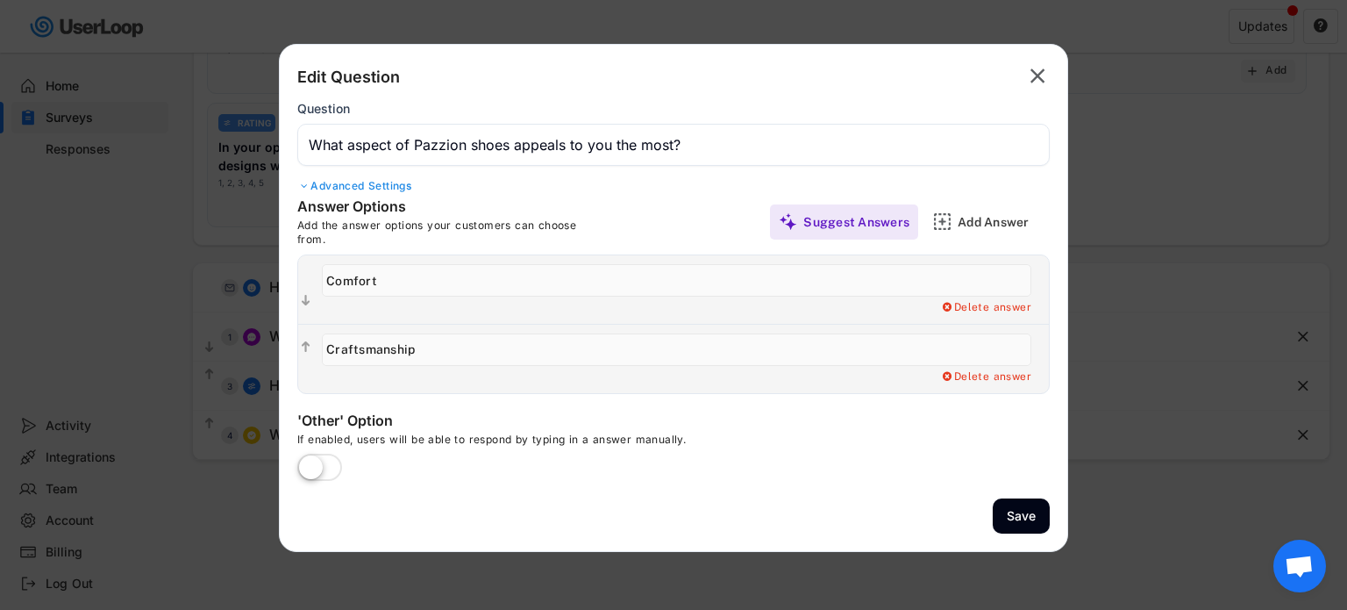
click at [484, 270] on input "input" at bounding box center [677, 280] width 710 height 32
click at [550, 357] on input "input" at bounding box center [677, 349] width 710 height 32
click at [323, 465] on label at bounding box center [320, 468] width 54 height 39
click at [0, 0] on input "checkbox" at bounding box center [0, 0] width 0 height 0
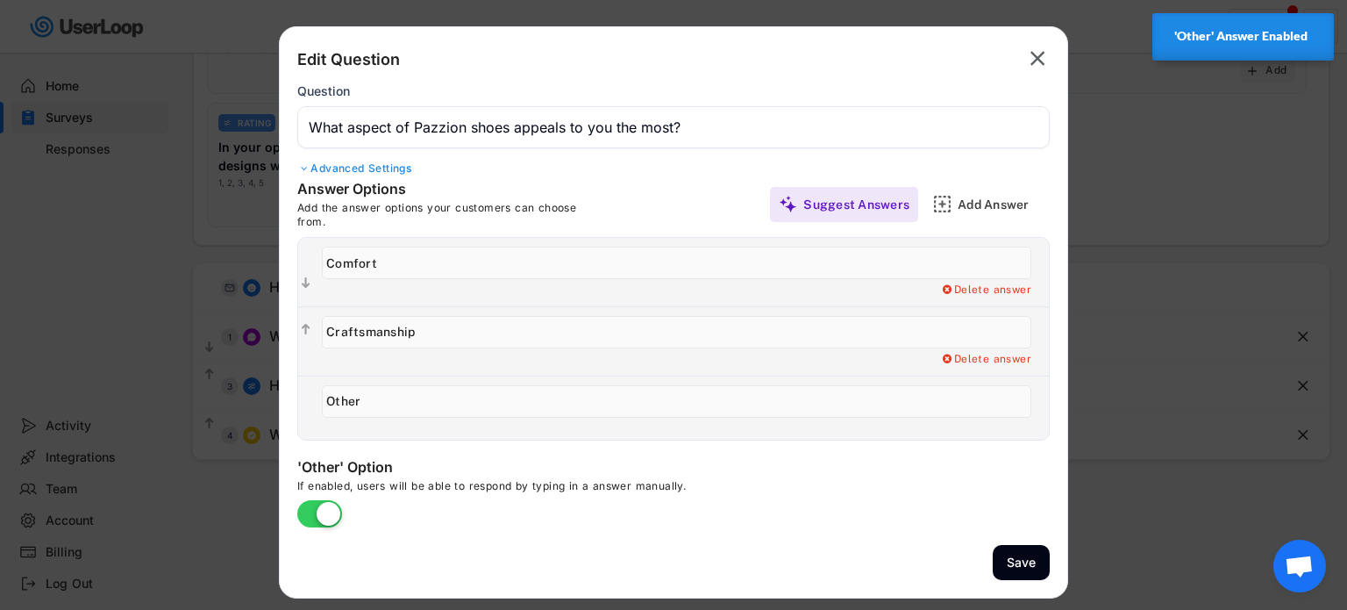
click at [328, 508] on label at bounding box center [320, 515] width 54 height 39
click at [0, 0] on input "checkbox" at bounding box center [0, 0] width 0 height 0
click at [637, 466] on div "'Other' Option" at bounding box center [472, 468] width 351 height 21
click at [944, 206] on img at bounding box center [942, 204] width 18 height 18
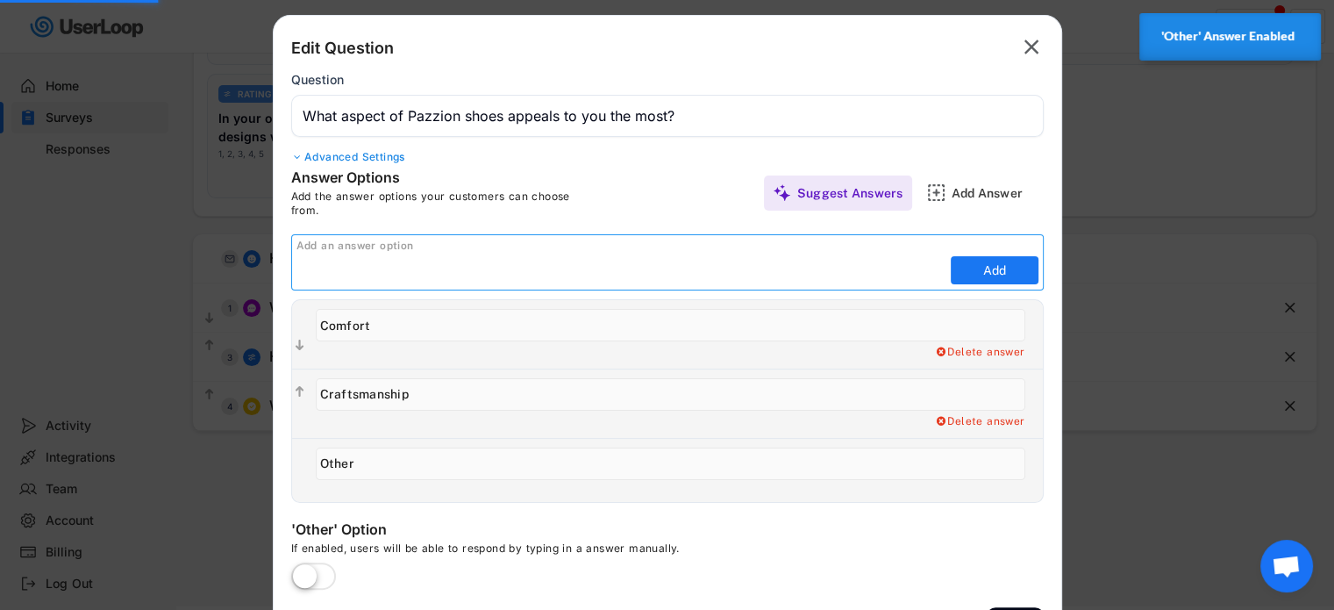
scroll to position [342, 0]
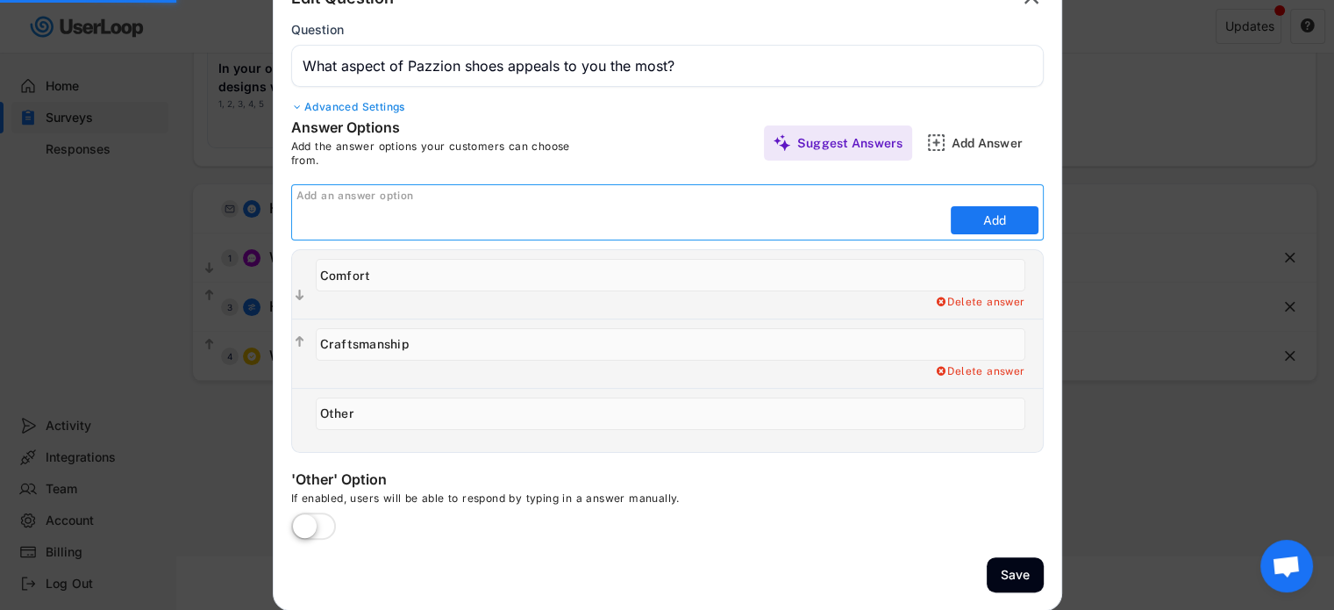
click at [393, 210] on input "input" at bounding box center [622, 220] width 650 height 26
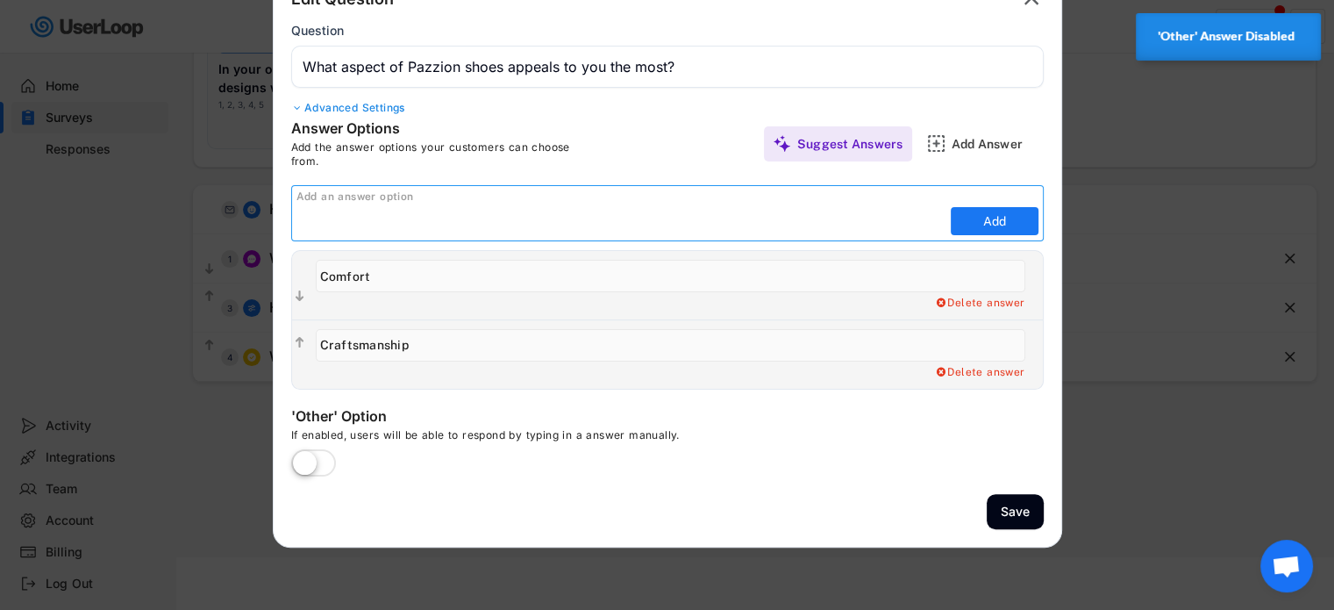
scroll to position [340, 0]
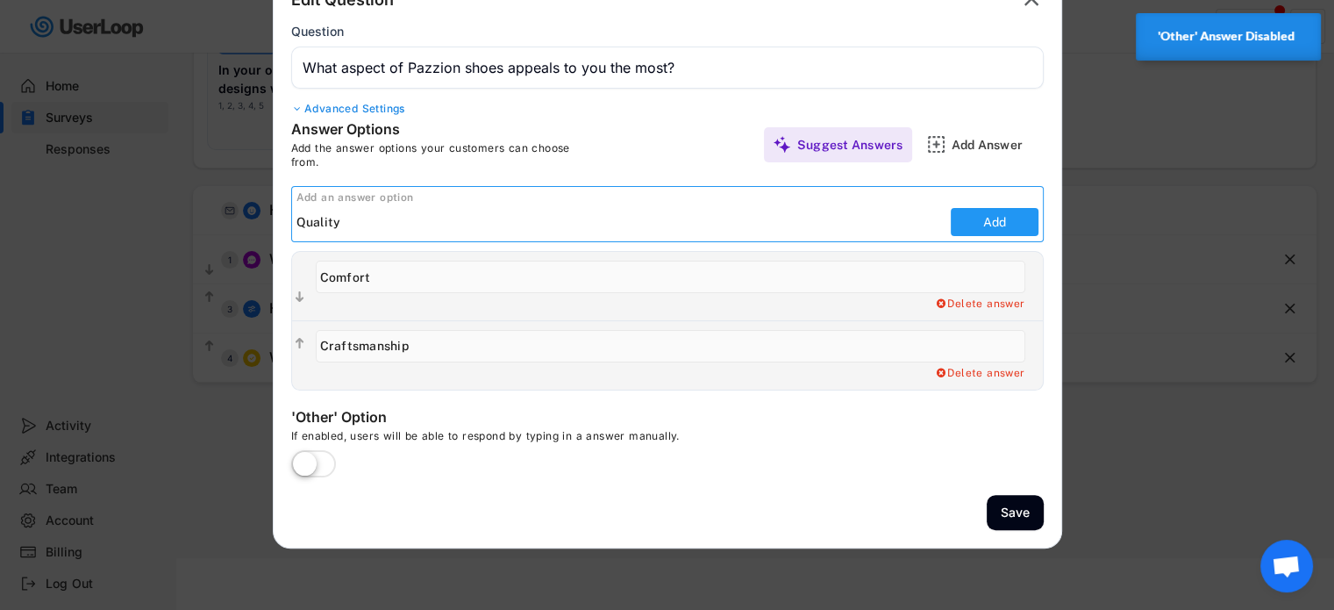
type input "Quality"
click at [989, 227] on button "Add" at bounding box center [995, 222] width 88 height 28
type input "Quality"
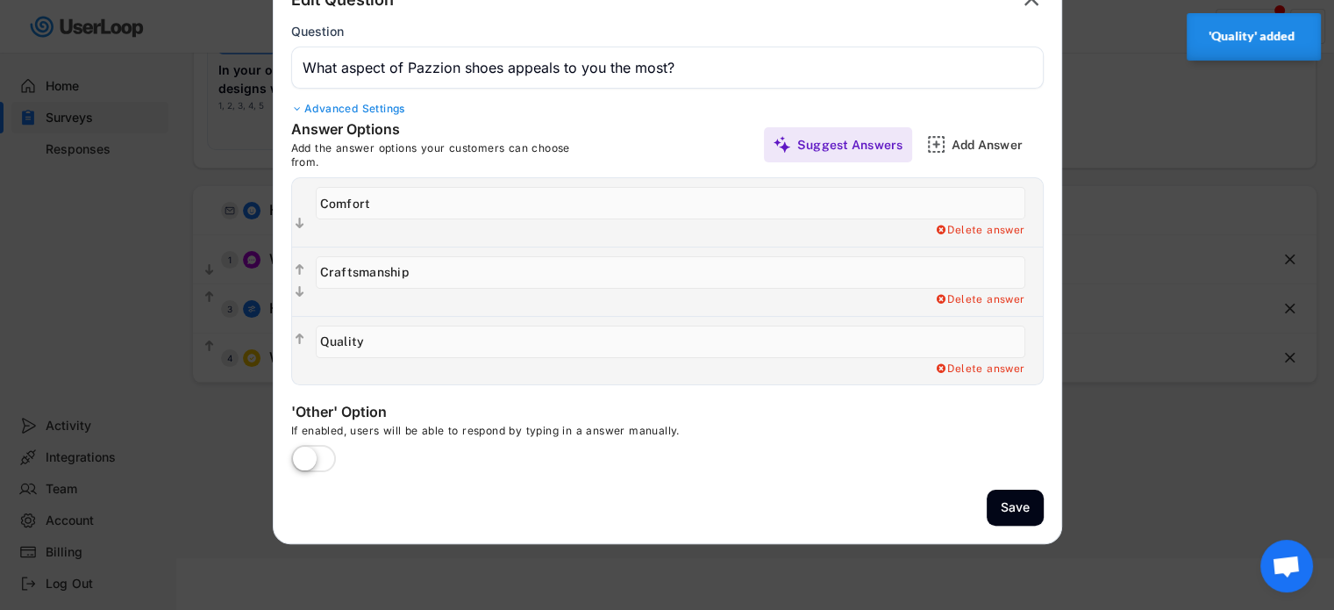
click at [505, 487] on div "Edit Question  Question Advanced Settings Placeholder Text Sub Heading Scale 1…" at bounding box center [668, 255] width 790 height 577
click at [292, 266] on icon "" at bounding box center [299, 270] width 15 height 18
type input "Craftsmanship"
type input "Comfort"
click at [983, 504] on div "Edit Question  Question Advanced Settings Placeholder Text Sub Heading Scale 1…" at bounding box center [668, 255] width 790 height 577
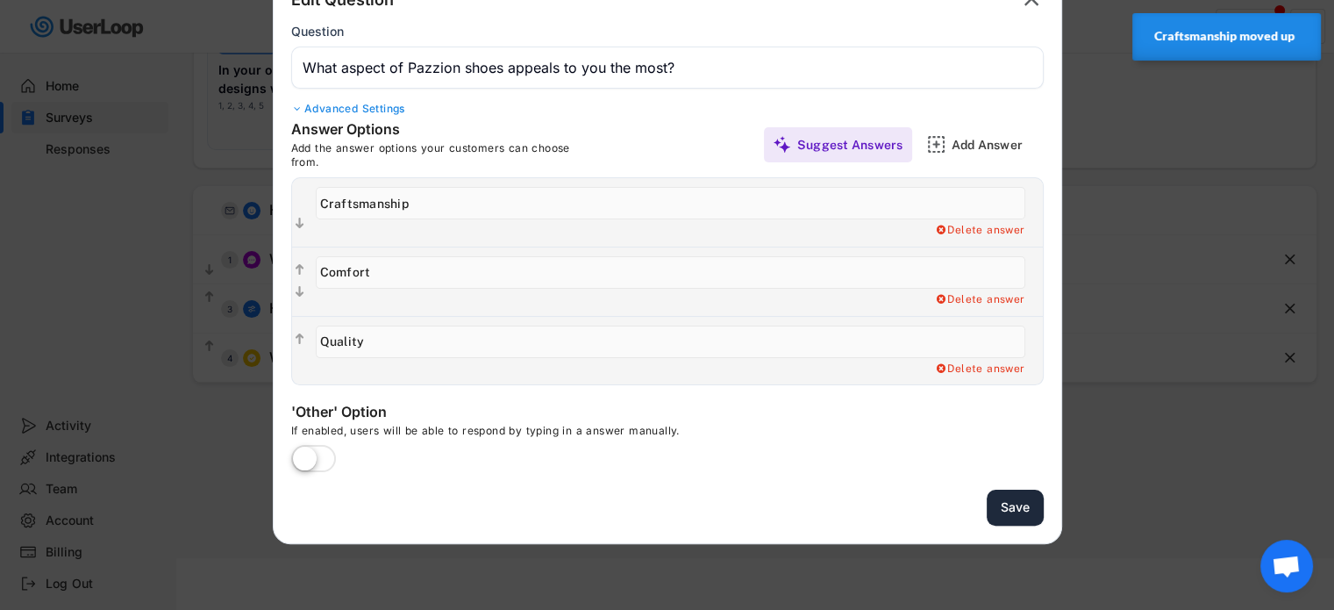
click at [997, 505] on button "Save" at bounding box center [1015, 507] width 57 height 36
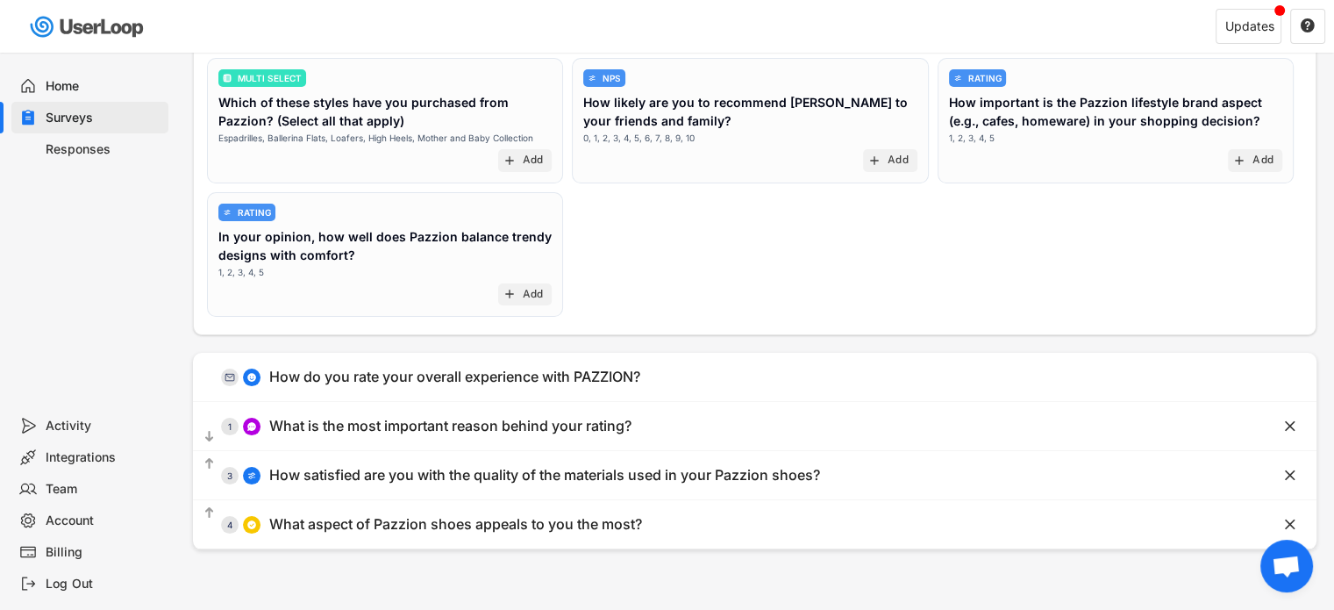
scroll to position [175, 0]
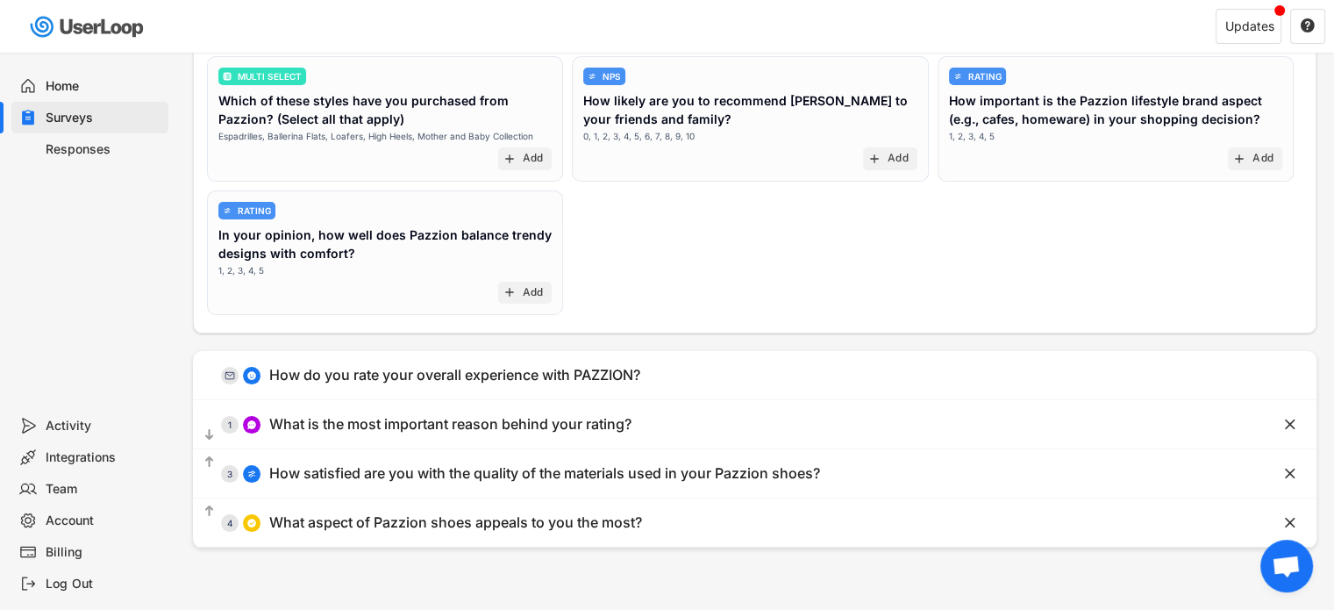
click at [68, 516] on div "Account" at bounding box center [104, 520] width 116 height 17
select select ""en""
select select ""1_week""
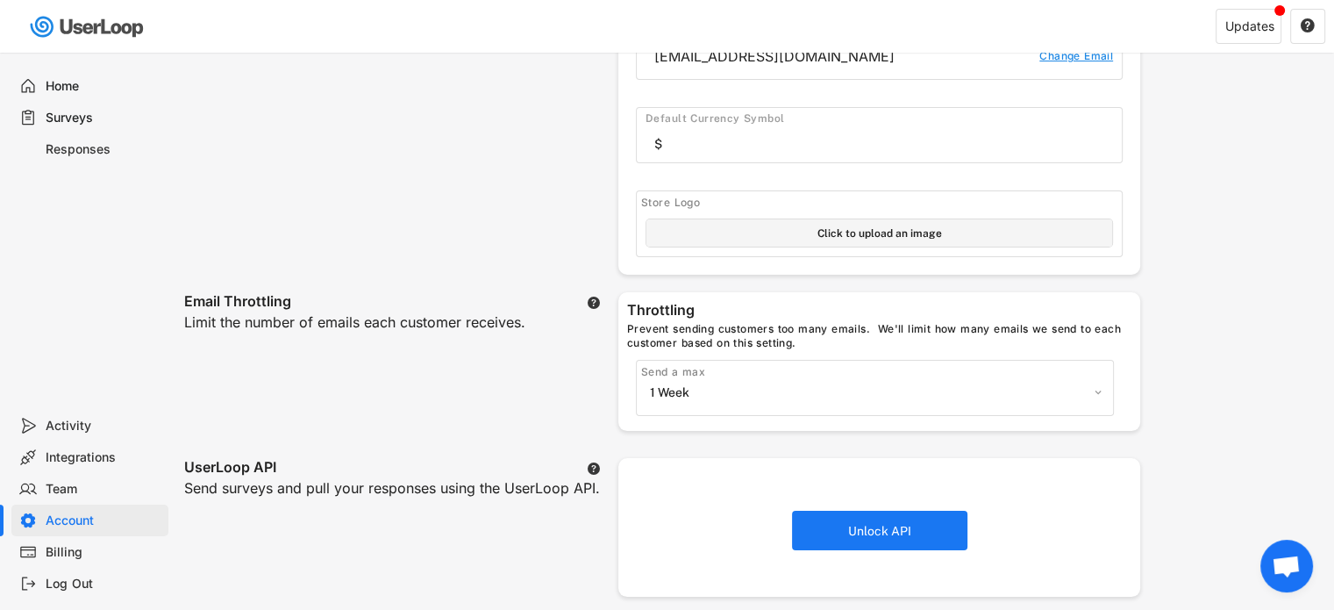
click at [83, 544] on div "Billing" at bounding box center [104, 552] width 116 height 17
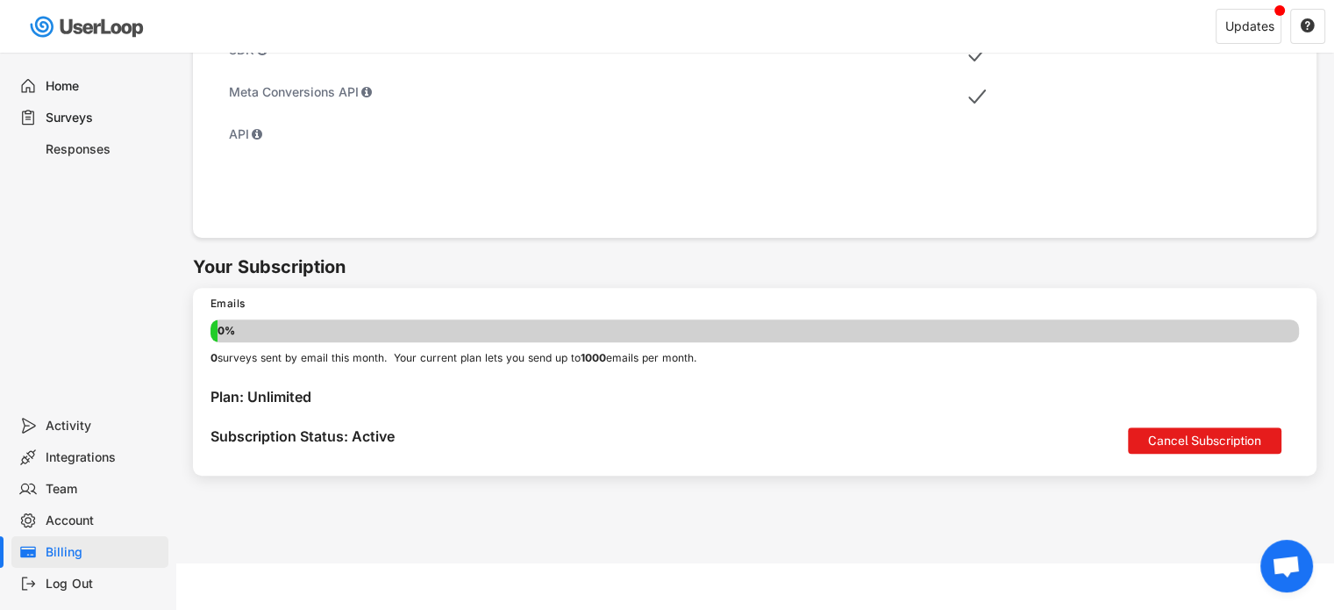
scroll to position [975, 0]
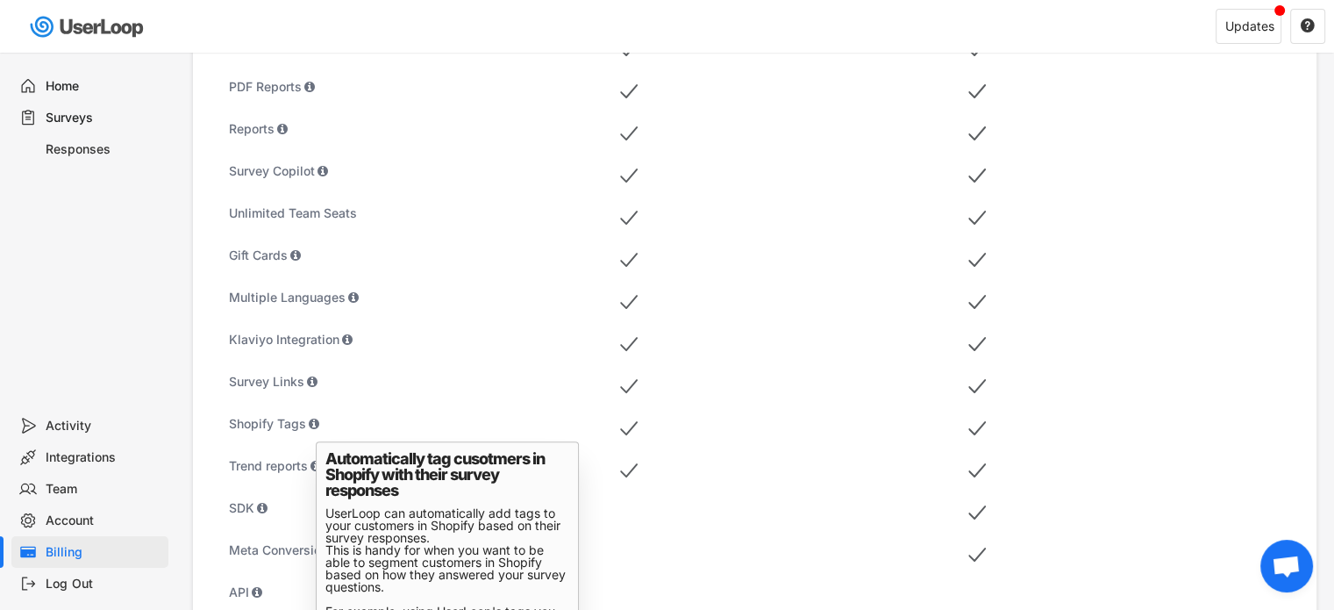
scroll to position [536, 0]
